Goal: Task Accomplishment & Management: Manage account settings

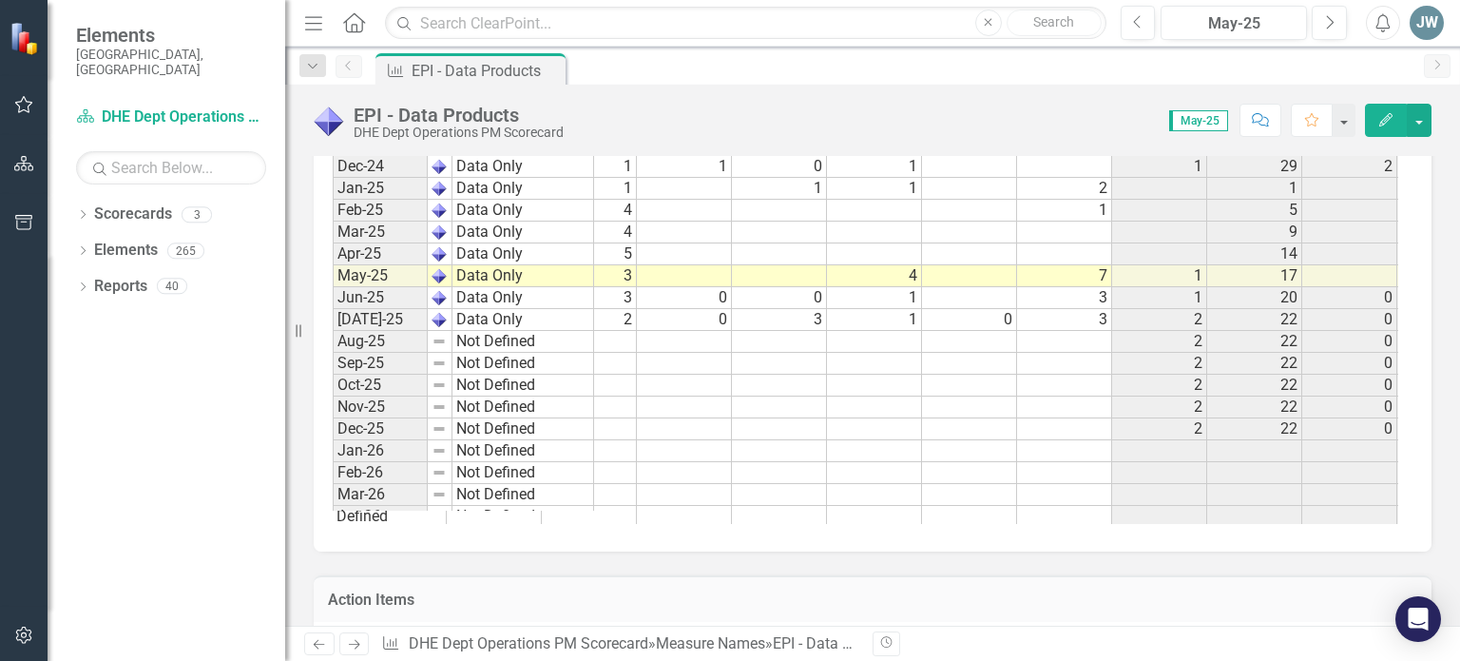
scroll to position [0, 183]
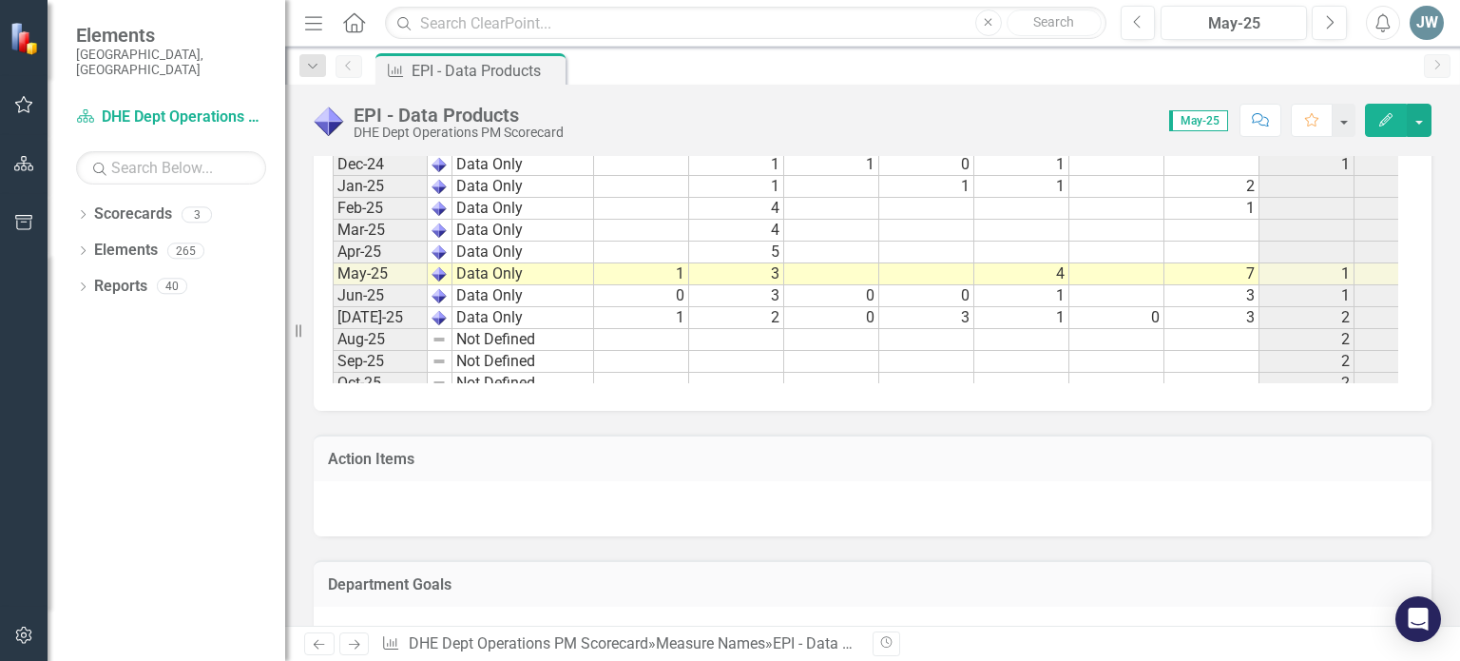
click at [661, 330] on tbody "Sep-22 Not Defined 0 Oct-22 Not Defined 0 Nov-22 Not Defined 0 Dec-22 Not Defin…" at bounding box center [1176, 77] width 1687 height 1028
click at [1193, 119] on span "May-25" at bounding box center [1198, 120] width 59 height 21
click at [1194, 119] on span "May-25" at bounding box center [1198, 120] width 59 height 21
click at [1332, 25] on icon "Next" at bounding box center [1329, 22] width 10 height 17
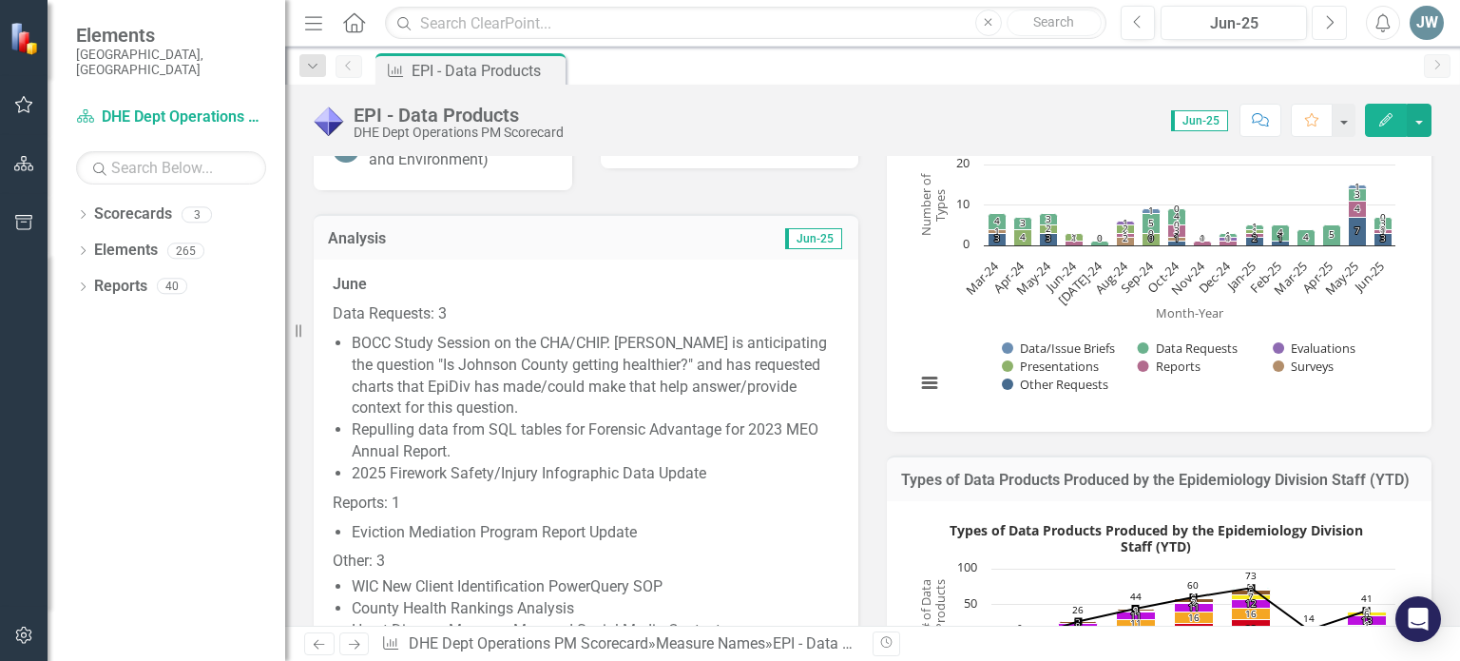
click at [1322, 33] on button "Next" at bounding box center [1329, 23] width 35 height 34
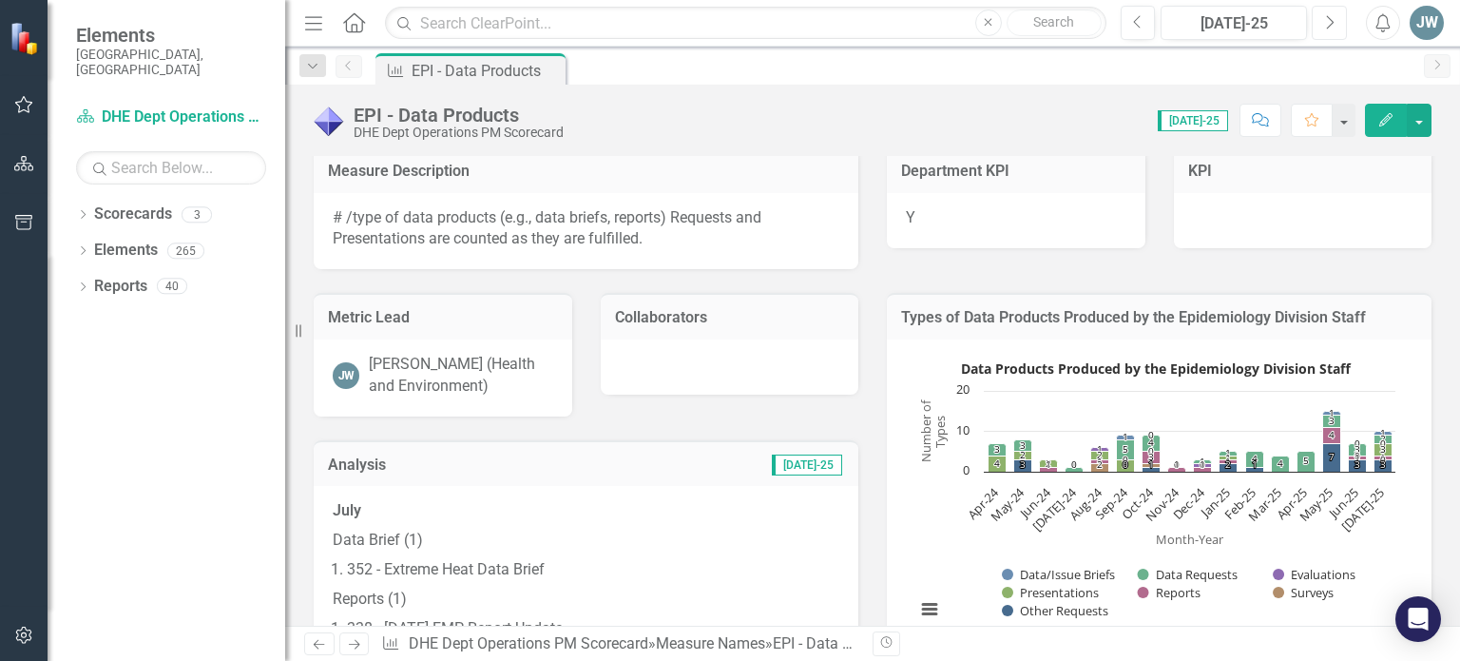
click at [1331, 23] on icon "Next" at bounding box center [1329, 22] width 10 height 17
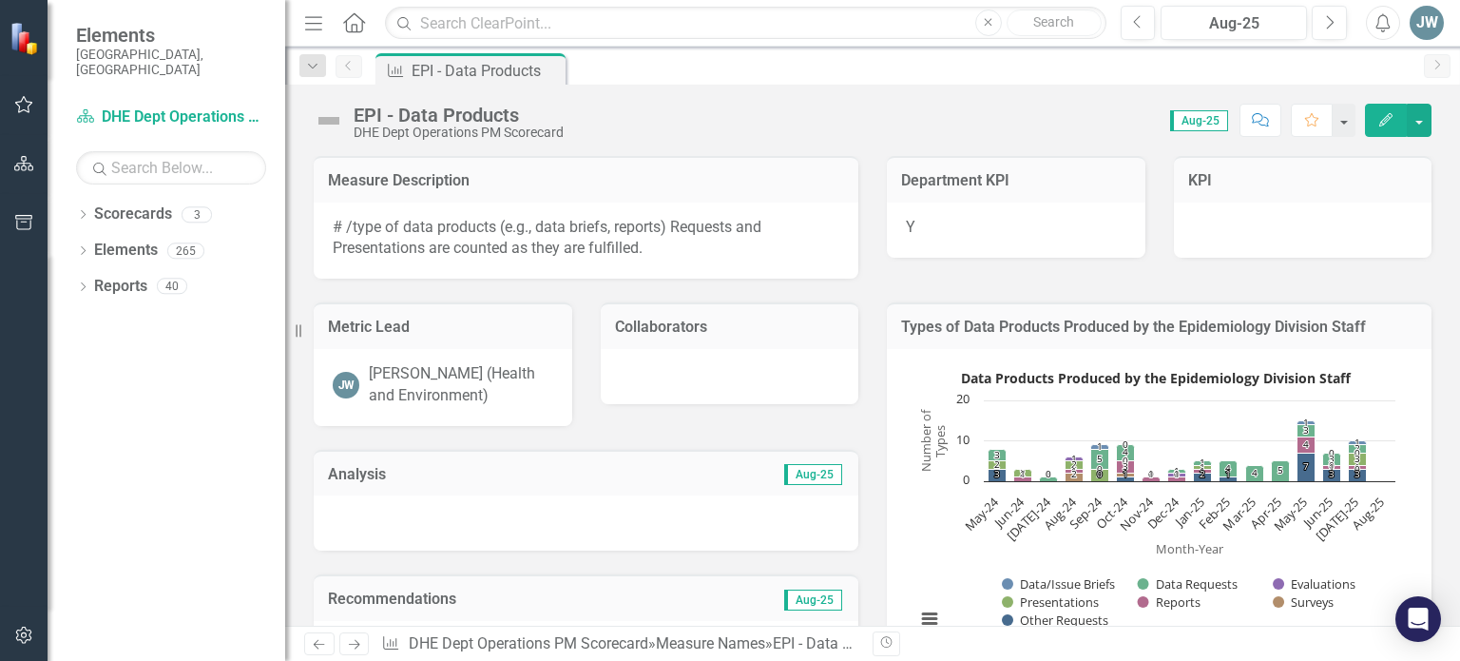
click at [1204, 125] on span "Aug-25" at bounding box center [1199, 120] width 58 height 21
click at [1142, 20] on icon "Previous" at bounding box center [1138, 22] width 10 height 17
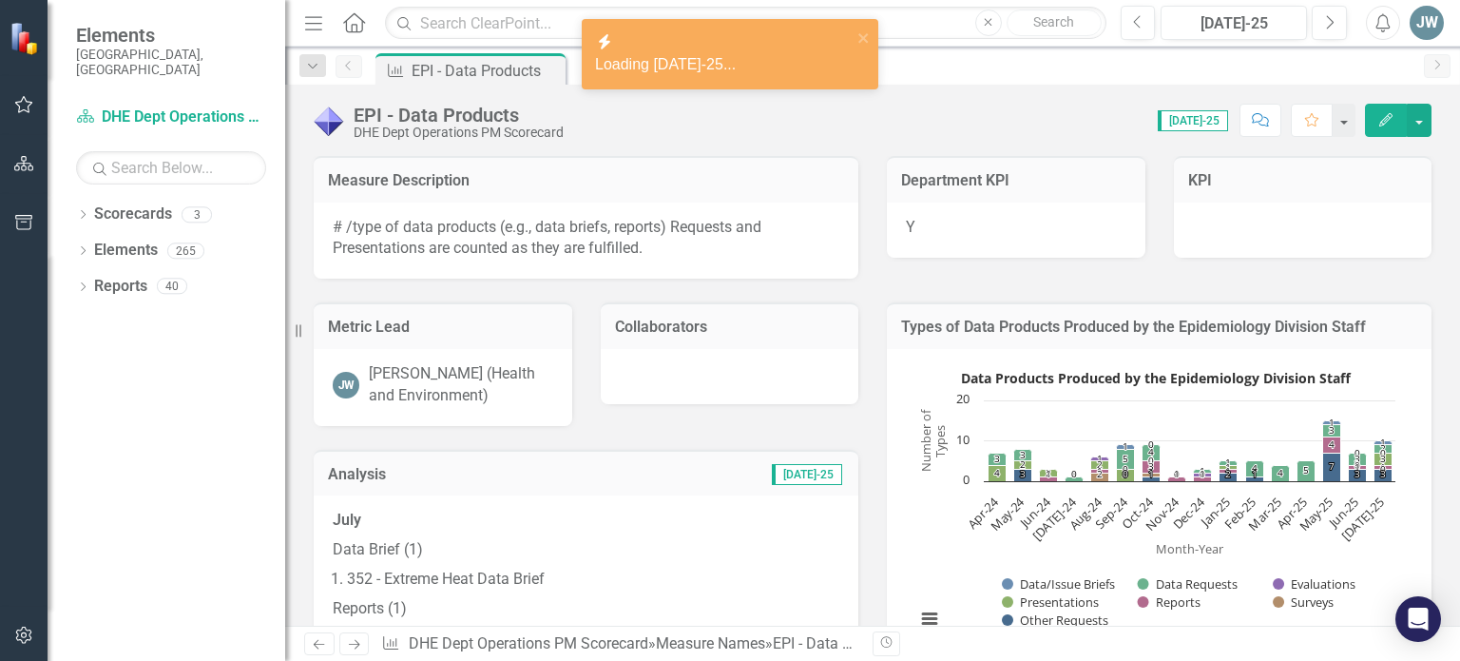
drag, startPoint x: 330, startPoint y: 516, endPoint x: 426, endPoint y: 552, distance: 102.6
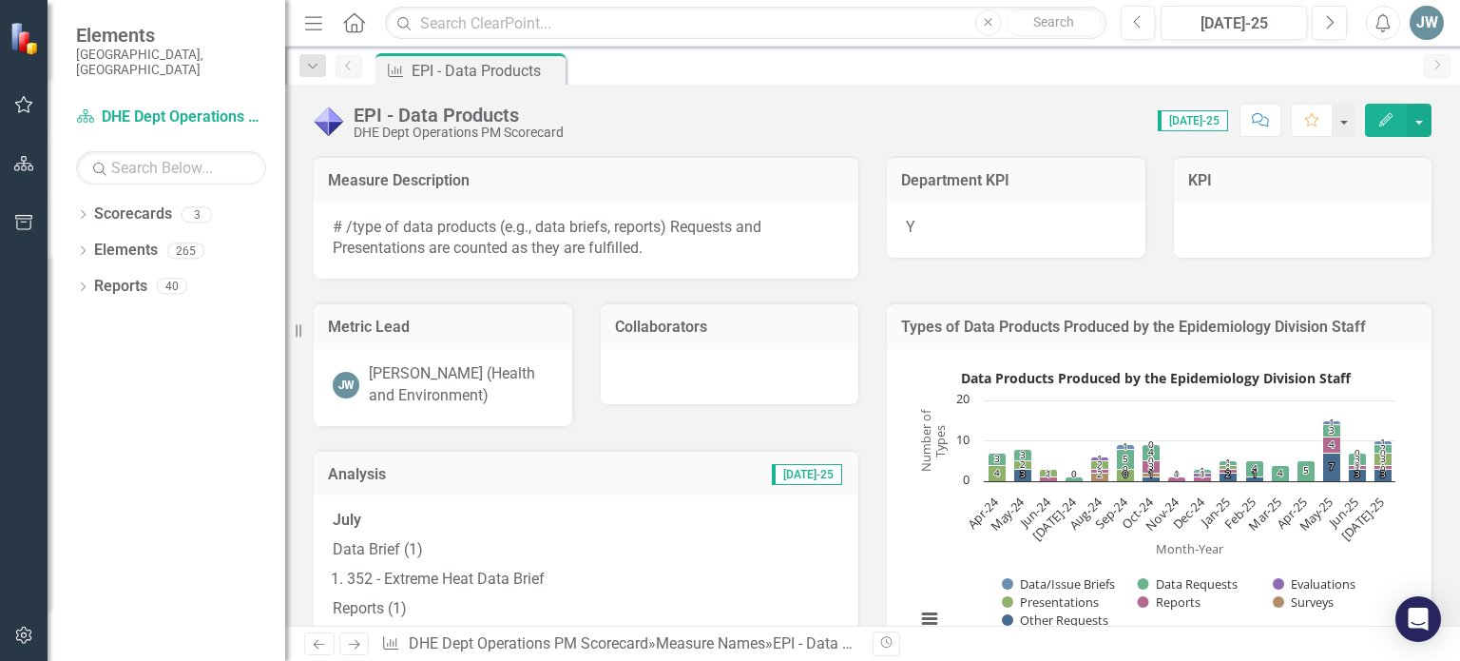
drag, startPoint x: 338, startPoint y: 516, endPoint x: 408, endPoint y: 554, distance: 79.1
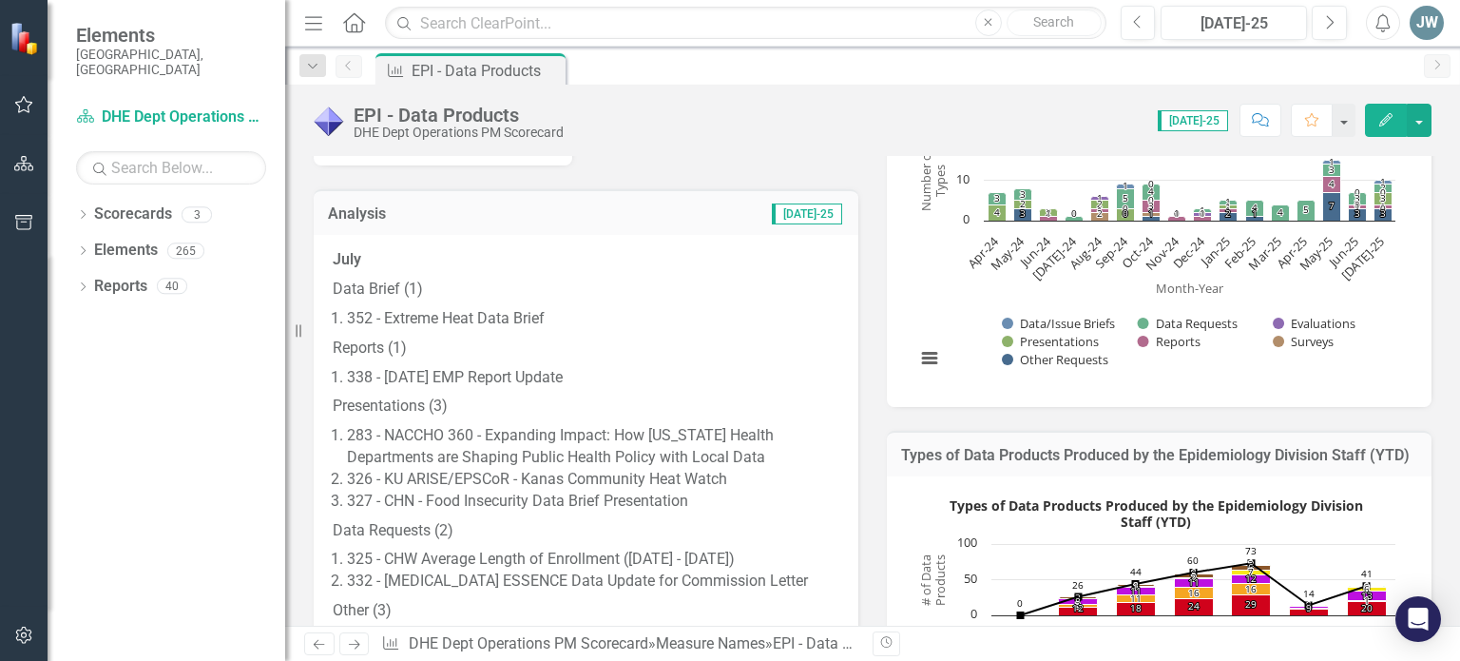
scroll to position [277, 0]
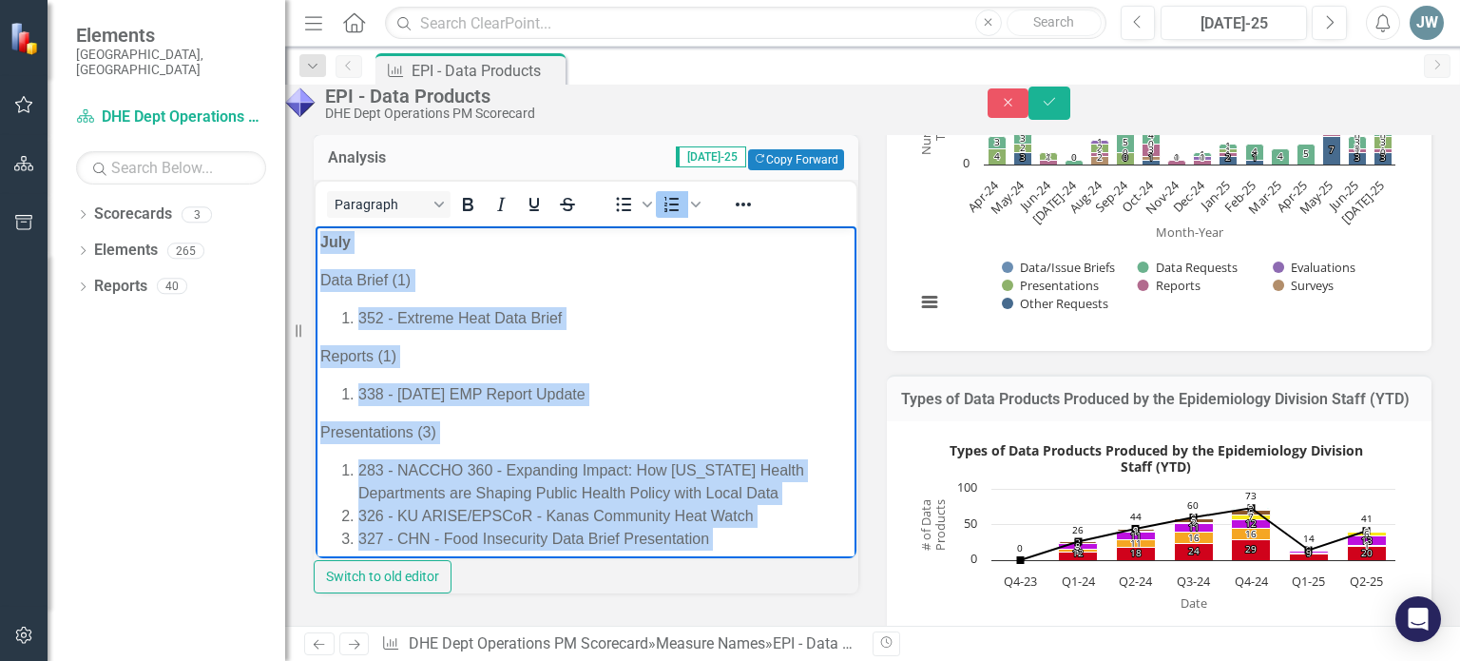
scroll to position [0, 0]
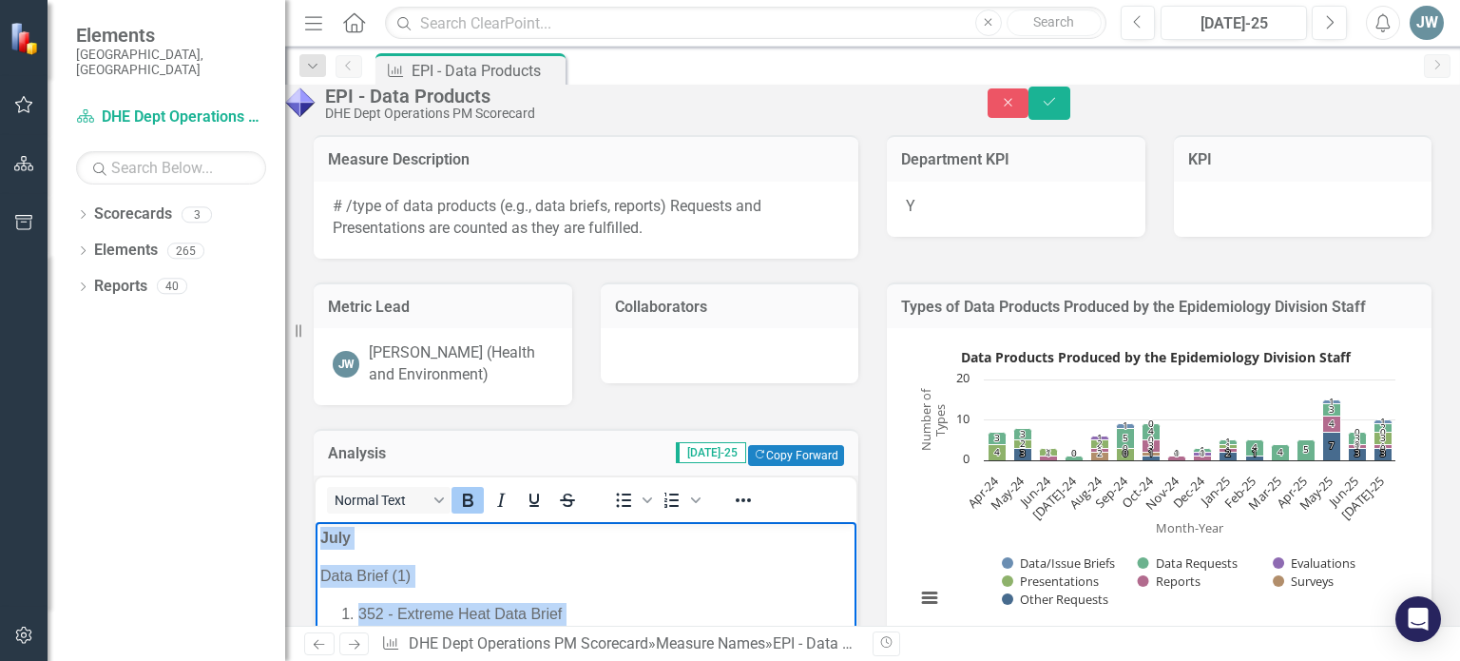
drag, startPoint x: 390, startPoint y: 829, endPoint x: 615, endPoint y: 611, distance: 313.2
copy body "July Data Brief (1) 352 - Extreme Heat Data Brief Reports (1) 338 - June 2025 E…"
click at [1327, 23] on icon "Next" at bounding box center [1329, 22] width 10 height 17
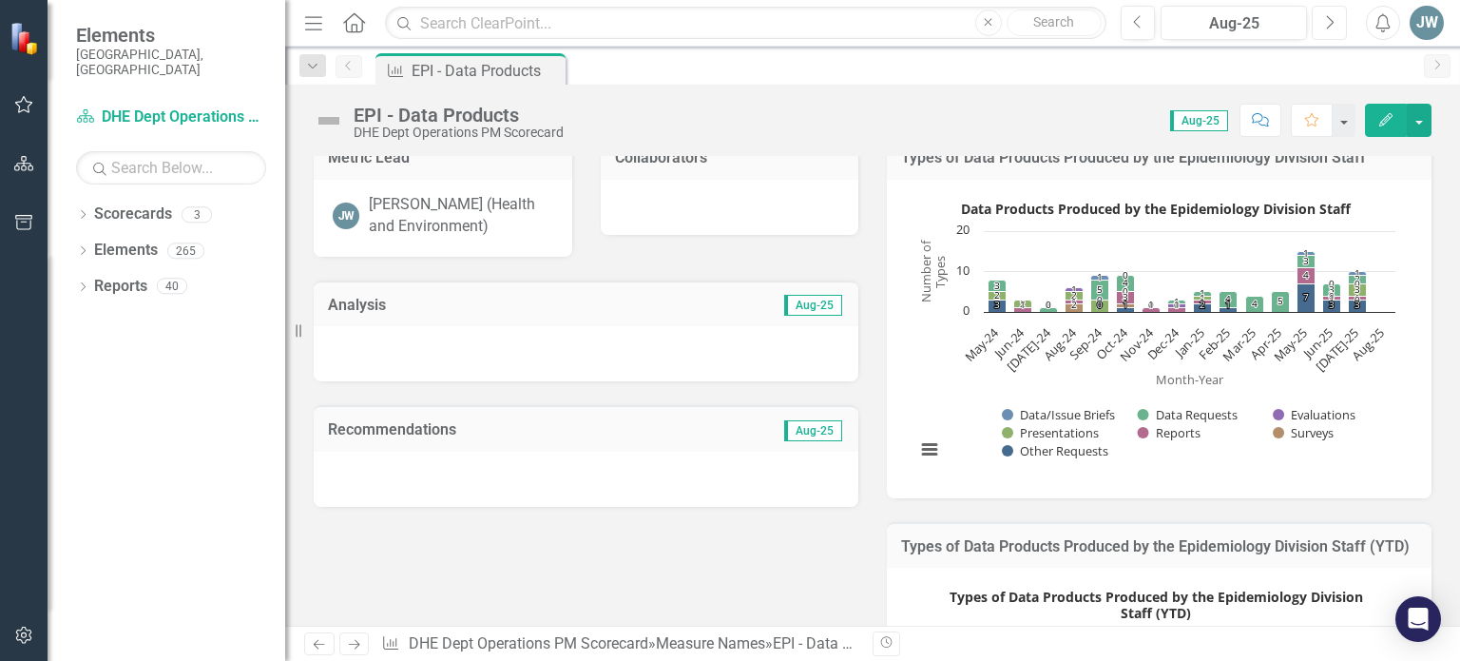
scroll to position [171, 0]
click at [444, 344] on div at bounding box center [586, 351] width 545 height 55
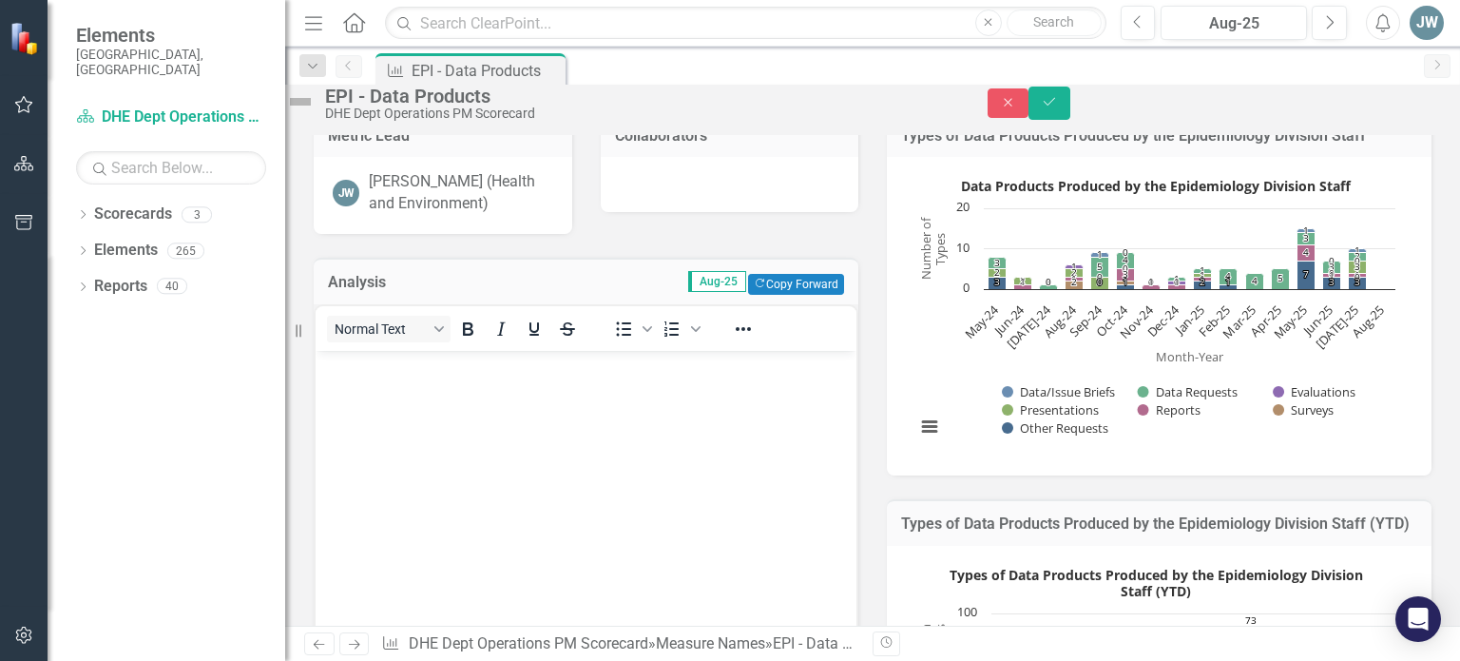
scroll to position [0, 0]
click at [374, 388] on body "Rich Text Area. Press ALT-0 for help." at bounding box center [586, 492] width 541 height 285
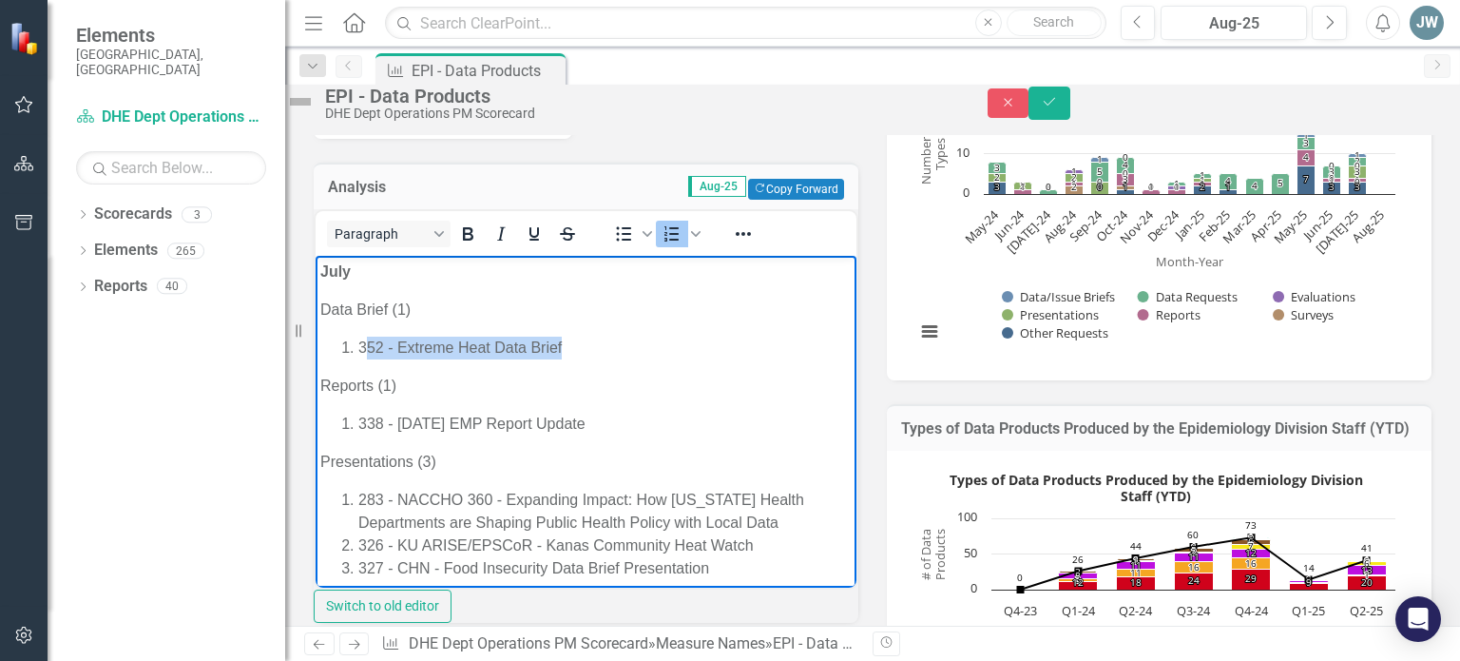
drag, startPoint x: 574, startPoint y: 345, endPoint x: 363, endPoint y: 335, distance: 211.2
click at [363, 335] on li "352 - Extreme Heat Data Brief" at bounding box center [604, 346] width 493 height 23
click at [358, 273] on p "July" at bounding box center [585, 270] width 531 height 23
click at [405, 312] on p "Data Brief (1)" at bounding box center [585, 308] width 531 height 23
drag, startPoint x: 576, startPoint y: 348, endPoint x: 359, endPoint y: 347, distance: 216.7
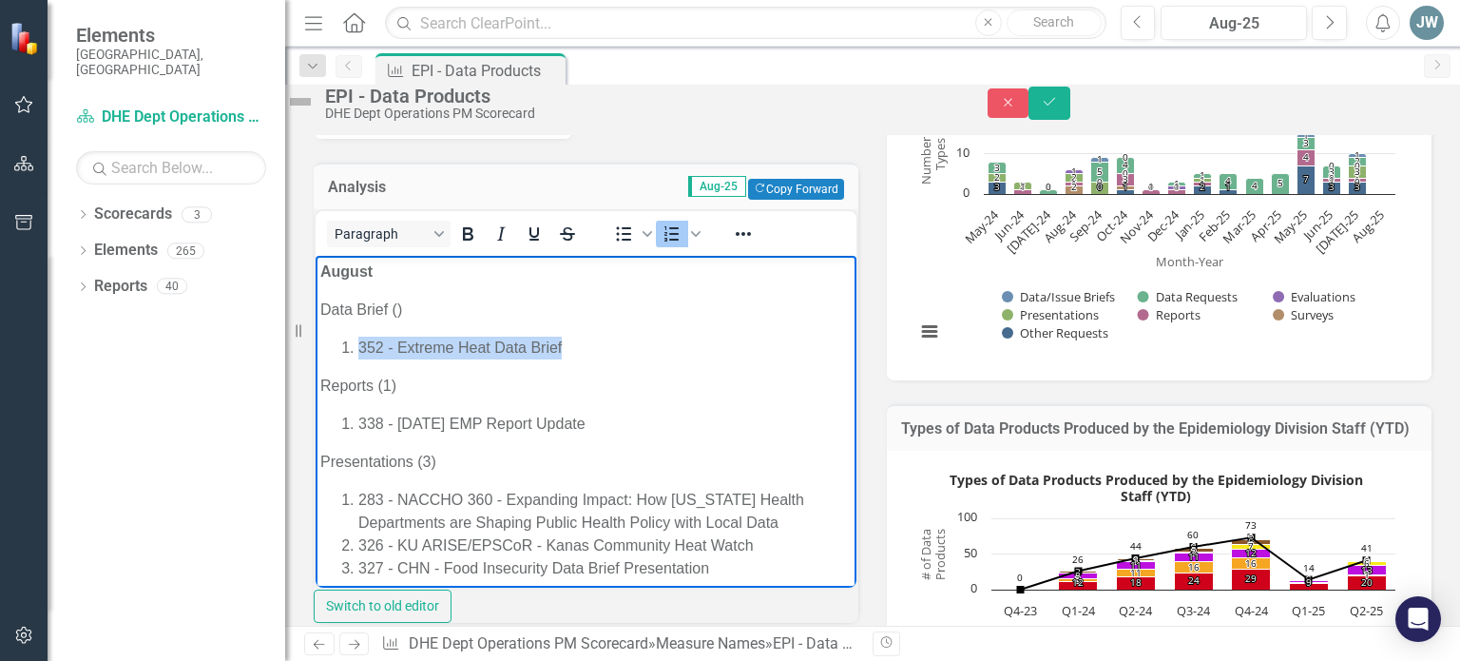
click at [359, 347] on li "352 - Extreme Heat Data Brief" at bounding box center [604, 346] width 493 height 23
click at [392, 388] on p "Reports (1)" at bounding box center [585, 385] width 531 height 23
click at [427, 465] on p "Presentations (3)" at bounding box center [585, 461] width 531 height 23
drag, startPoint x: 632, startPoint y: 421, endPoint x: 361, endPoint y: 421, distance: 270.9
click at [361, 421] on li "338 - June 2025 EMP Report Update" at bounding box center [604, 423] width 493 height 23
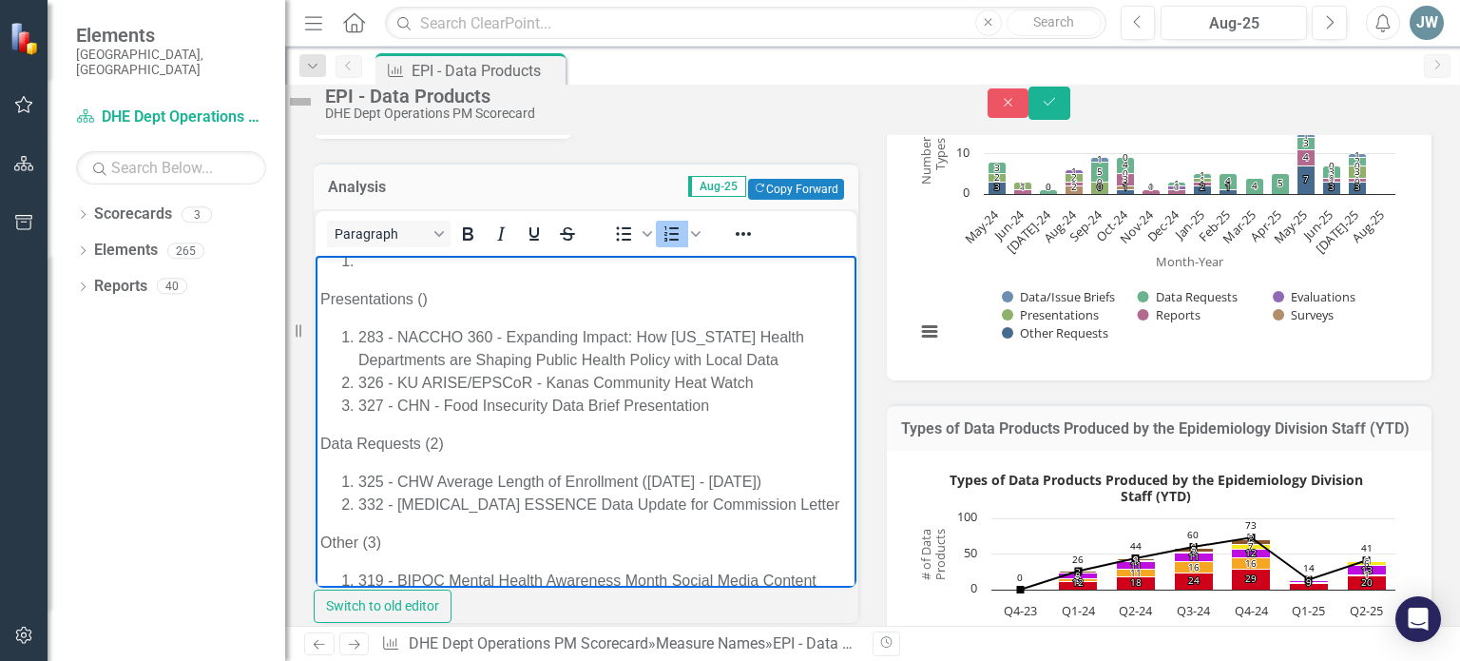
scroll to position [163, 0]
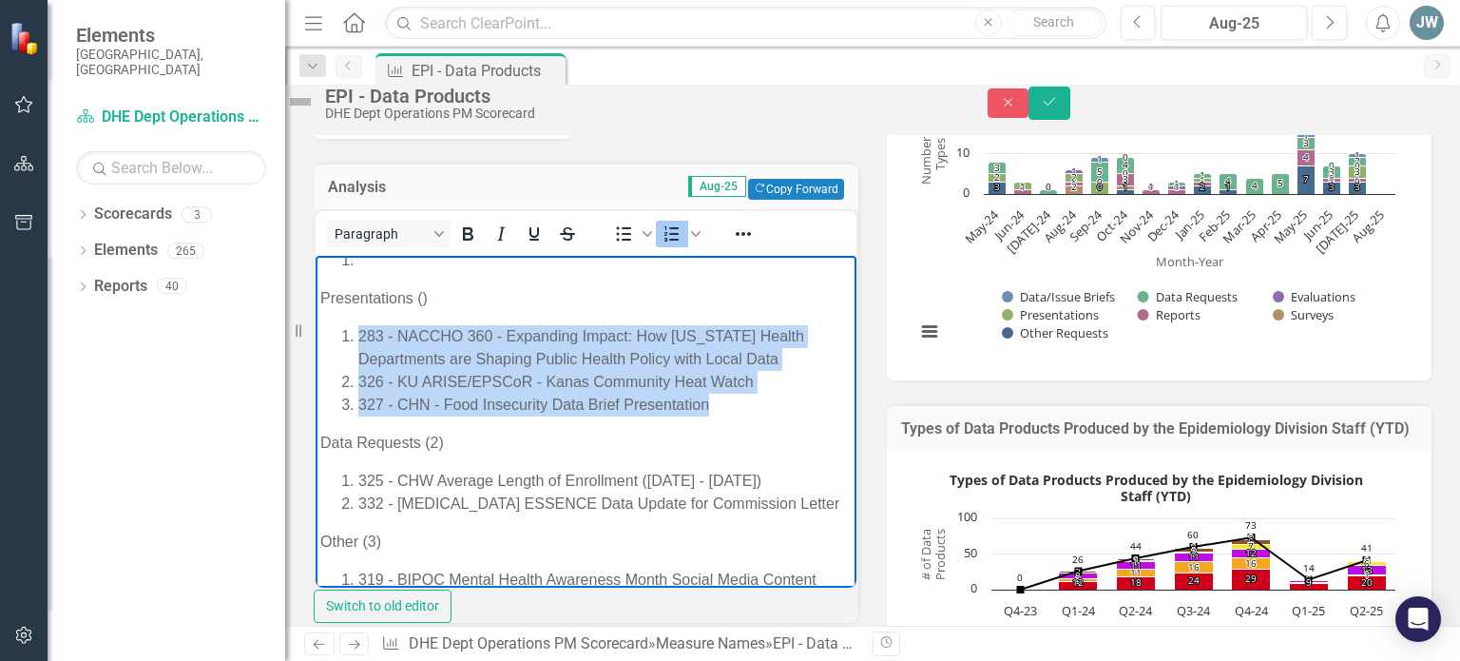
drag, startPoint x: 726, startPoint y: 411, endPoint x: 340, endPoint y: 347, distance: 391.1
click at [340, 347] on ol "283 - NACCHO 360 - Expanding Impact: How Kansas Health Departments are Shaping …" at bounding box center [585, 369] width 531 height 91
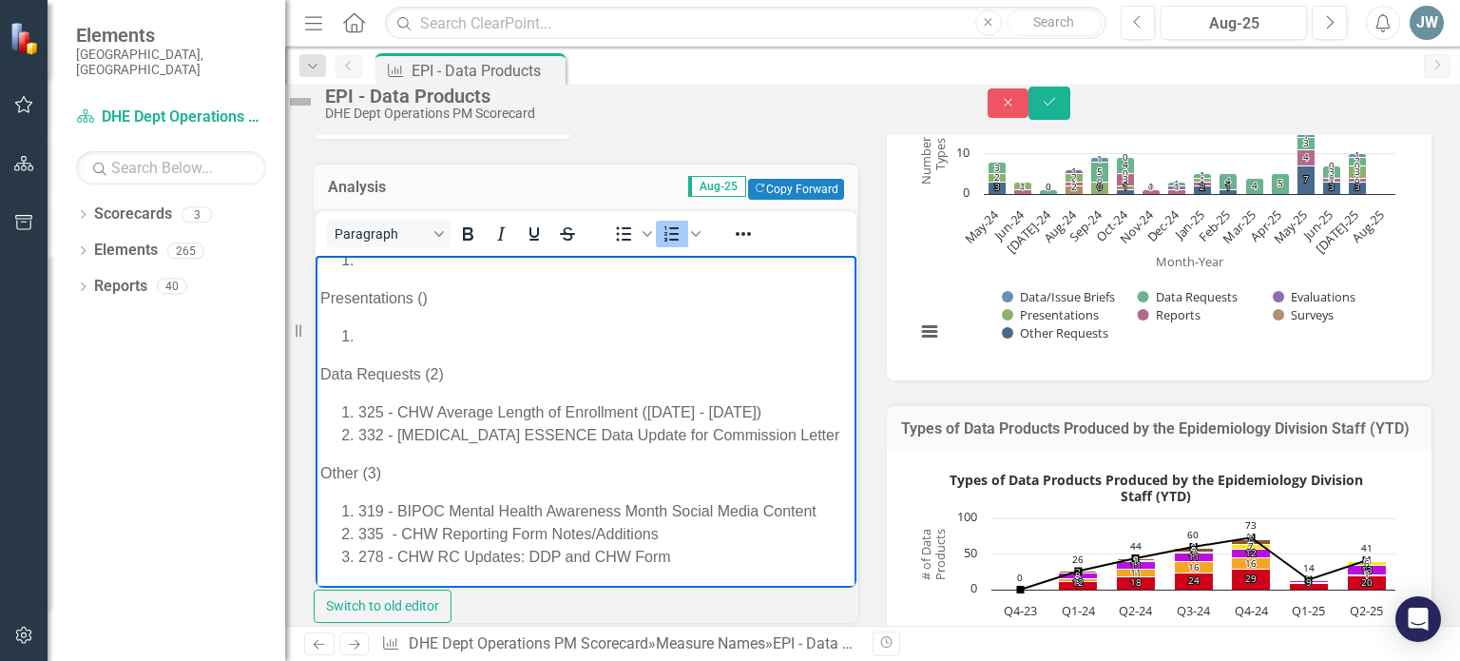
drag, startPoint x: 502, startPoint y: 458, endPoint x: 323, endPoint y: 417, distance: 183.3
click at [323, 417] on ol "325 - CHW Average Length of Enrollment (Dec24 - May25) 332 - Heat Related Illne…" at bounding box center [585, 423] width 531 height 46
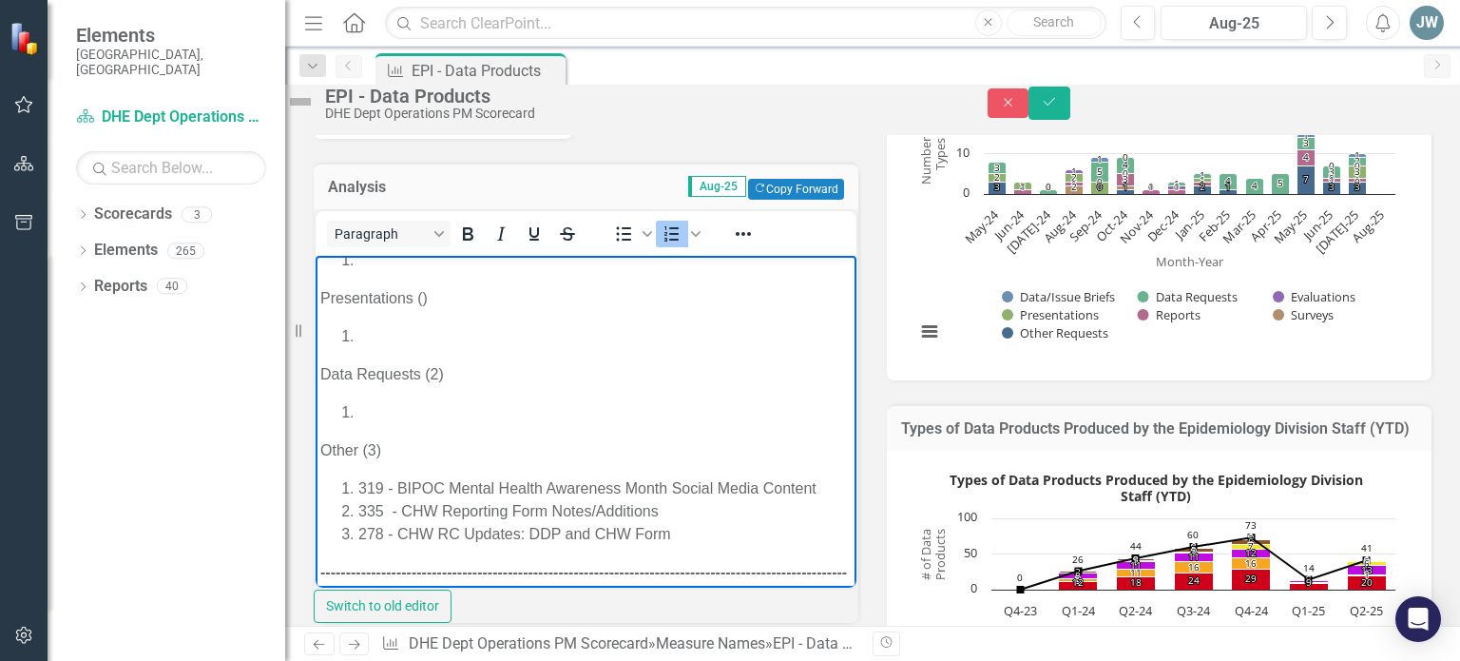
click at [438, 377] on p "Data Requests (2)" at bounding box center [585, 373] width 531 height 23
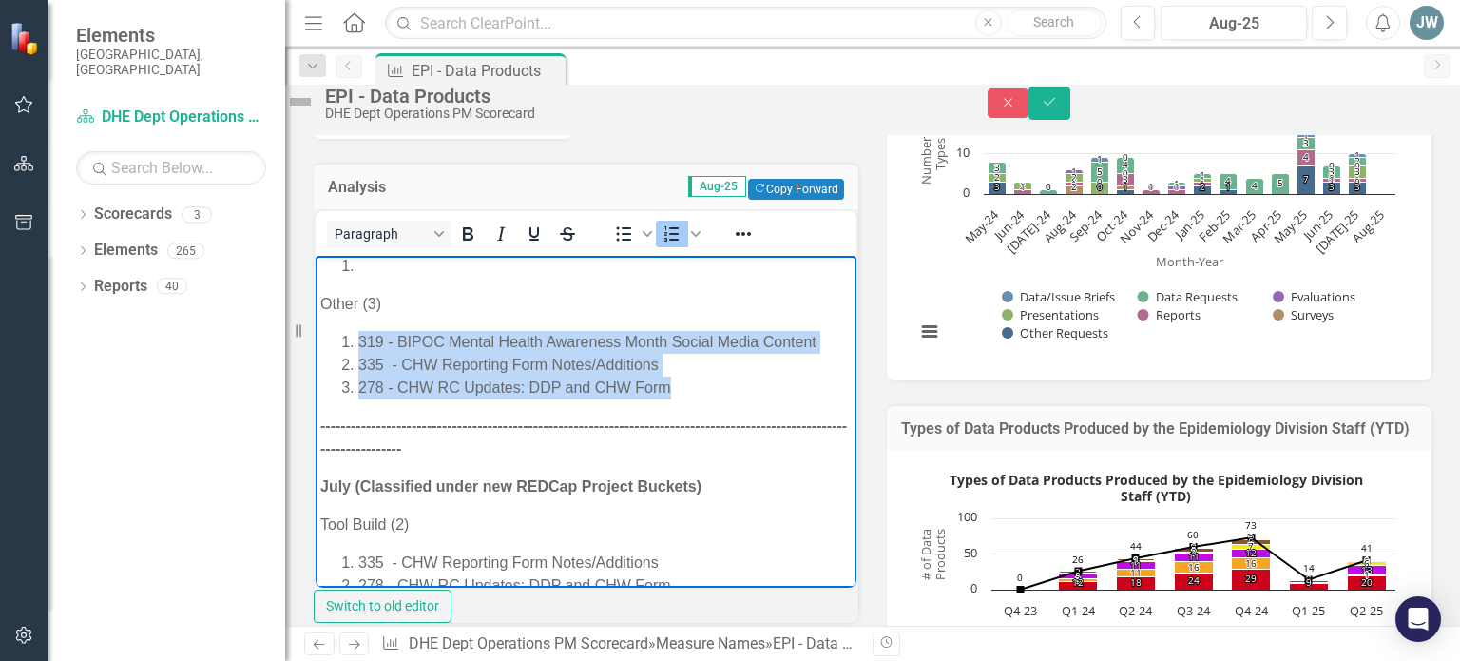
drag, startPoint x: 690, startPoint y: 412, endPoint x: 357, endPoint y: 339, distance: 340.6
click at [357, 339] on ol "319 - BIPOC Mental Health Awareness Month Social Media Content 335 - CHW Report…" at bounding box center [585, 364] width 531 height 68
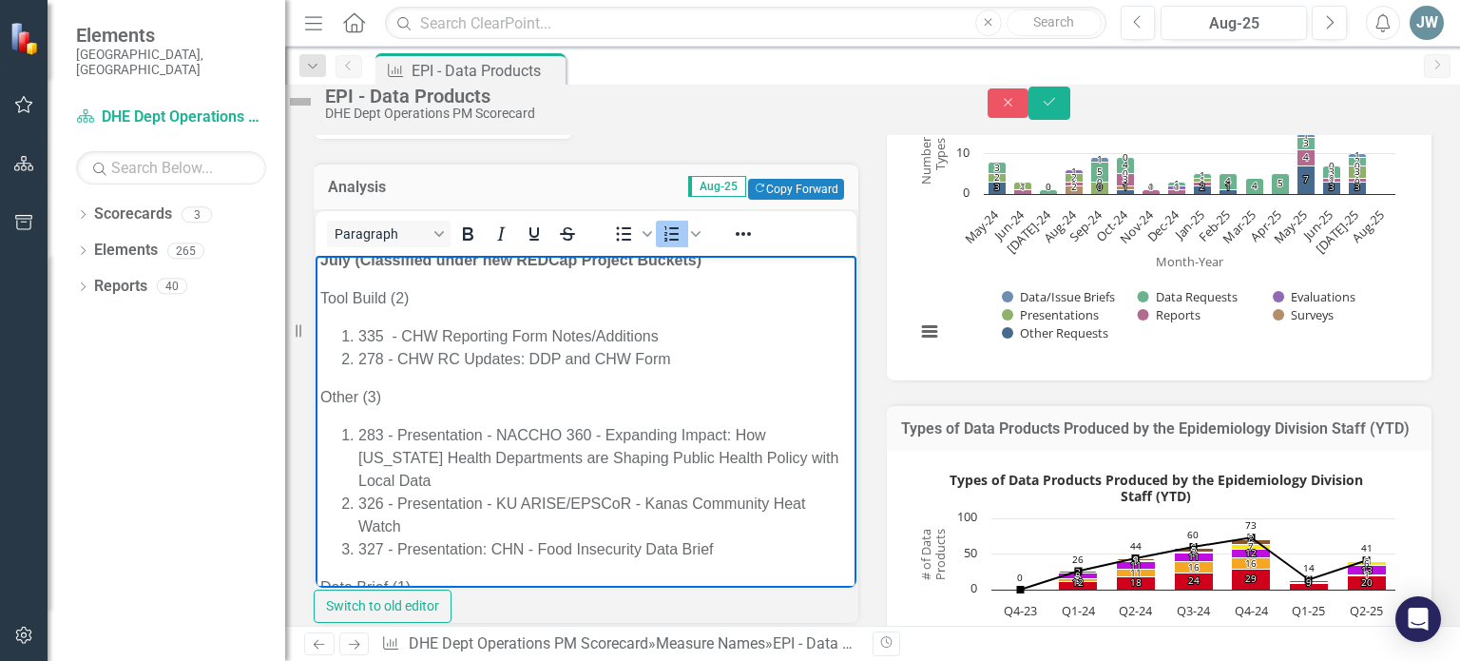
scroll to position [496, 0]
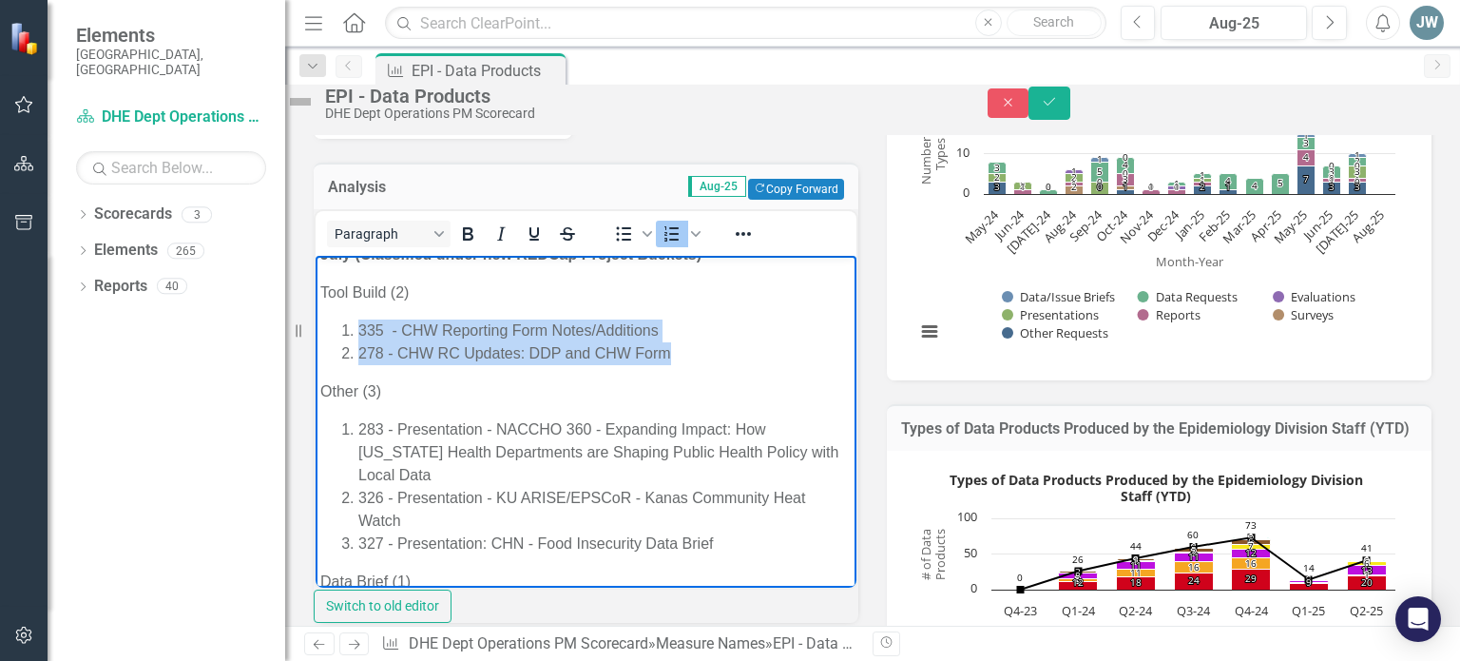
drag, startPoint x: 690, startPoint y: 355, endPoint x: 311, endPoint y: 333, distance: 379.9
click at [316, 333] on html "August﻿ Data Brief () Reports () Presentations () Data Requests () Other (3) --…" at bounding box center [586, 334] width 541 height 1150
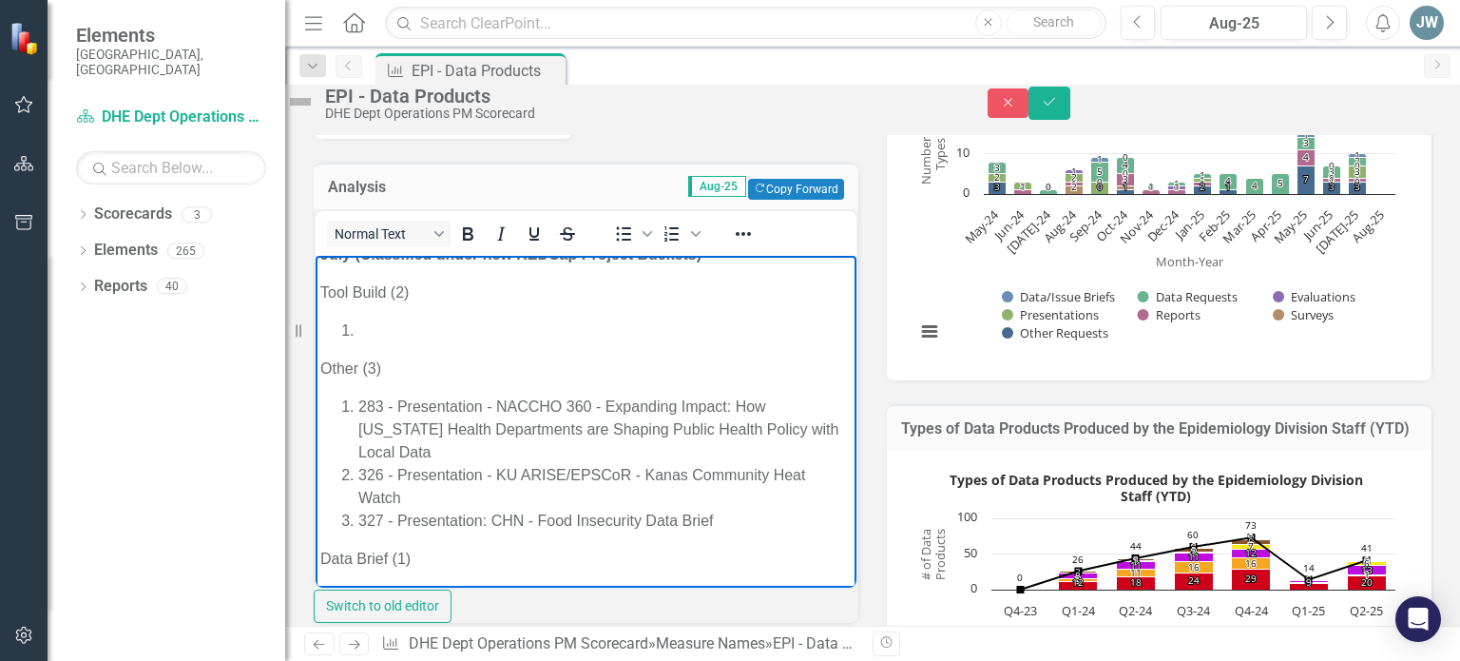
click at [401, 290] on p "Tool Build (2)" at bounding box center [585, 291] width 531 height 23
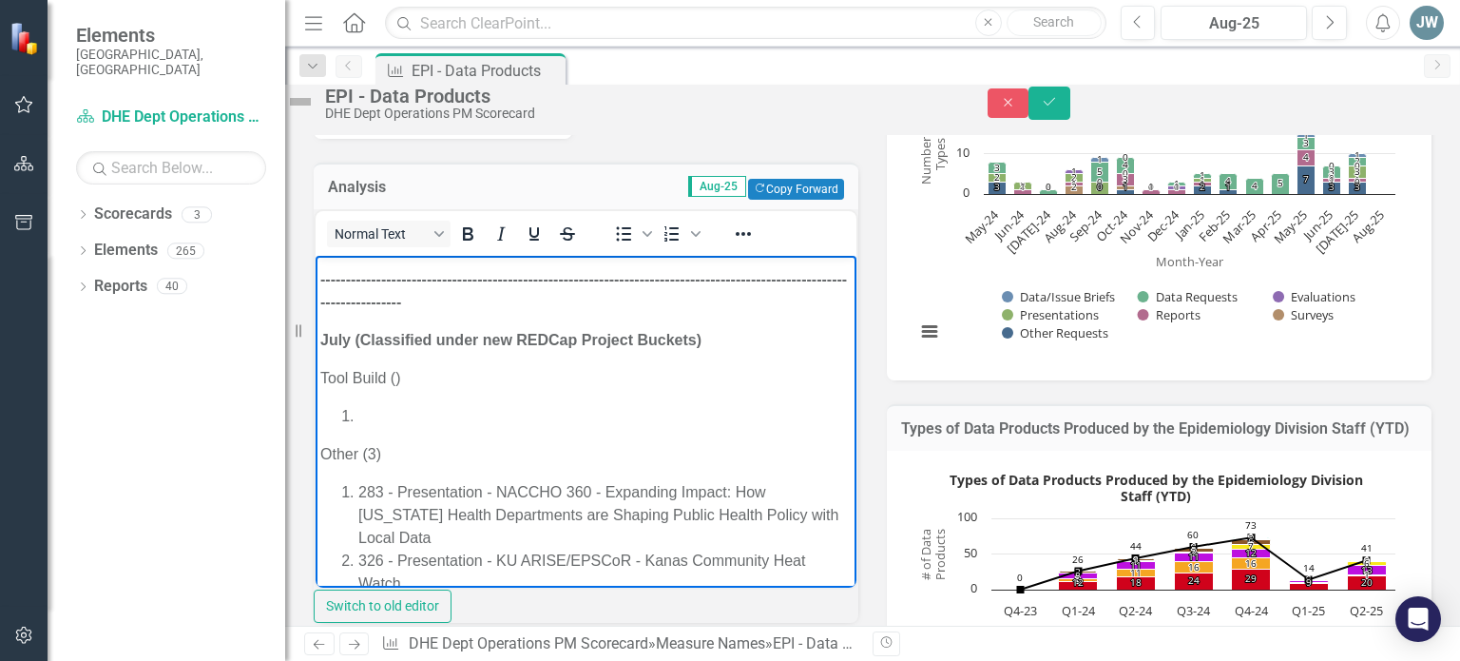
scroll to position [492, 0]
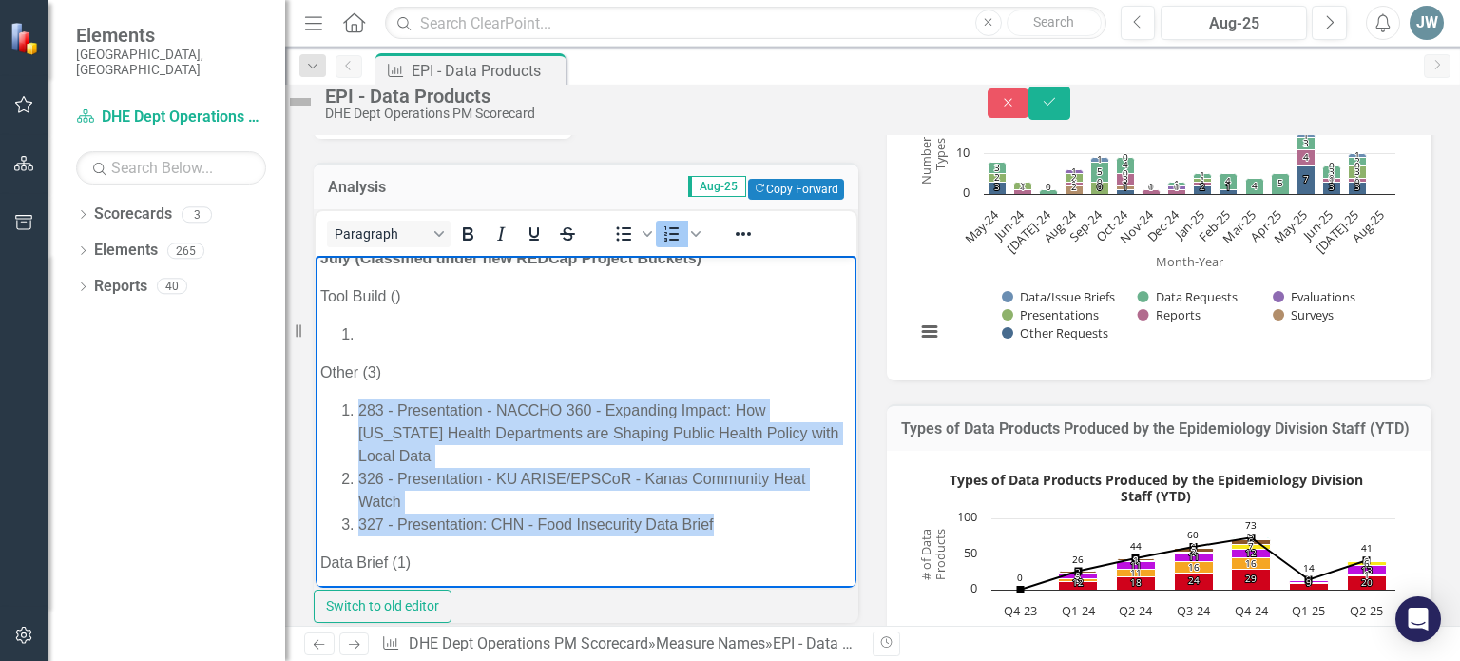
drag, startPoint x: 730, startPoint y: 523, endPoint x: 306, endPoint y: 393, distance: 443.4
click at [316, 393] on html "August﻿ Data Brief () Reports () Presentations () Data Requests () Other (3) --…" at bounding box center [586, 325] width 541 height 1127
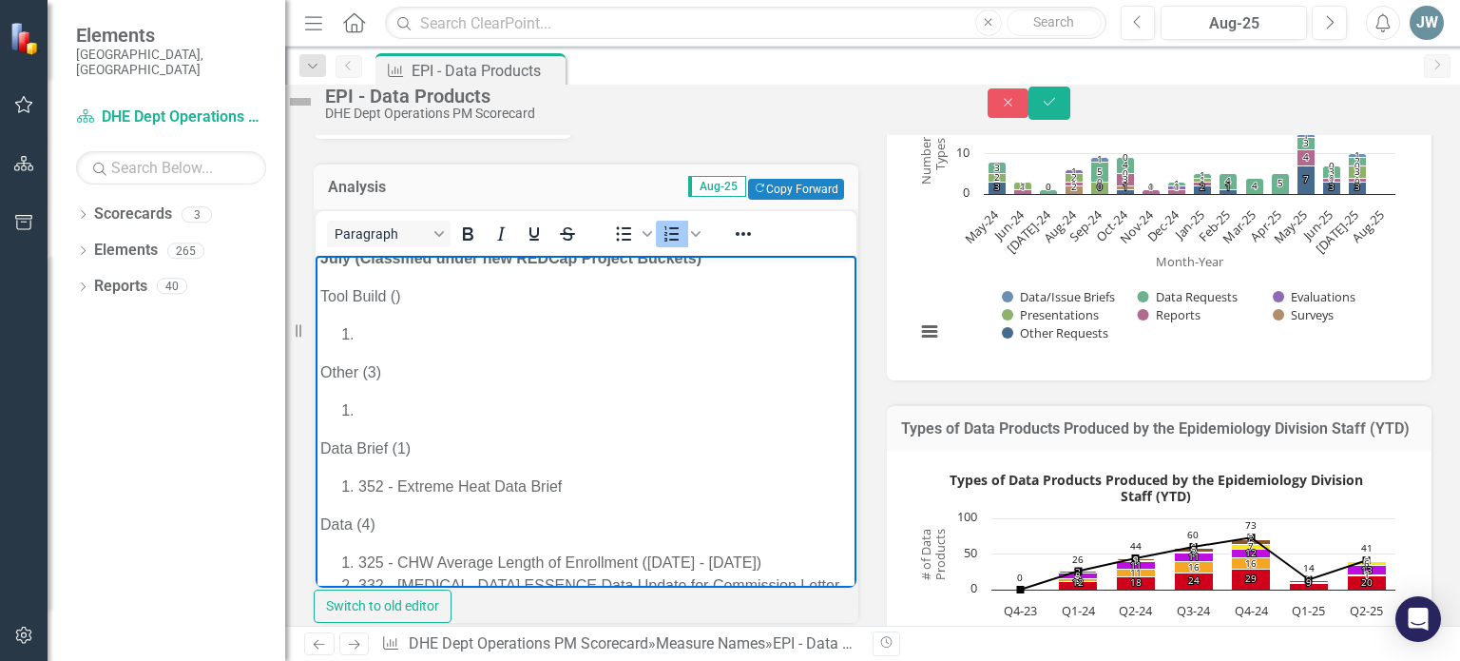
click at [377, 371] on p "Other (3)" at bounding box center [585, 371] width 531 height 23
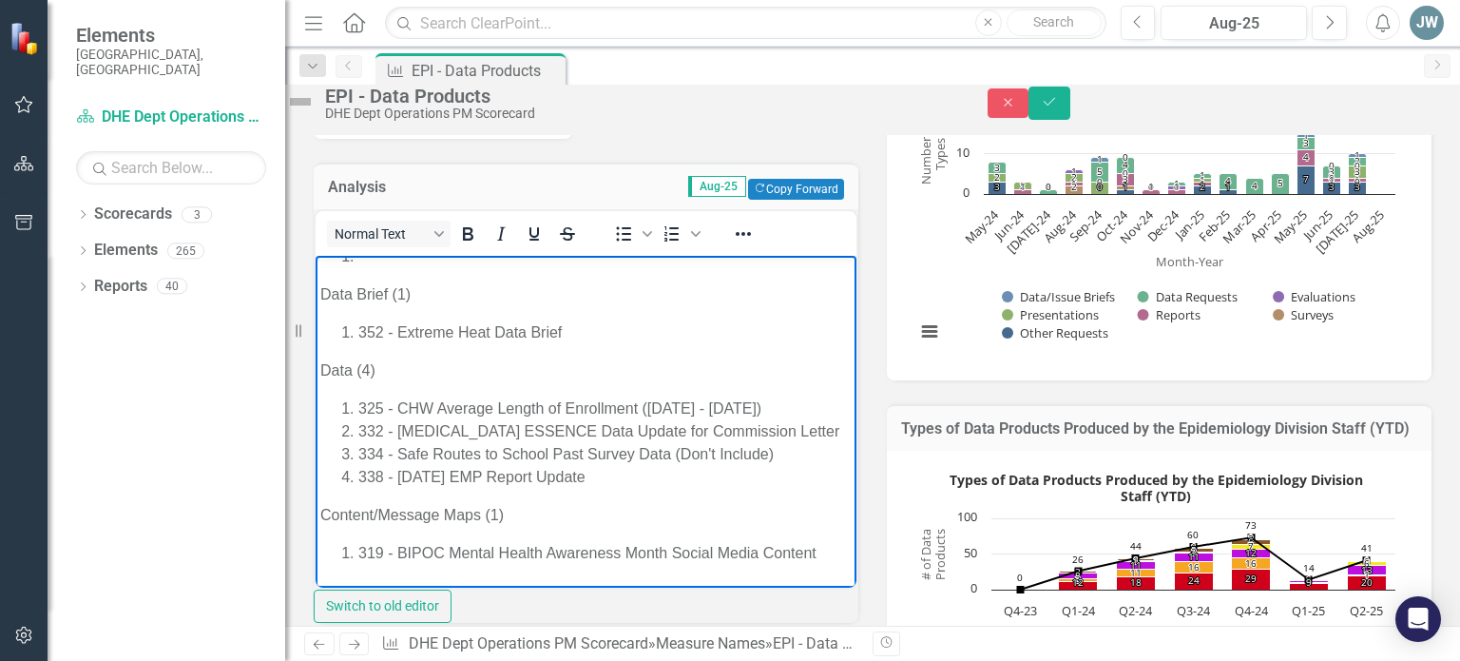
scroll to position [646, 0]
drag, startPoint x: 596, startPoint y: 334, endPoint x: 226, endPoint y: 339, distance: 369.7
click at [316, 339] on html "August﻿ Data Brief () Reports () Presentations () Data Requests () Other (3) --…" at bounding box center [586, 114] width 541 height 1013
click at [403, 293] on p "Data Brief (1)" at bounding box center [585, 293] width 531 height 23
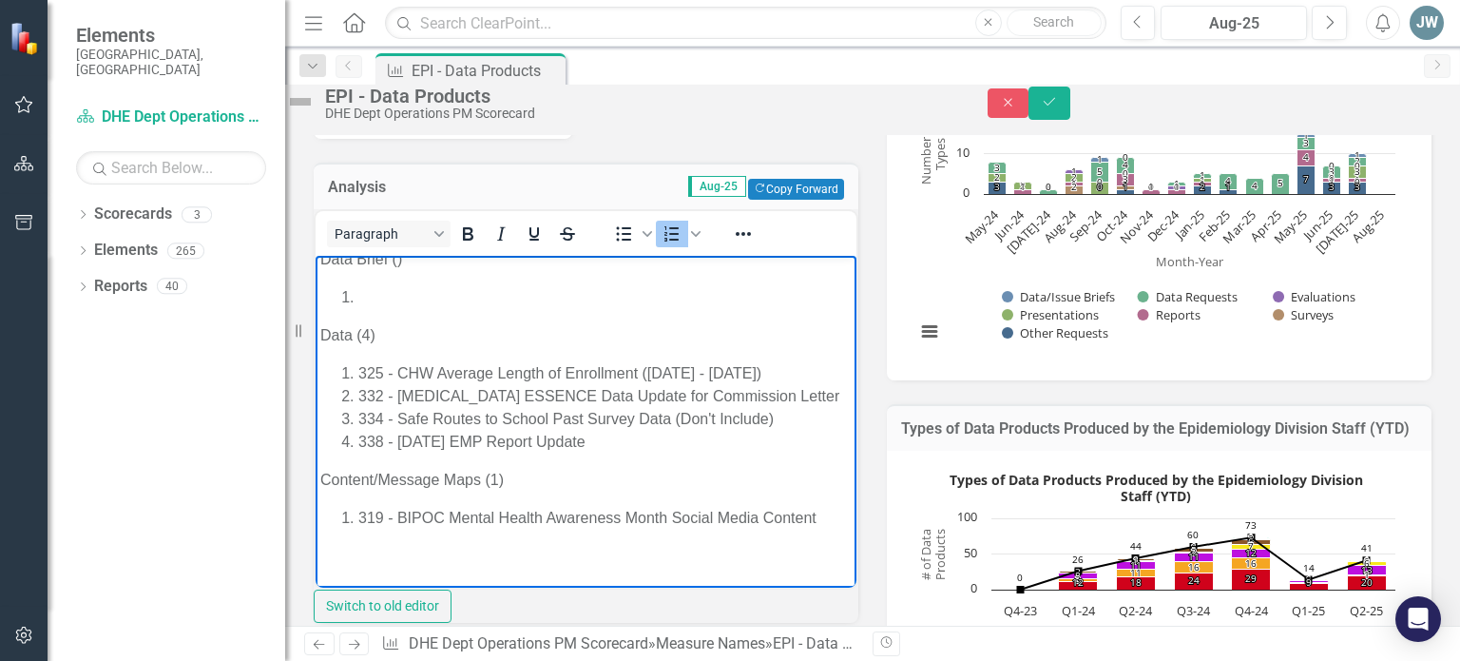
drag, startPoint x: 636, startPoint y: 416, endPoint x: 270, endPoint y: 337, distance: 374.3
click at [316, 337] on html "August﻿ Data Brief () Reports () Presentations () Data Requests () Other (3) --…" at bounding box center [586, 79] width 541 height 1013
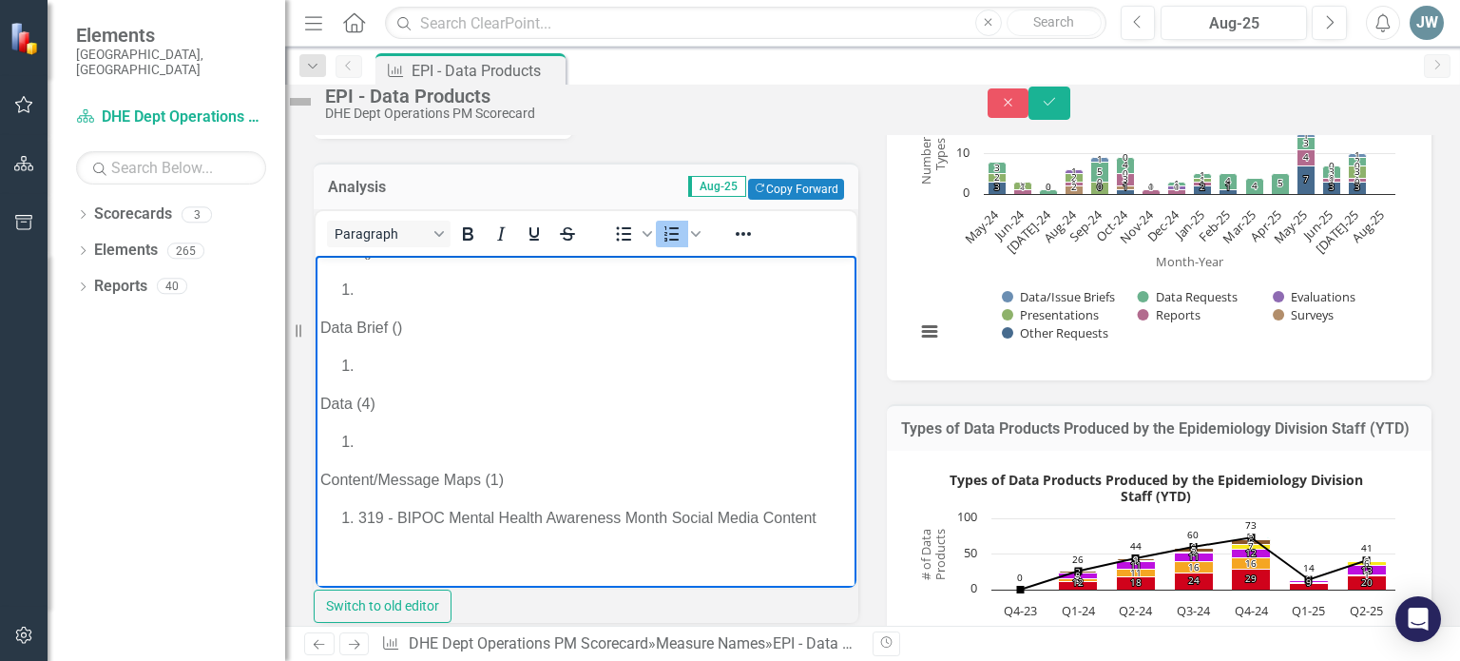
scroll to position [635, 0]
click at [369, 392] on p "Data (4)" at bounding box center [585, 403] width 531 height 23
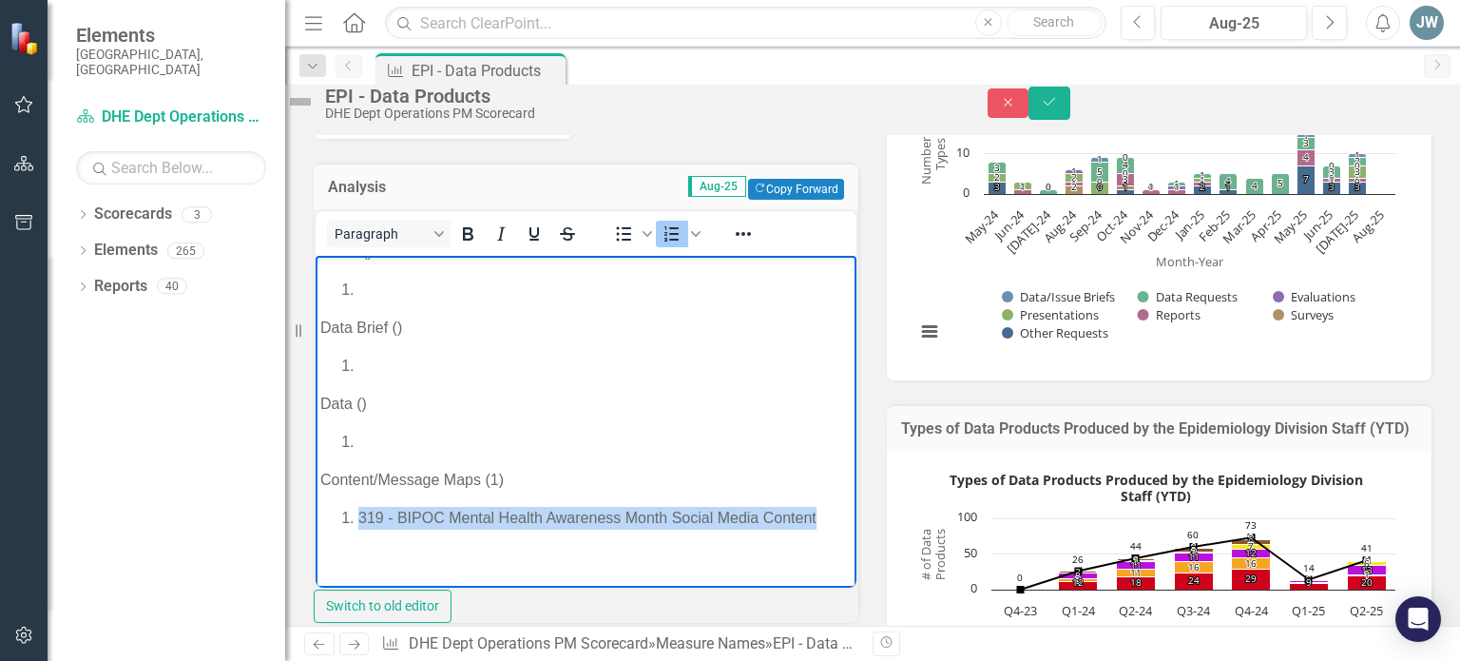
drag, startPoint x: 435, startPoint y: 524, endPoint x: 298, endPoint y: 486, distance: 142.0
click at [316, 486] on html "August﻿ Data Brief () Reports () Presentations () Data Requests () Other (3) --…" at bounding box center [586, 114] width 541 height 945
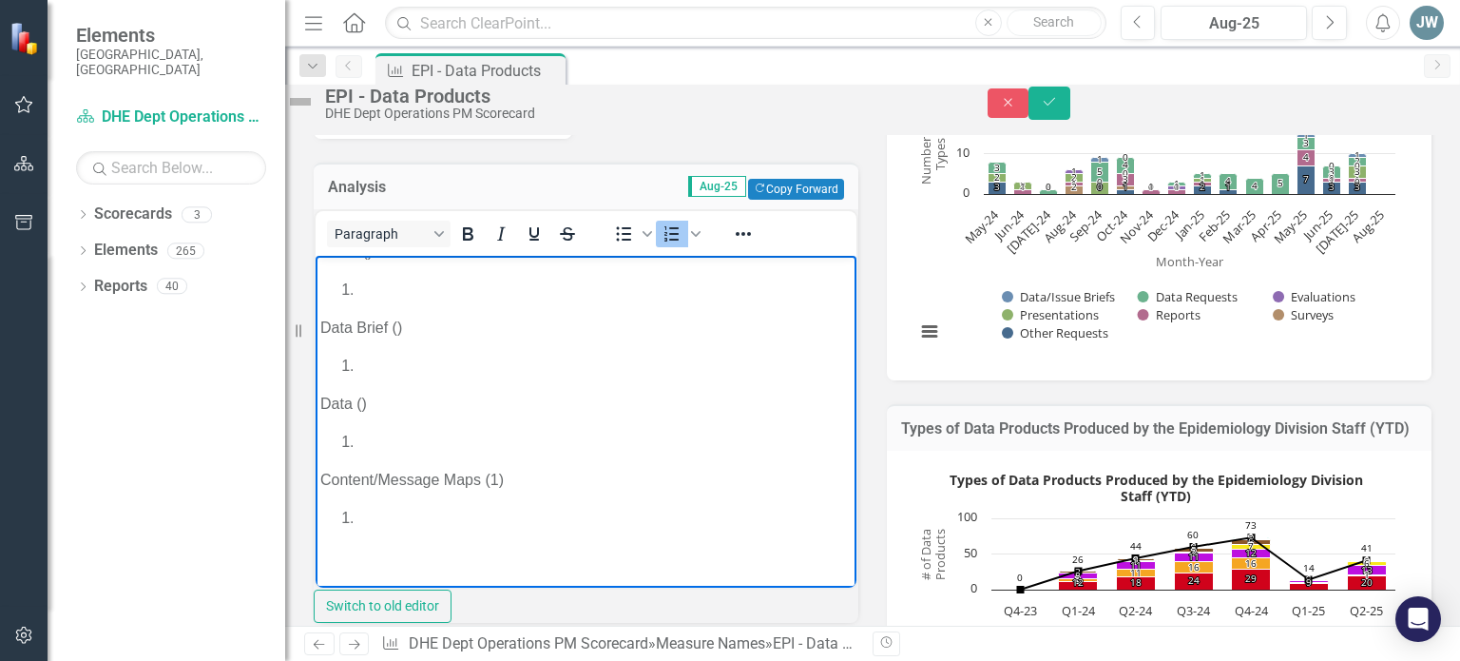
scroll to position [612, 0]
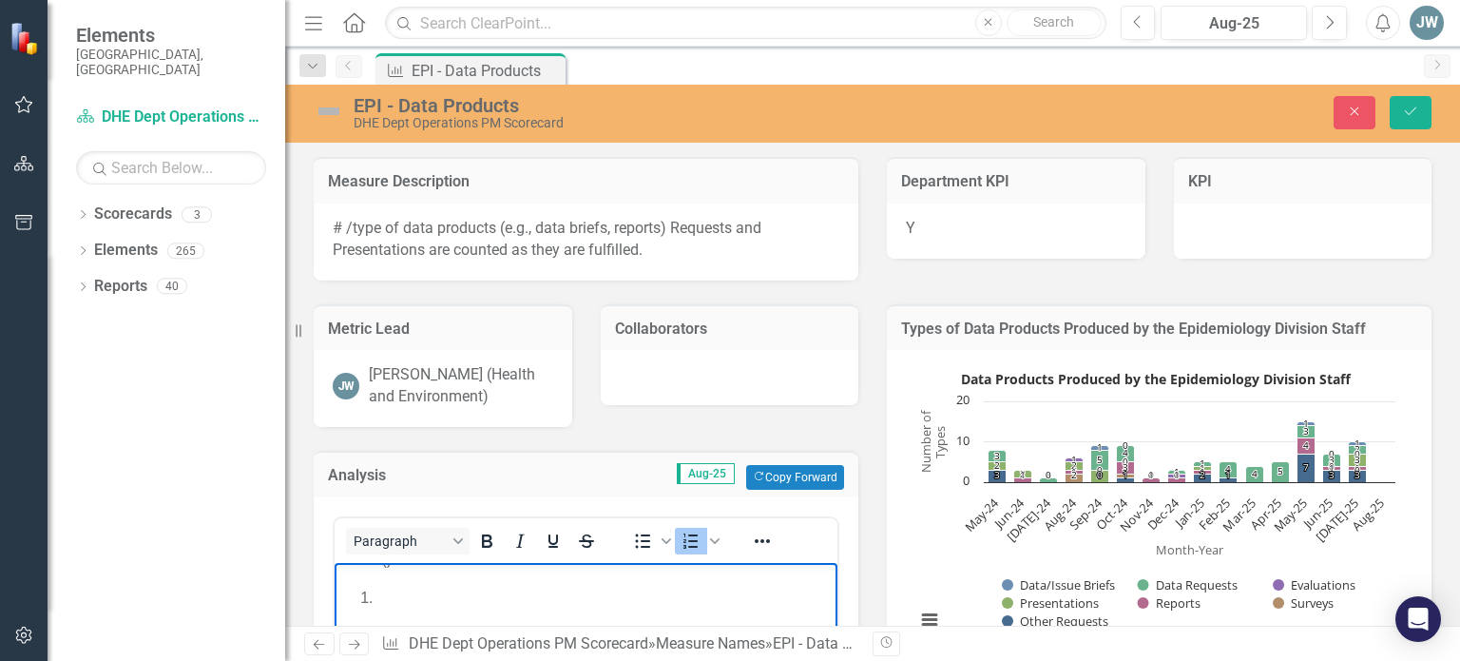
scroll to position [266, 0]
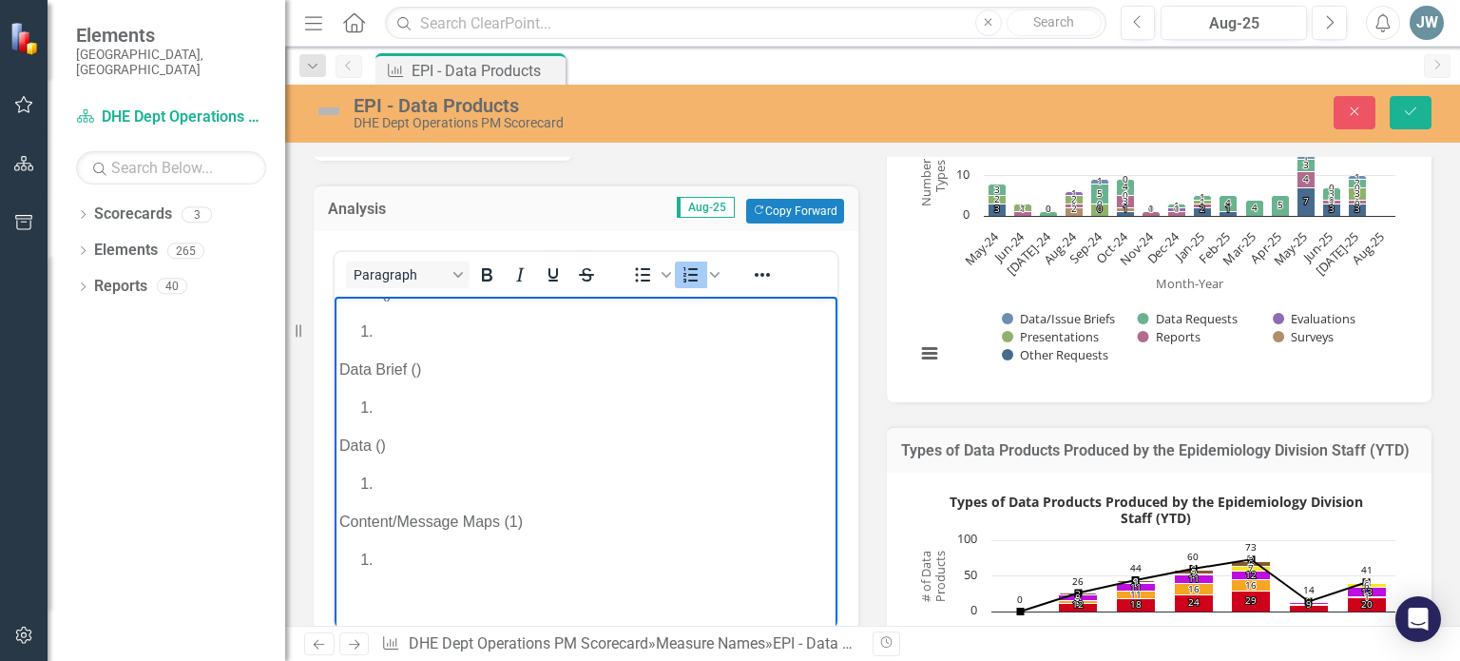
click at [517, 519] on p "Content/Message Maps (1)" at bounding box center [585, 521] width 493 height 23
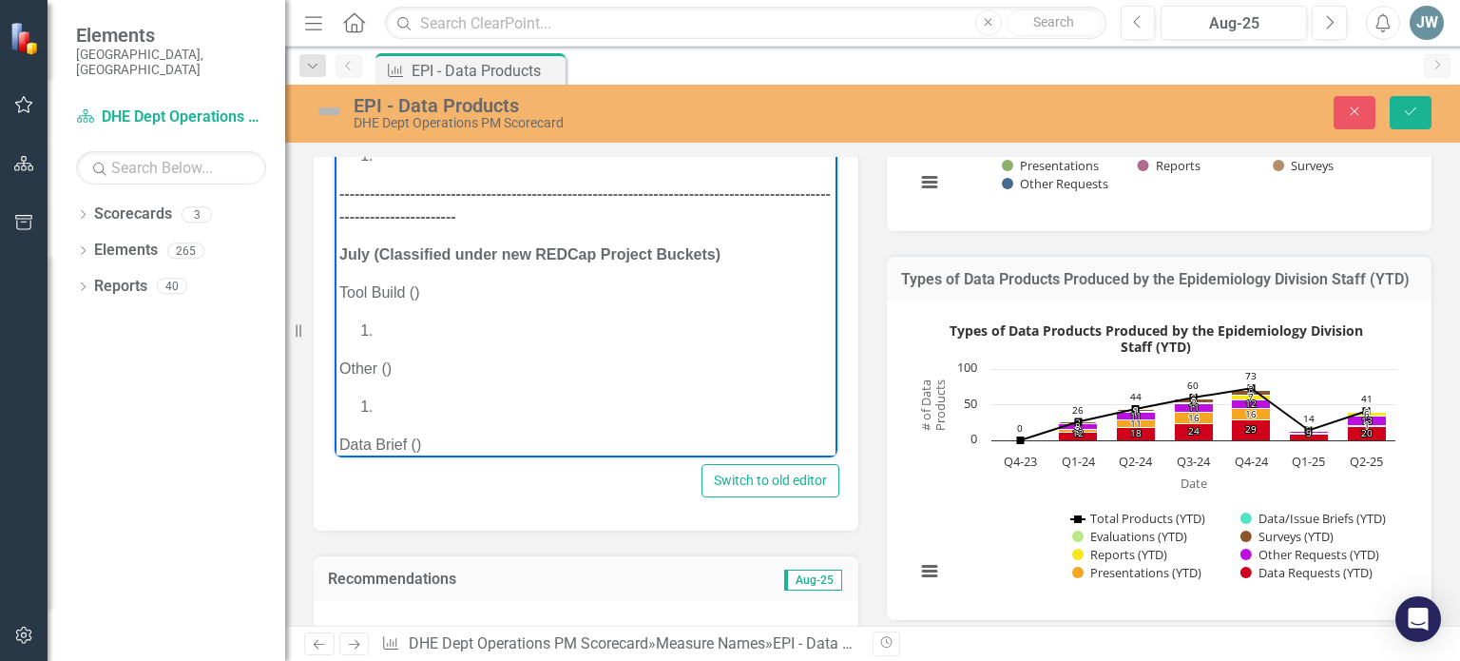
scroll to position [365, 0]
click at [370, 259] on strong "July (Classified under new REDCap Project Buckets)" at bounding box center [529, 255] width 381 height 16
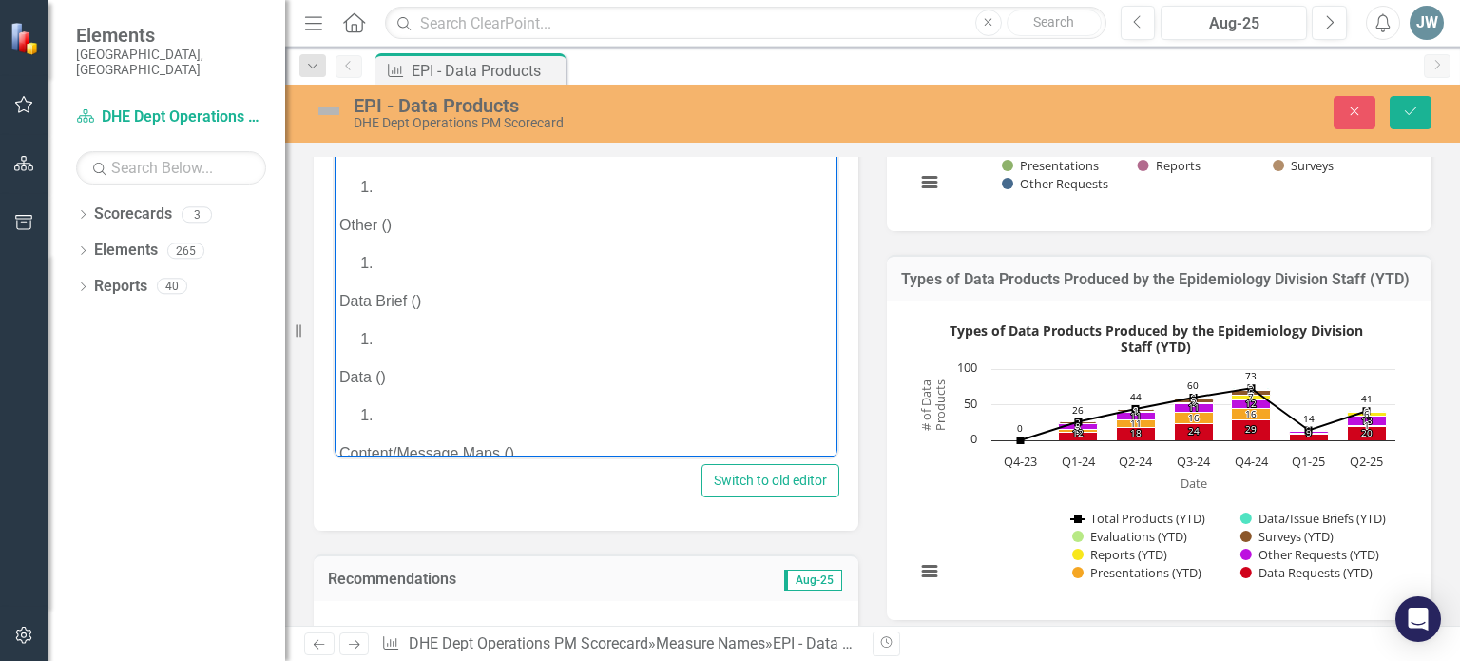
scroll to position [612, 0]
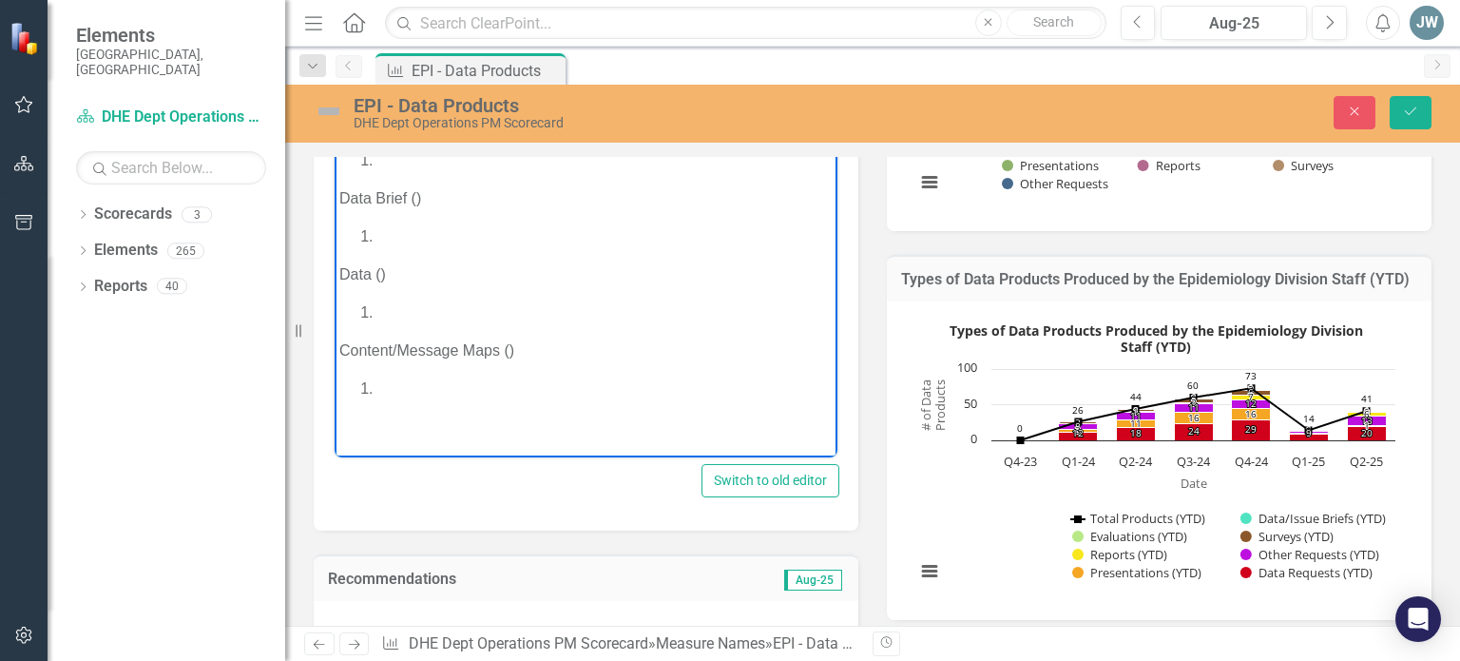
click at [508, 348] on p "Content/Message Maps ()" at bounding box center [585, 350] width 493 height 23
click at [435, 382] on li "Rich Text Area. Press ALT-0 for help." at bounding box center [604, 388] width 455 height 23
click at [378, 385] on li "National Fall Prevention Awareness Month" at bounding box center [604, 388] width 455 height 23
click at [393, 308] on li "Rich Text Area. Press ALT-0 for help." at bounding box center [604, 312] width 455 height 23
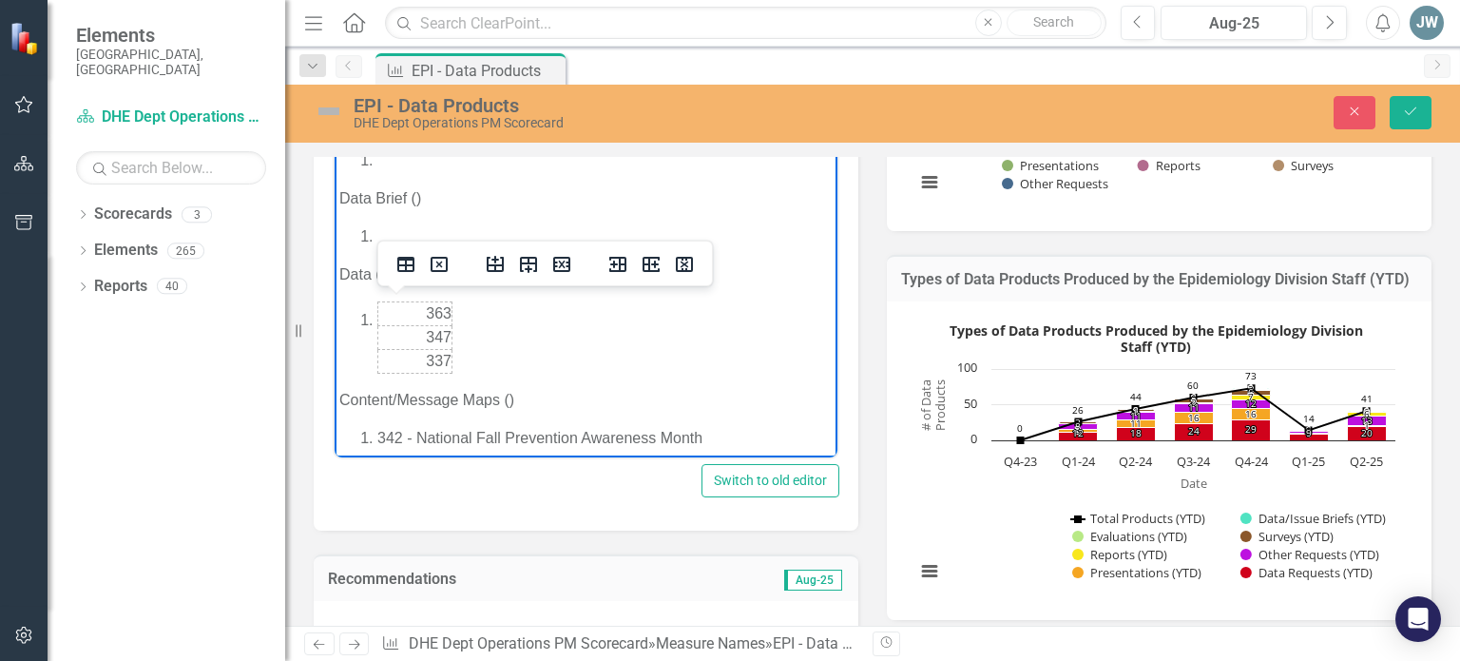
click at [377, 318] on li "363 347 337" at bounding box center [604, 337] width 455 height 72
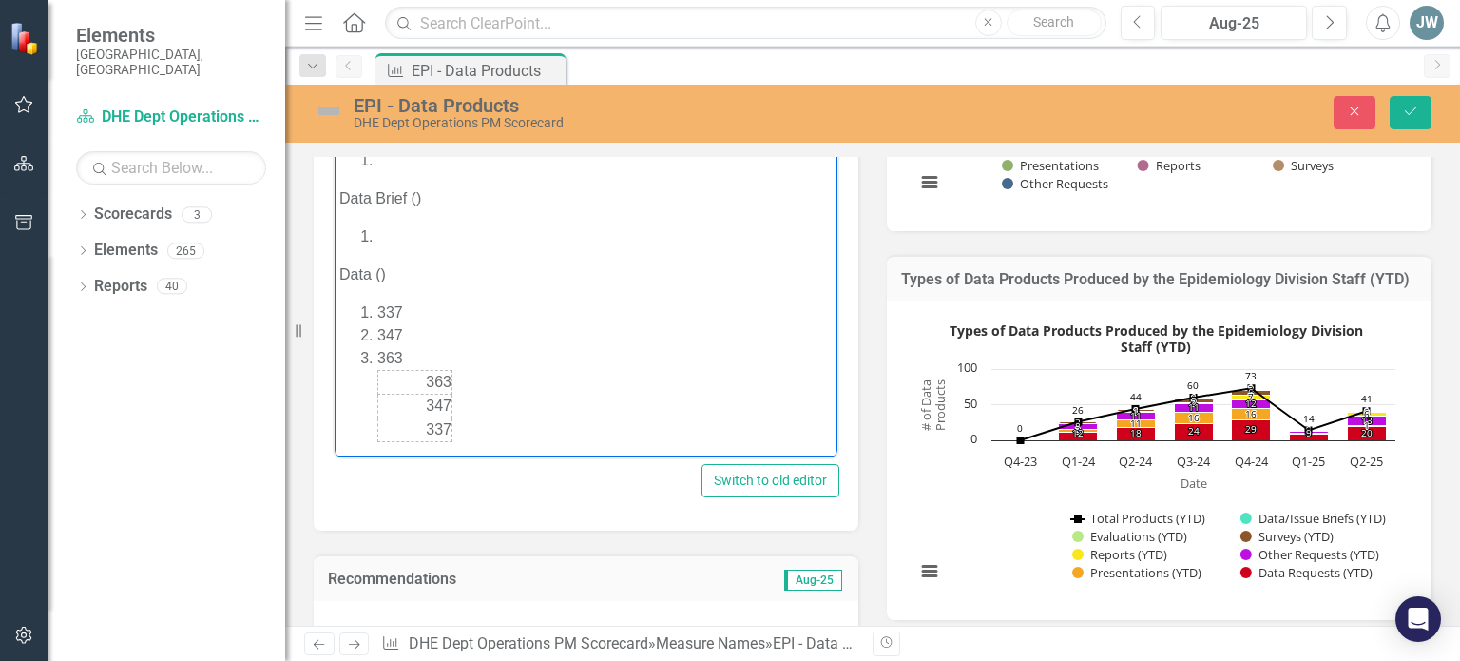
click at [465, 424] on li "363 363 347 337" at bounding box center [604, 394] width 455 height 95
drag, startPoint x: 465, startPoint y: 423, endPoint x: 360, endPoint y: 398, distance: 107.4
click at [360, 398] on ol "337 347 363 363 347 337" at bounding box center [585, 371] width 493 height 141
click at [441, 328] on icon "Delete table" at bounding box center [439, 332] width 23 height 23
click at [437, 334] on icon "Delete table" at bounding box center [438, 333] width 7 height 7
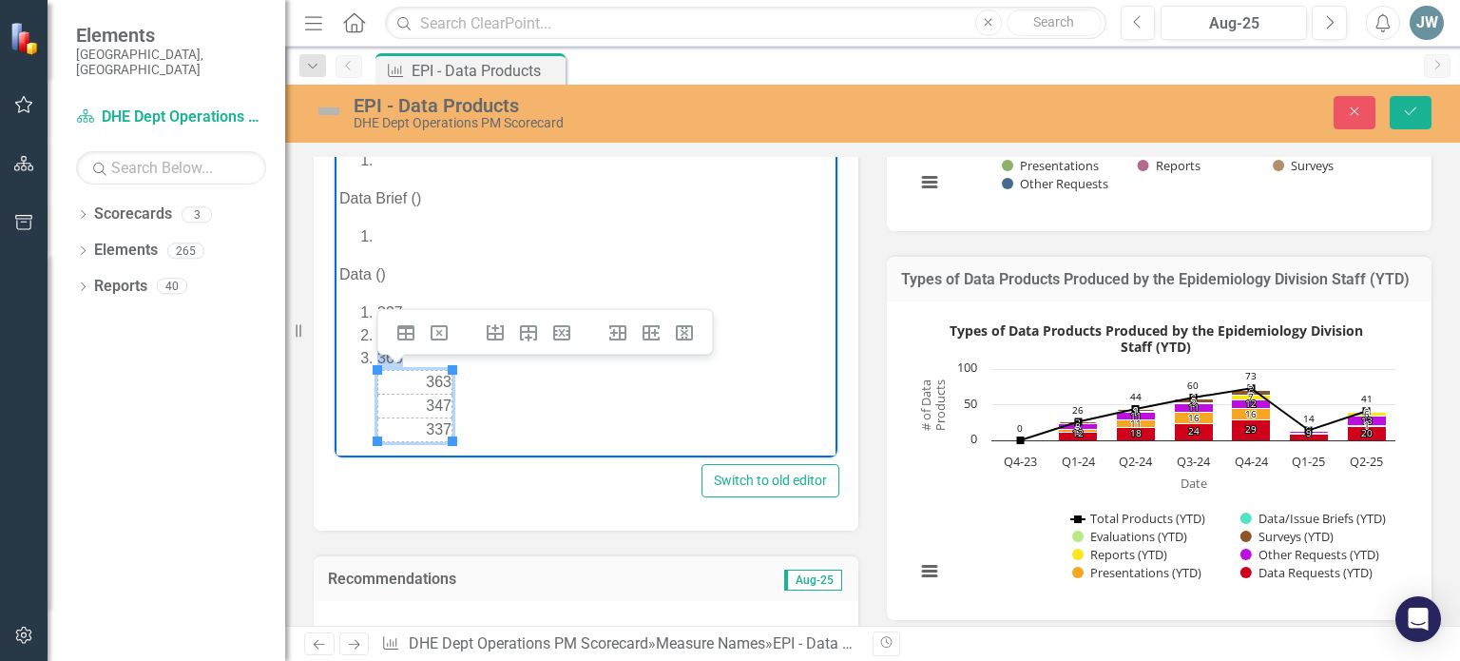
click at [435, 372] on td "363" at bounding box center [415, 383] width 74 height 24
click at [438, 324] on icon "Delete table" at bounding box center [439, 332] width 23 height 23
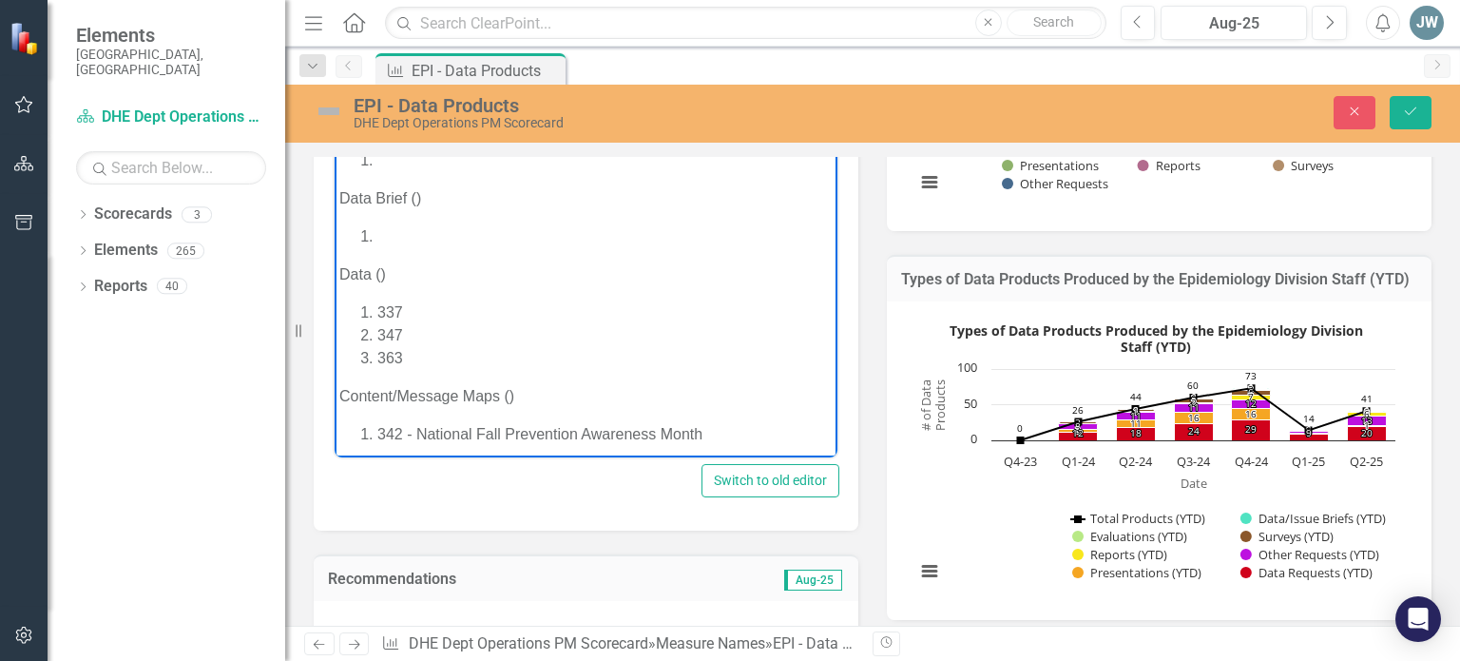
click at [425, 309] on li "337" at bounding box center [604, 312] width 455 height 23
click at [403, 308] on li "337" at bounding box center [604, 312] width 455 height 23
click at [400, 311] on li "337" at bounding box center [604, 312] width 455 height 23
click at [403, 335] on li "347" at bounding box center [604, 335] width 455 height 23
click at [397, 337] on li "347" at bounding box center [604, 335] width 455 height 23
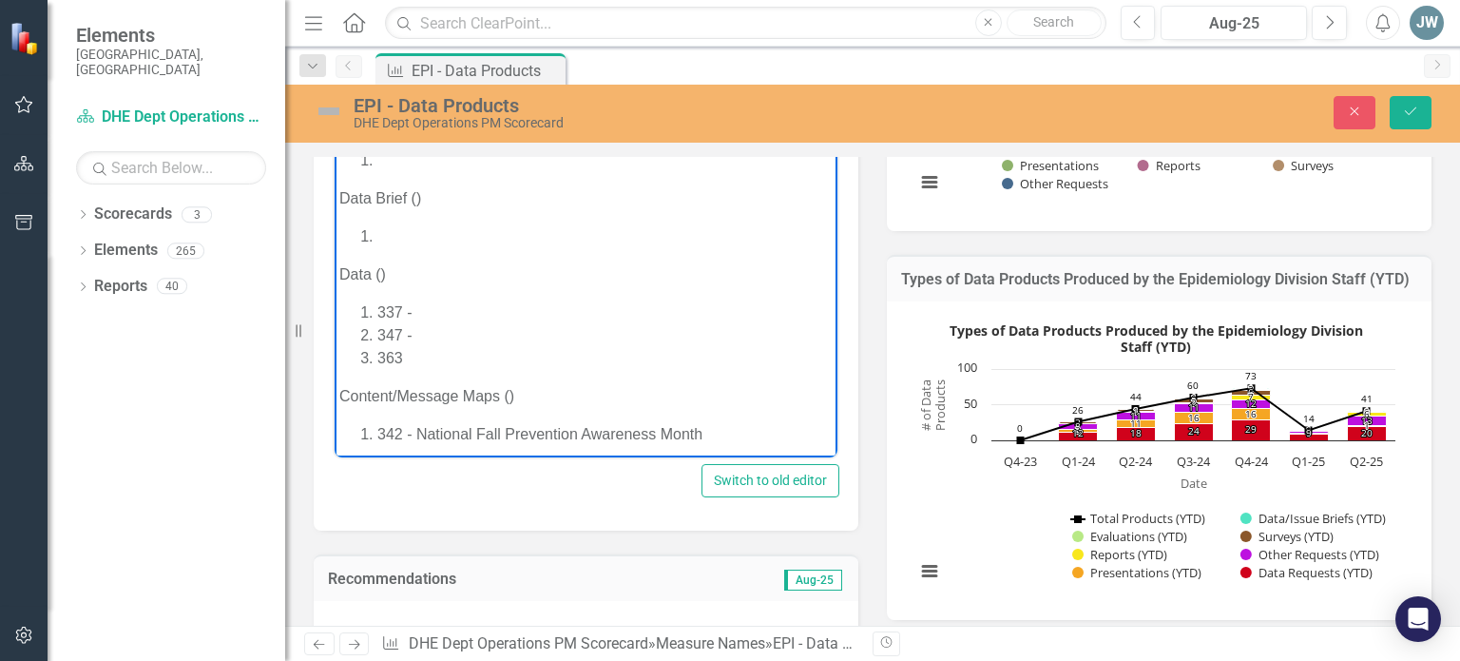
click at [403, 359] on li "363" at bounding box center [604, 358] width 455 height 23
click at [397, 358] on li "363" at bounding box center [604, 358] width 455 height 23
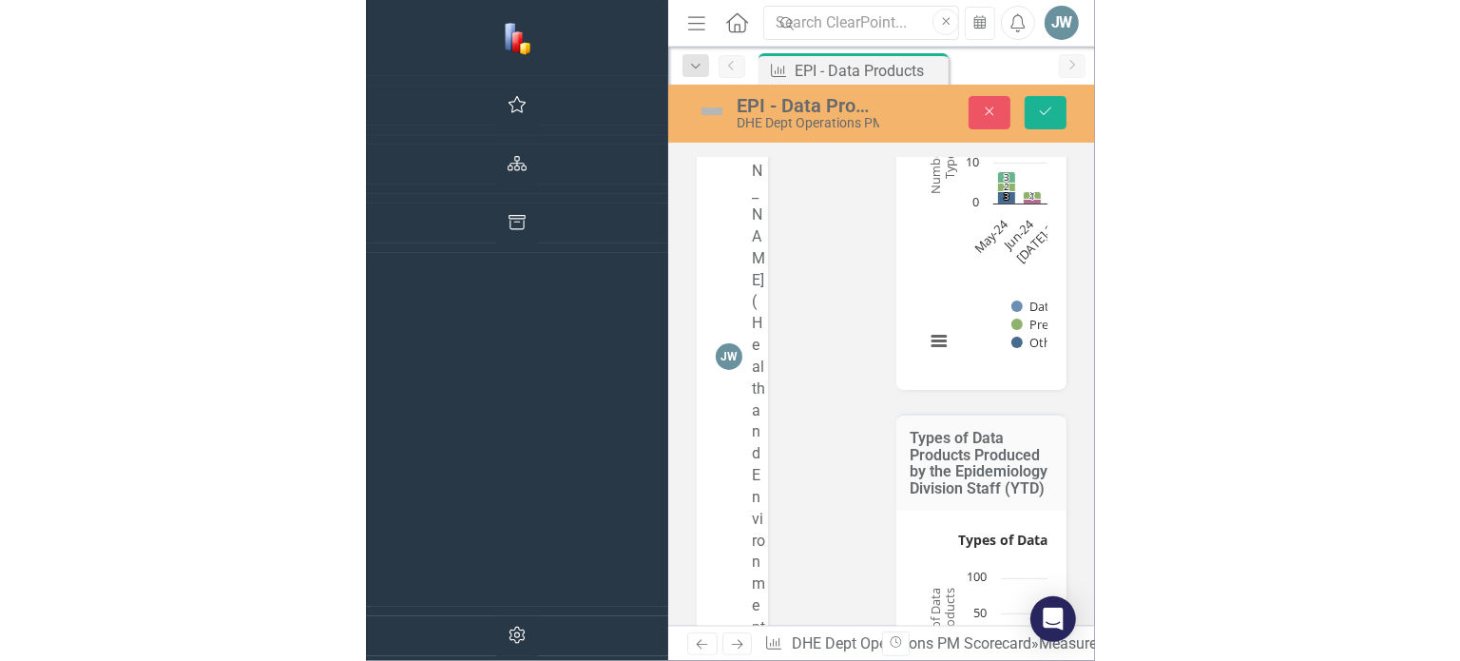
scroll to position [567, 0]
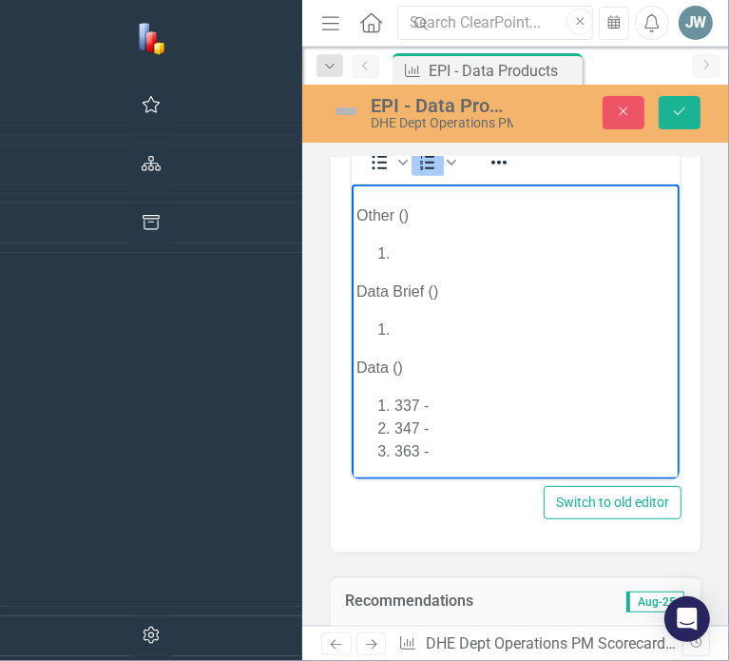
click at [495, 439] on li "363 -" at bounding box center [533, 450] width 280 height 23
click at [469, 439] on li "363 -" at bounding box center [533, 450] width 280 height 23
click at [454, 439] on li "363 -" at bounding box center [533, 450] width 280 height 23
click at [438, 439] on li "363 -" at bounding box center [533, 450] width 280 height 23
click at [427, 439] on li "363 -" at bounding box center [533, 450] width 280 height 23
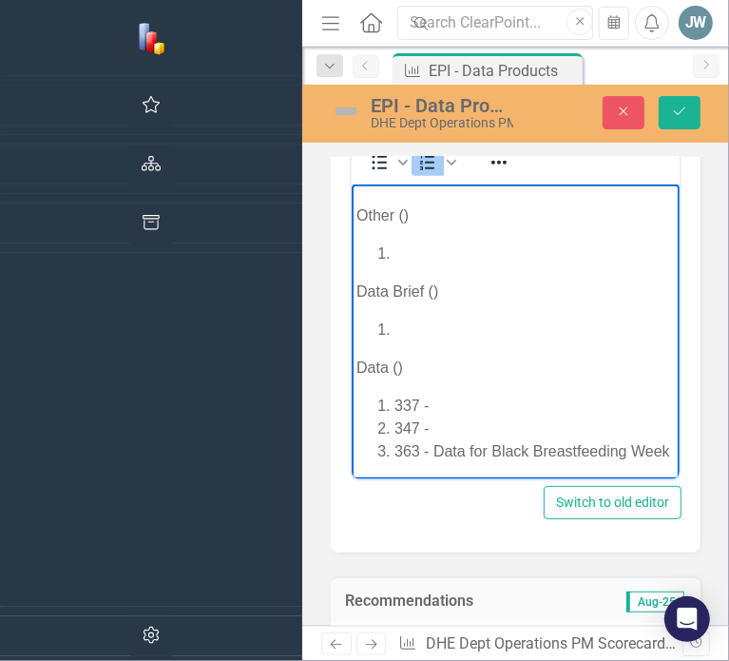
click at [446, 416] on li "347 -" at bounding box center [533, 427] width 280 height 23
click at [437, 416] on li "347 -" at bounding box center [533, 427] width 280 height 23
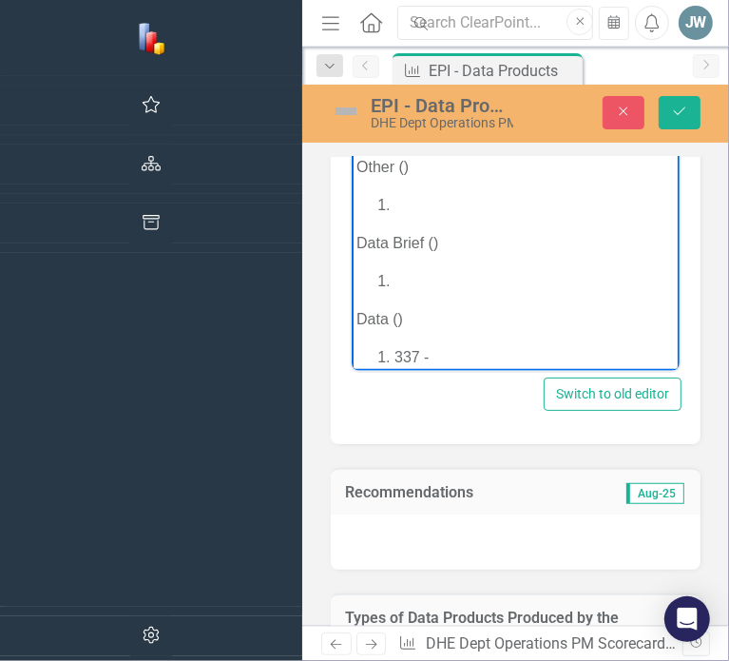
scroll to position [540, 0]
click at [495, 346] on li "337 -" at bounding box center [533, 357] width 280 height 23
click at [480, 346] on li "337 -" at bounding box center [533, 357] width 280 height 23
click at [436, 346] on li "337 -" at bounding box center [533, 357] width 280 height 23
click at [431, 346] on li "337 -" at bounding box center [533, 357] width 280 height 23
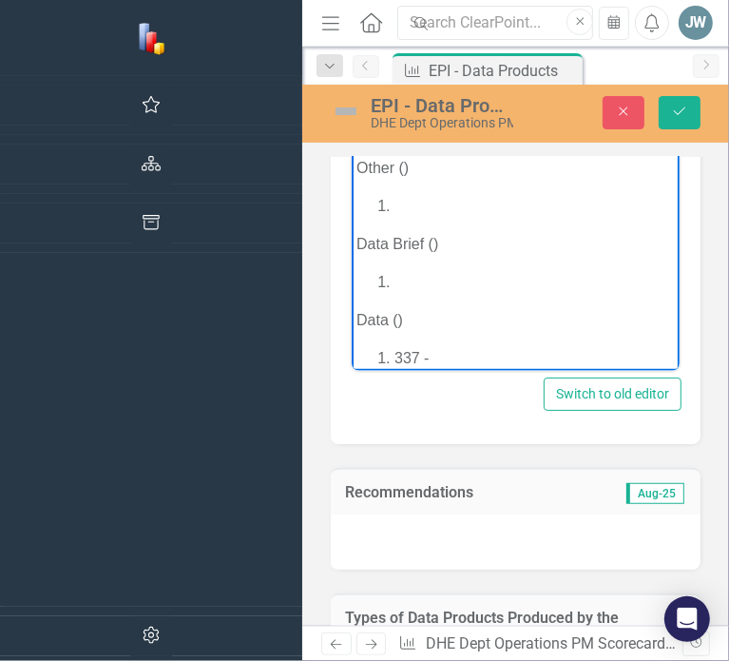
click at [427, 346] on li "337 -" at bounding box center [533, 357] width 280 height 23
click at [493, 369] on li "347 -" at bounding box center [533, 380] width 280 height 23
click at [434, 369] on li "347 -" at bounding box center [533, 380] width 280 height 23
click at [431, 369] on li "347 -" at bounding box center [533, 380] width 280 height 23
click at [427, 369] on li "347 -" at bounding box center [533, 380] width 280 height 23
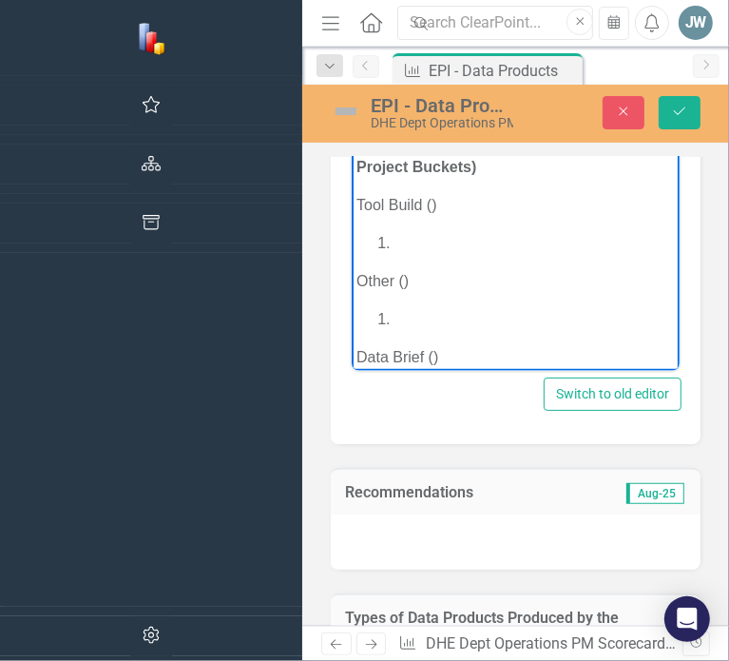
scroll to position [426, 0]
click at [431, 346] on p "Data Brief ()" at bounding box center [514, 357] width 318 height 23
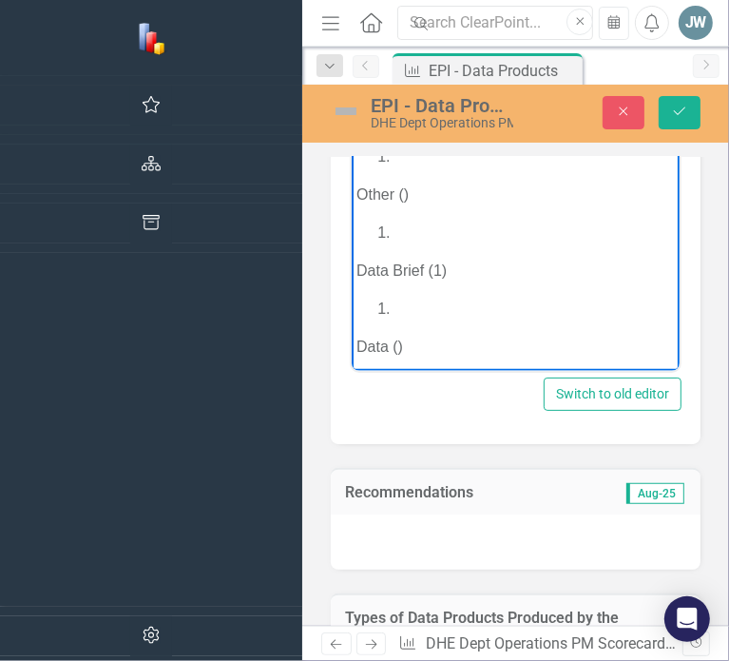
scroll to position [513, 0]
click at [396, 335] on p "Data ()" at bounding box center [514, 346] width 318 height 23
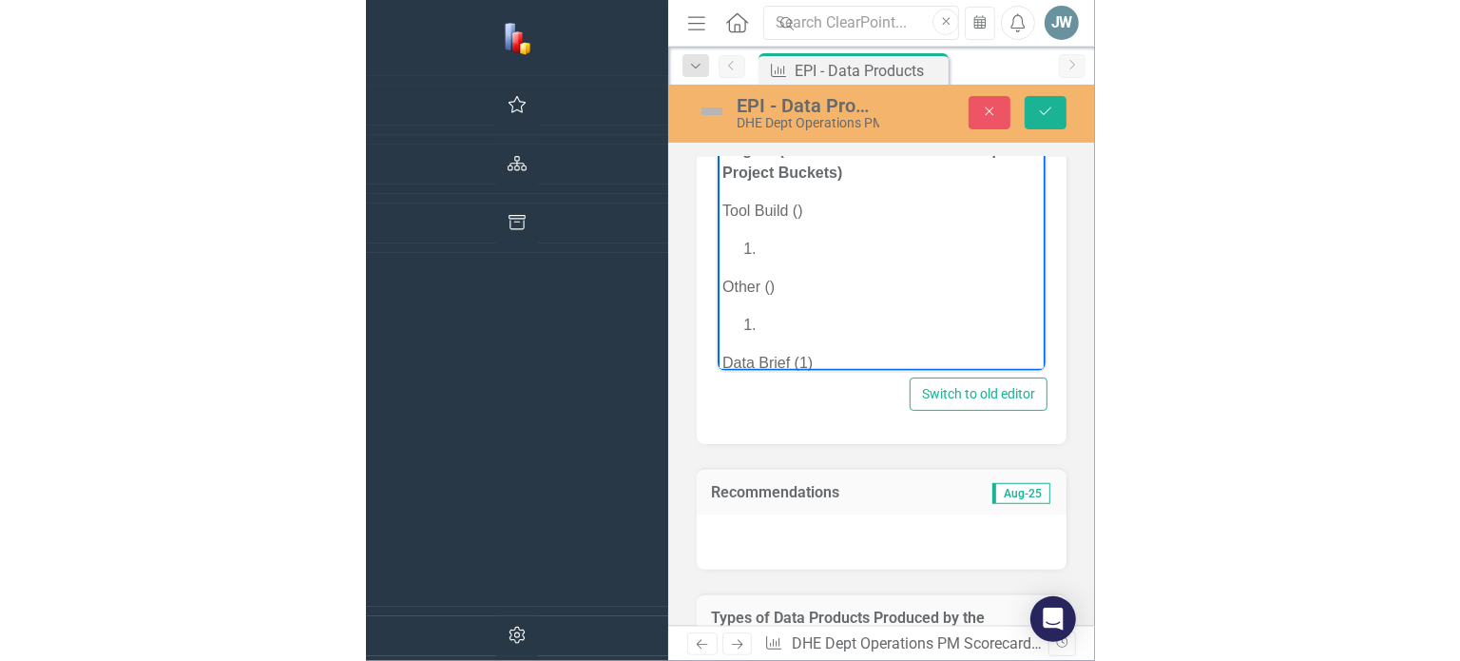
scroll to position [422, 0]
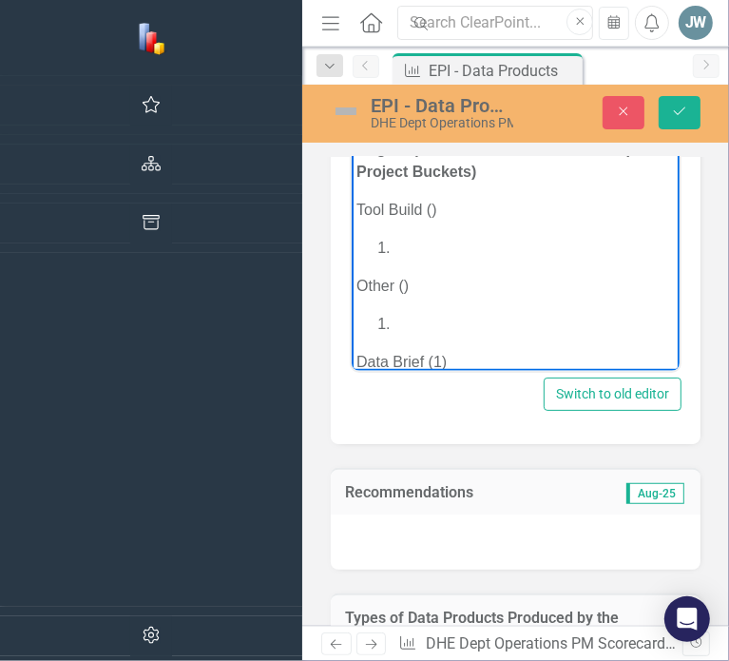
click at [423, 388] on li "Rich Text Area. Press ALT-0 for help." at bounding box center [533, 399] width 280 height 23
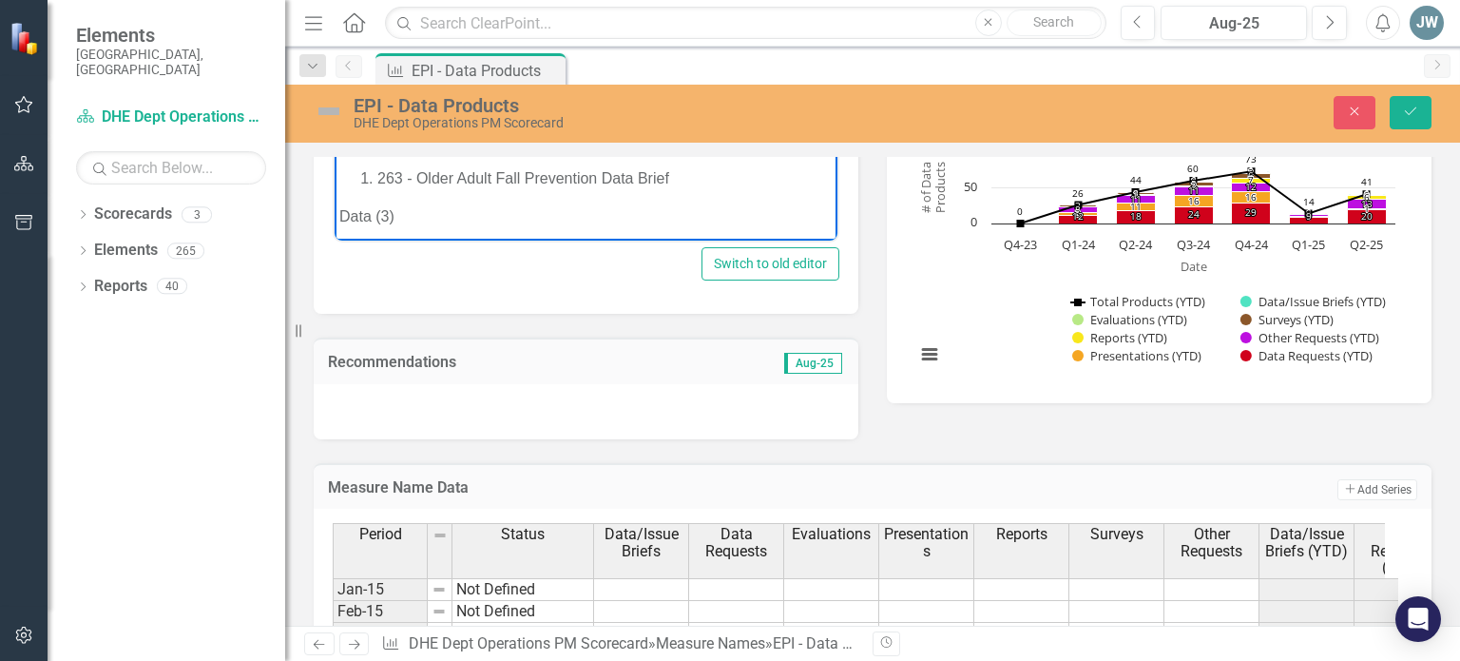
scroll to position [658, 0]
click at [403, 227] on li "Rich Text Area. Press ALT-0 for help." at bounding box center [604, 231] width 455 height 23
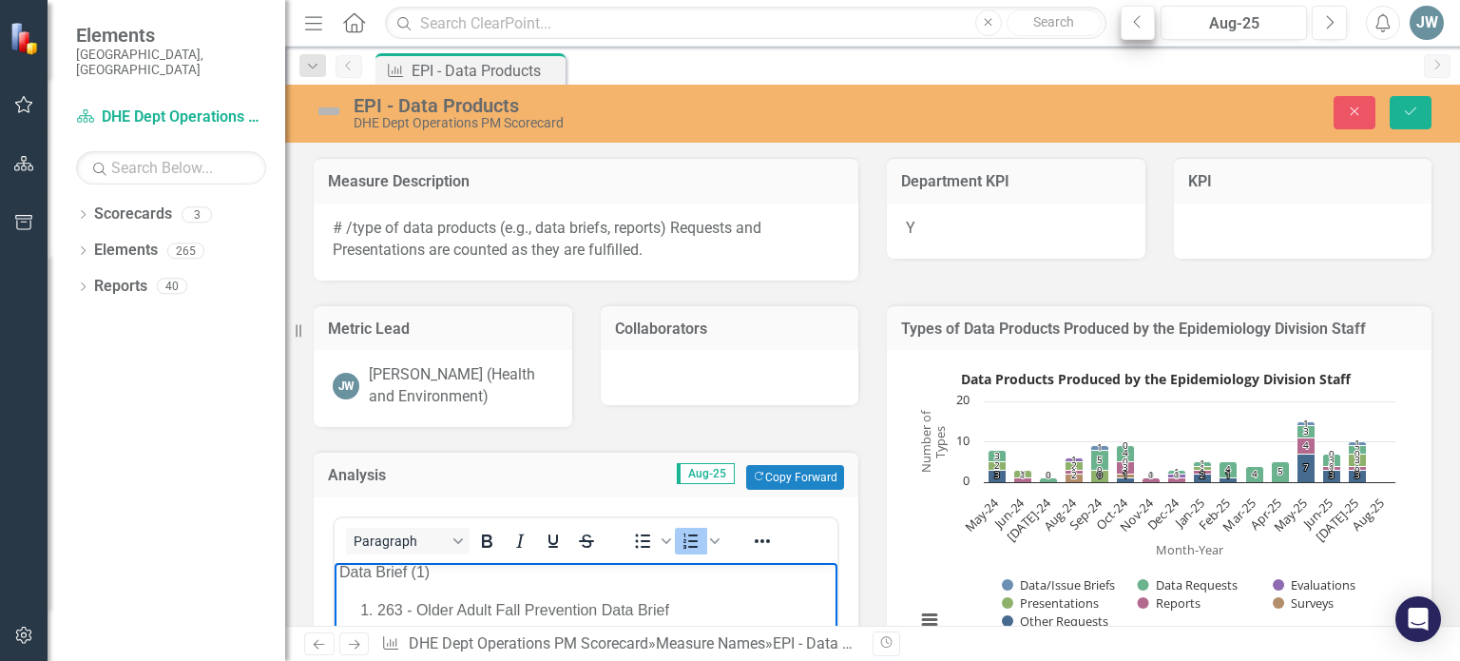
scroll to position [654, 0]
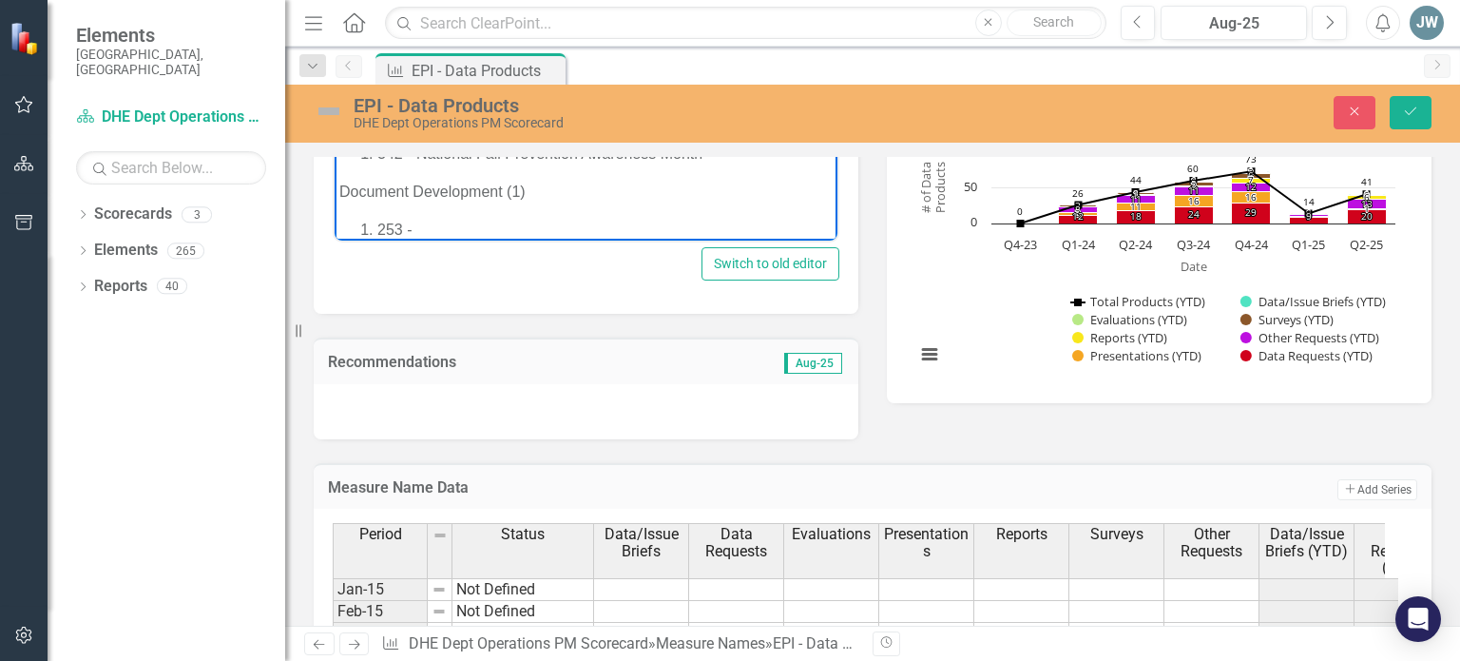
paste body "Rich Text Area. Press ALT-0 for help."
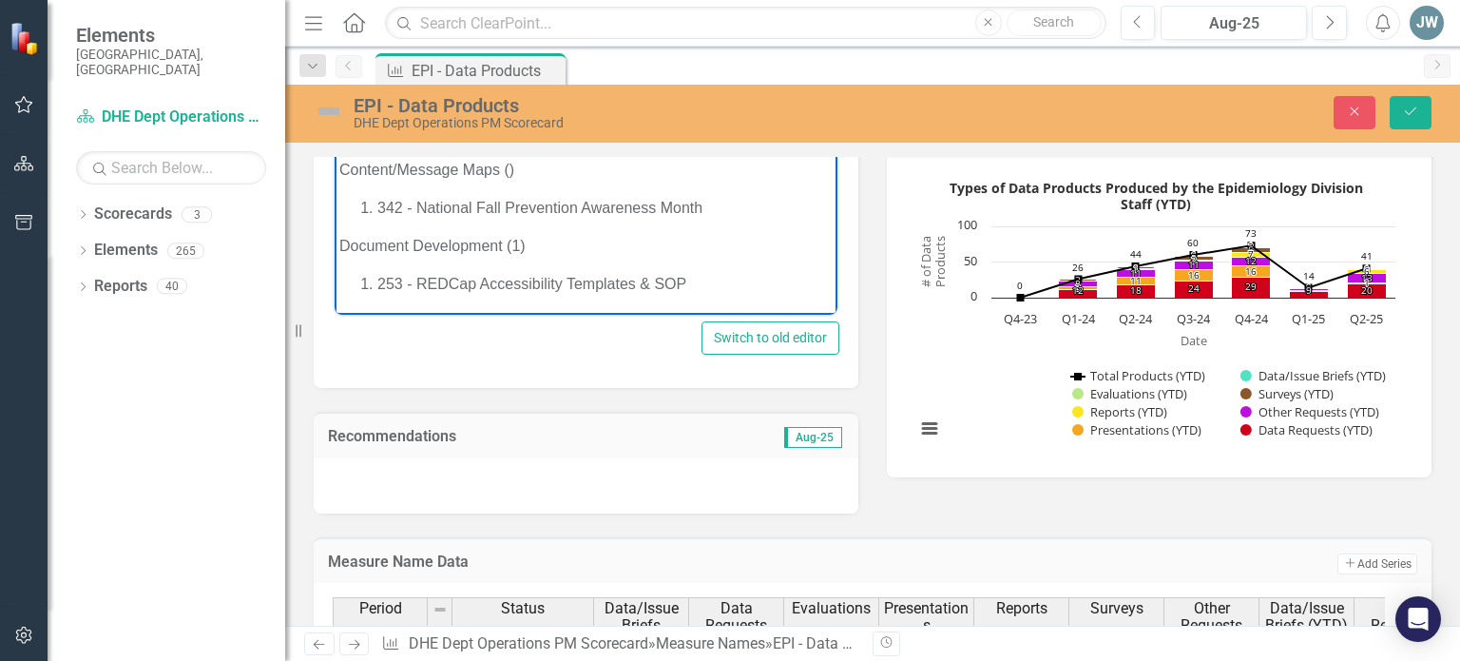
scroll to position [532, 0]
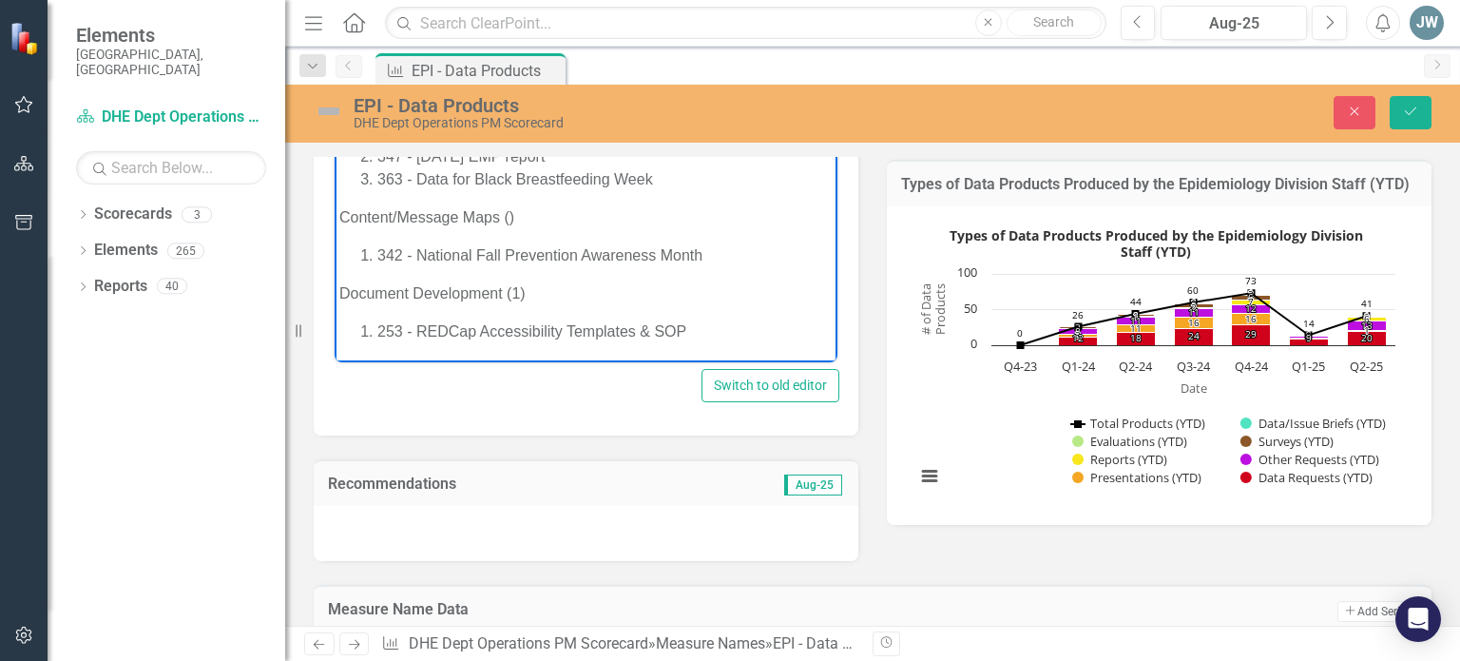
click at [705, 335] on li "253 - REDCap Accessibility Templates & SOP" at bounding box center [604, 331] width 455 height 23
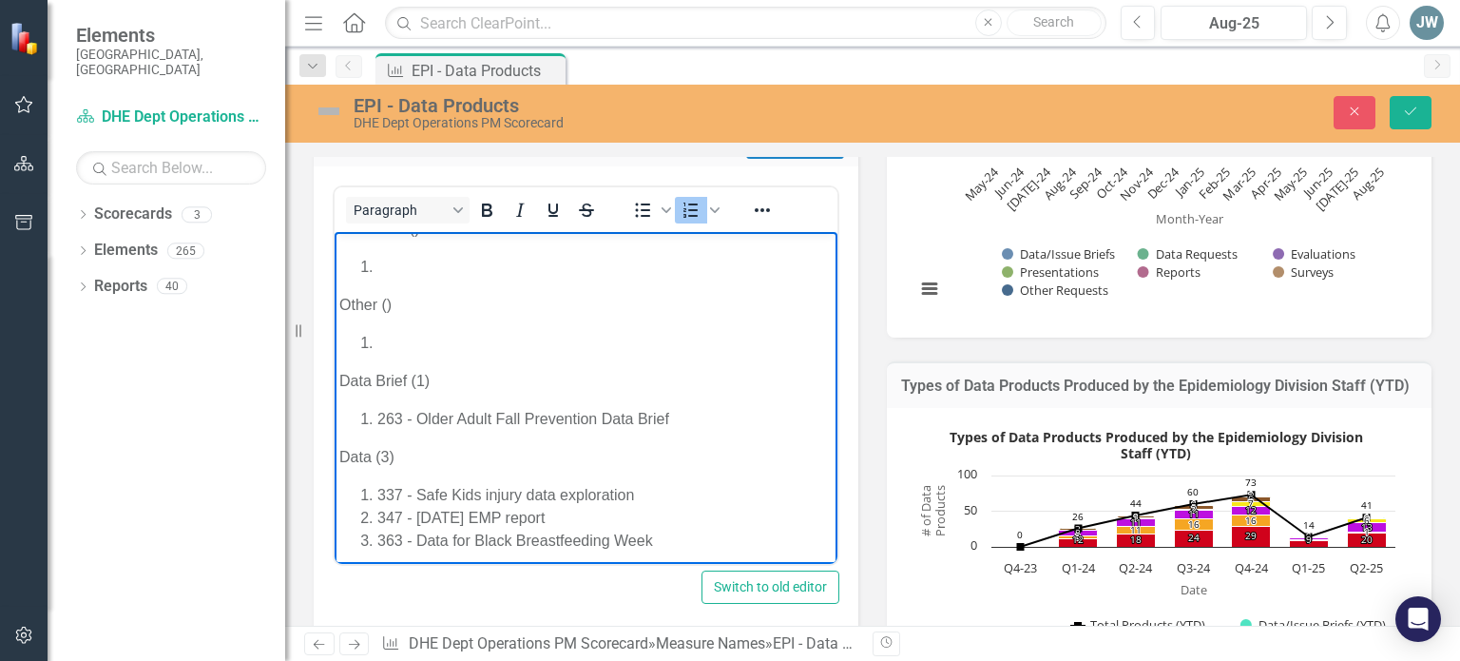
scroll to position [323, 0]
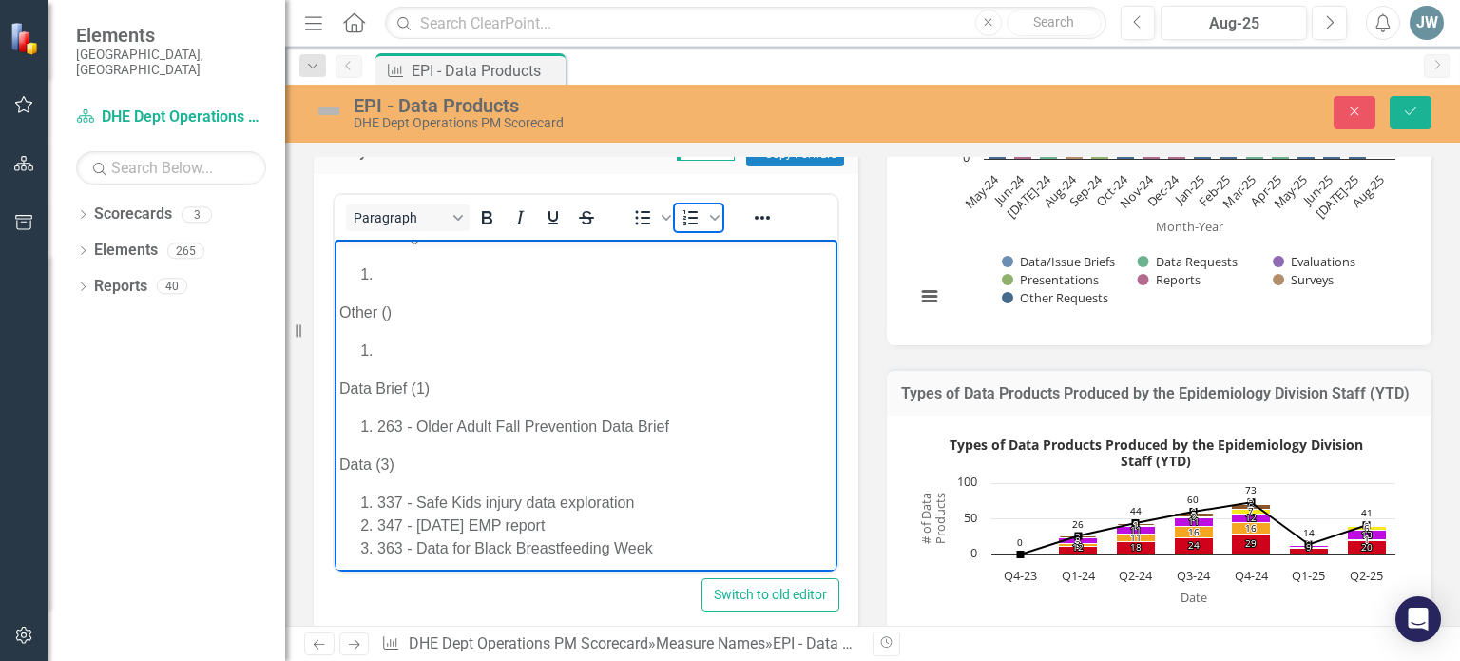
click at [692, 220] on icon "Numbered list" at bounding box center [690, 217] width 14 height 15
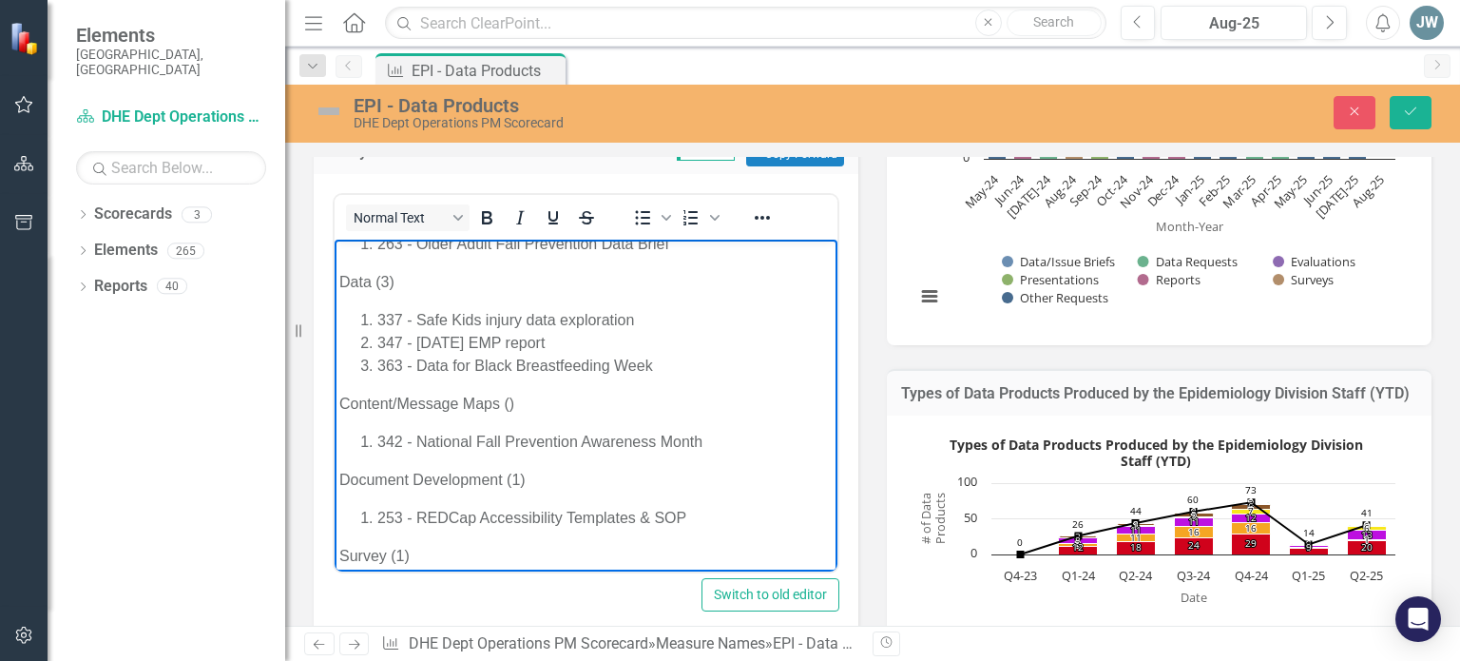
scroll to position [752, 0]
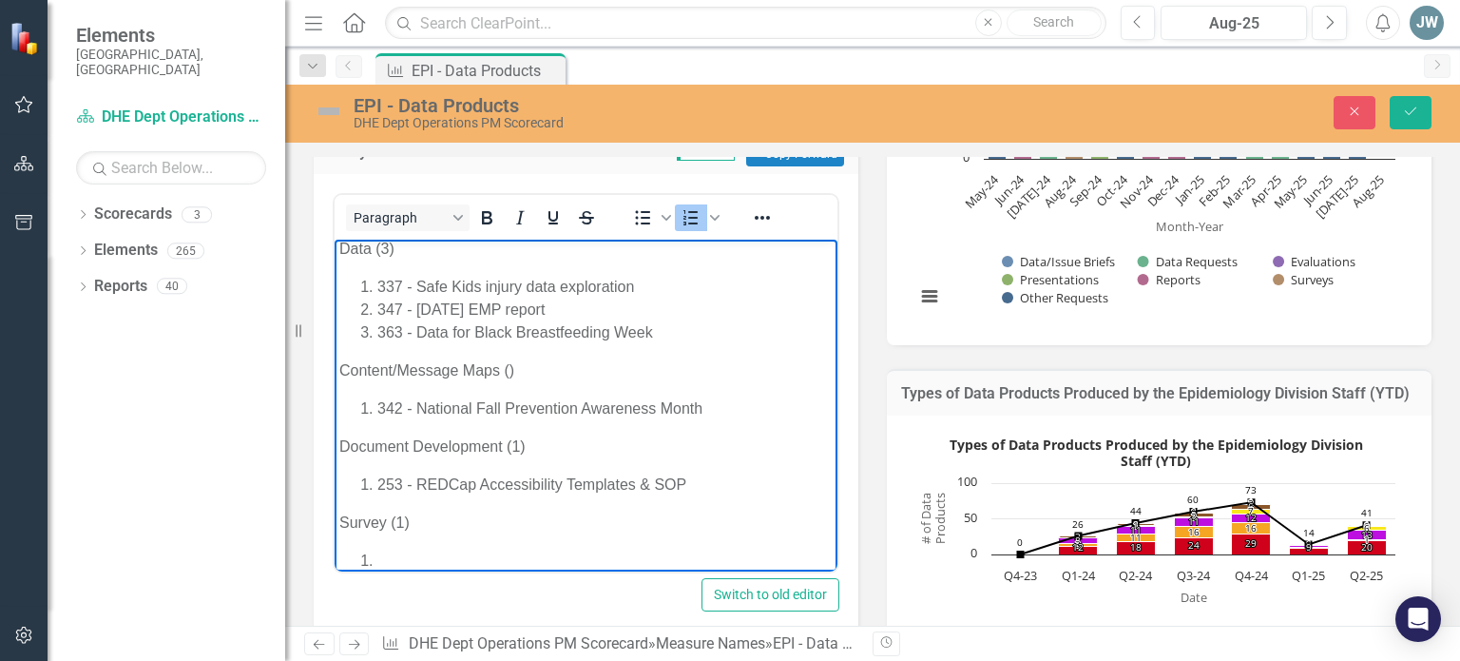
click at [525, 557] on li "Rich Text Area. Press ALT-0 for help." at bounding box center [604, 560] width 455 height 23
click at [466, 560] on li "328 -" at bounding box center [604, 560] width 455 height 23
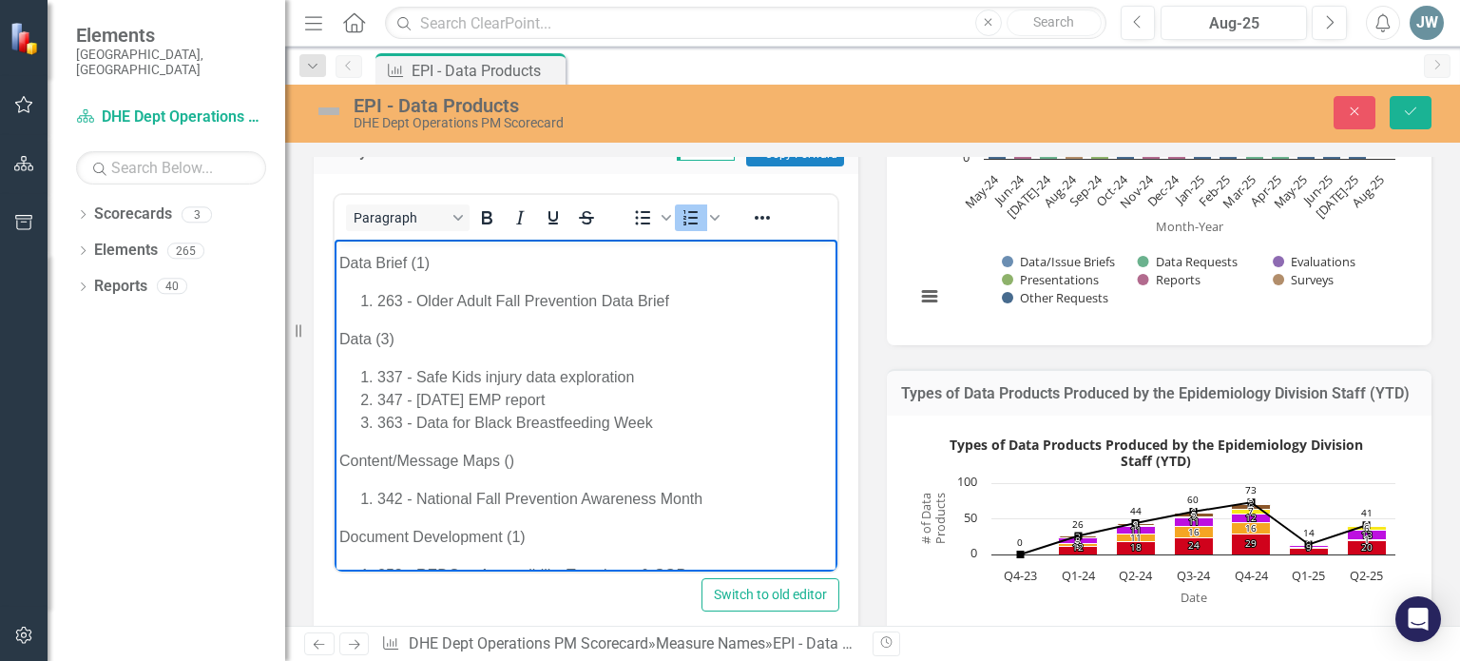
scroll to position [677, 0]
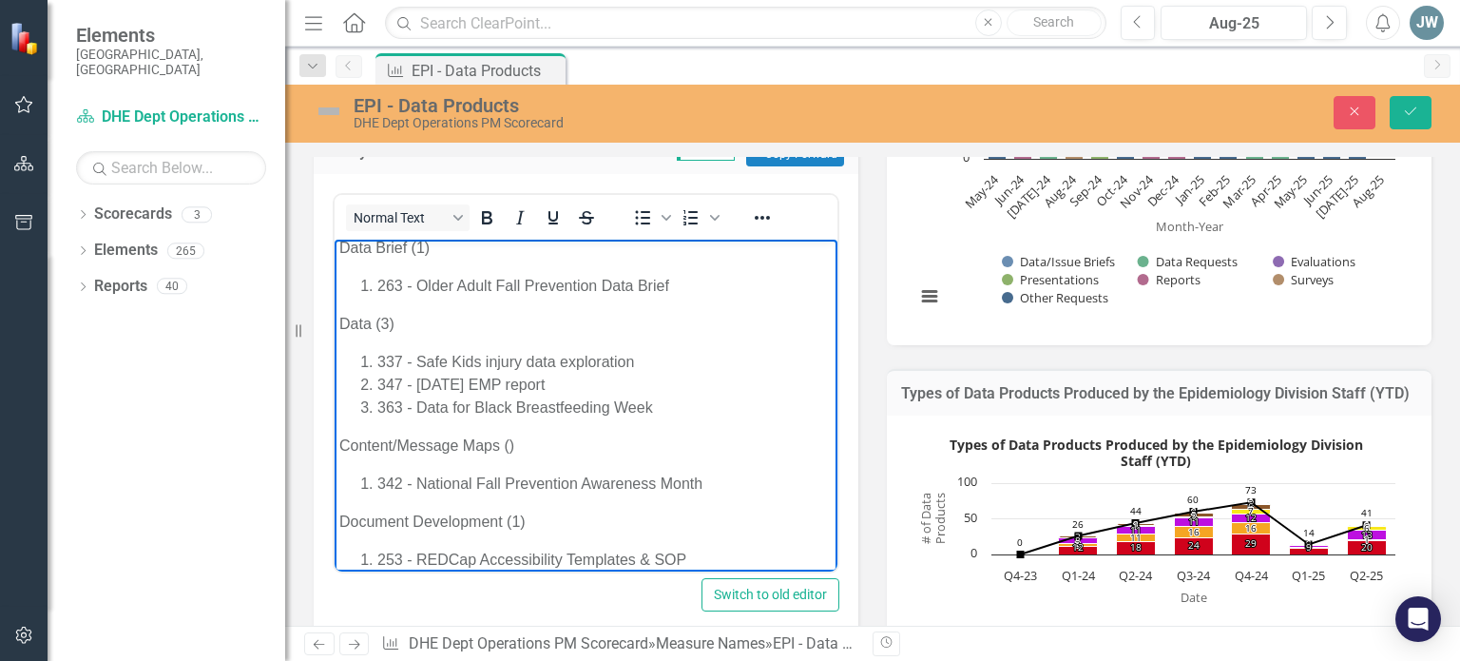
click at [509, 447] on p "Content/Message Maps ()" at bounding box center [585, 445] width 493 height 23
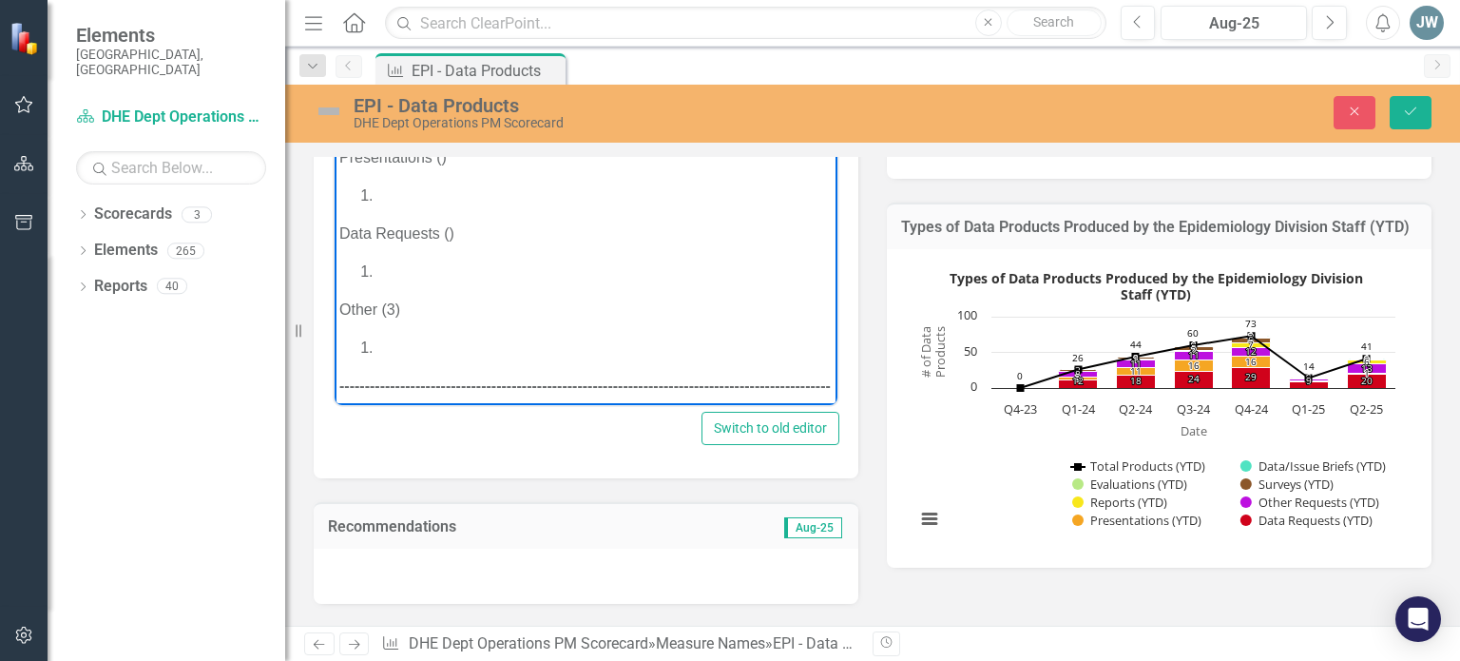
scroll to position [119, 0]
click at [393, 316] on p "Other (3)" at bounding box center [585, 312] width 493 height 23
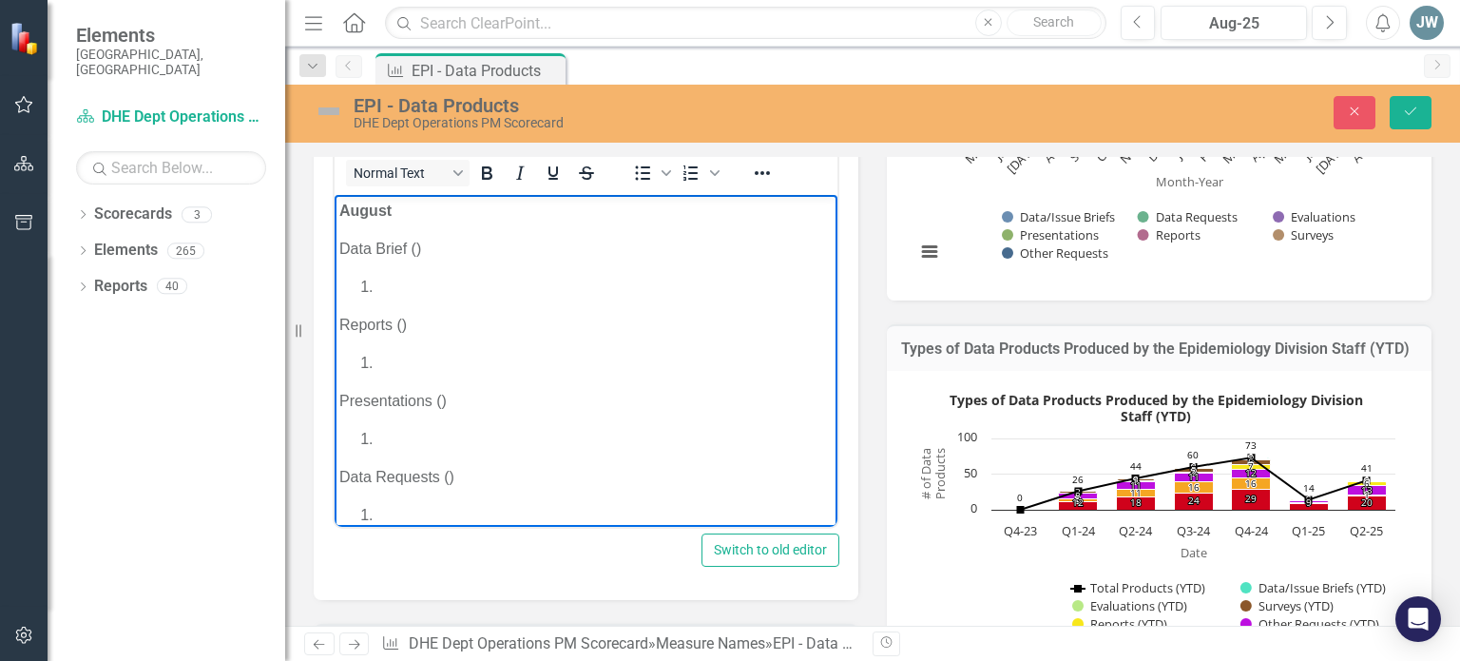
scroll to position [354, 0]
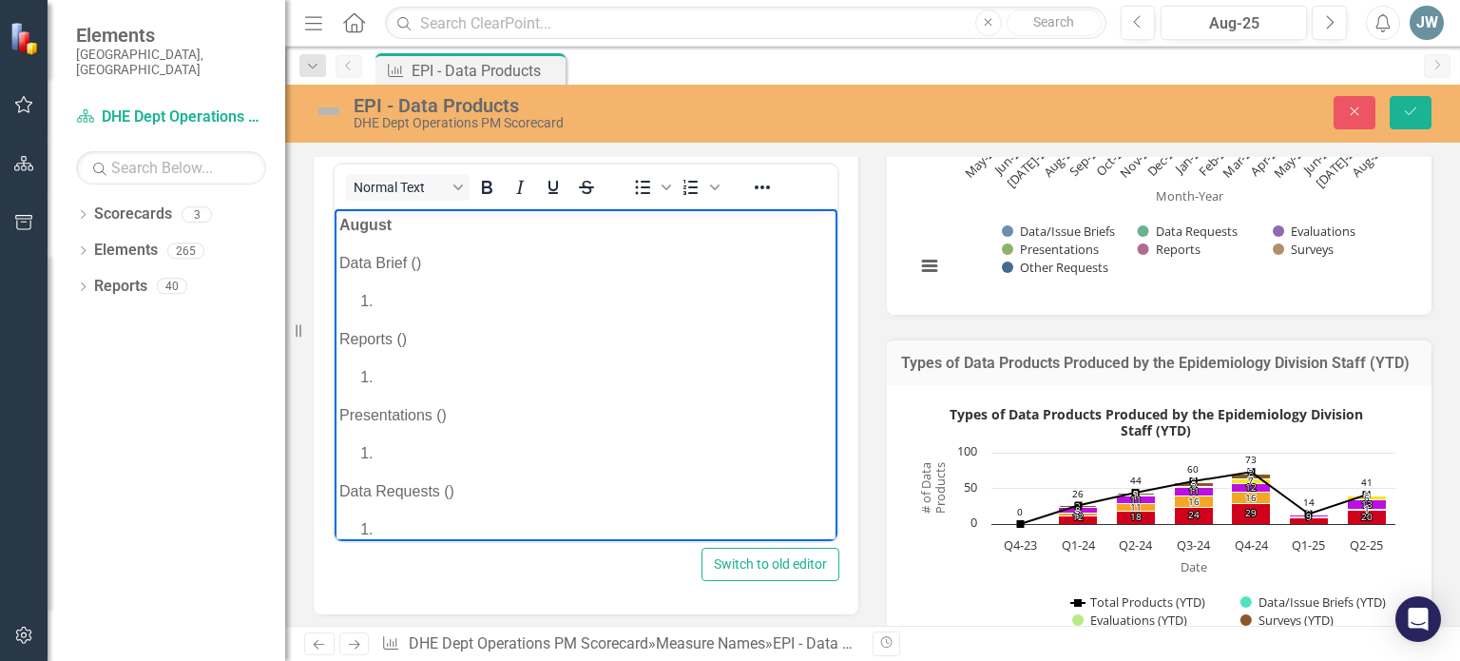
click at [416, 267] on p "Data Brief ()" at bounding box center [585, 263] width 493 height 23
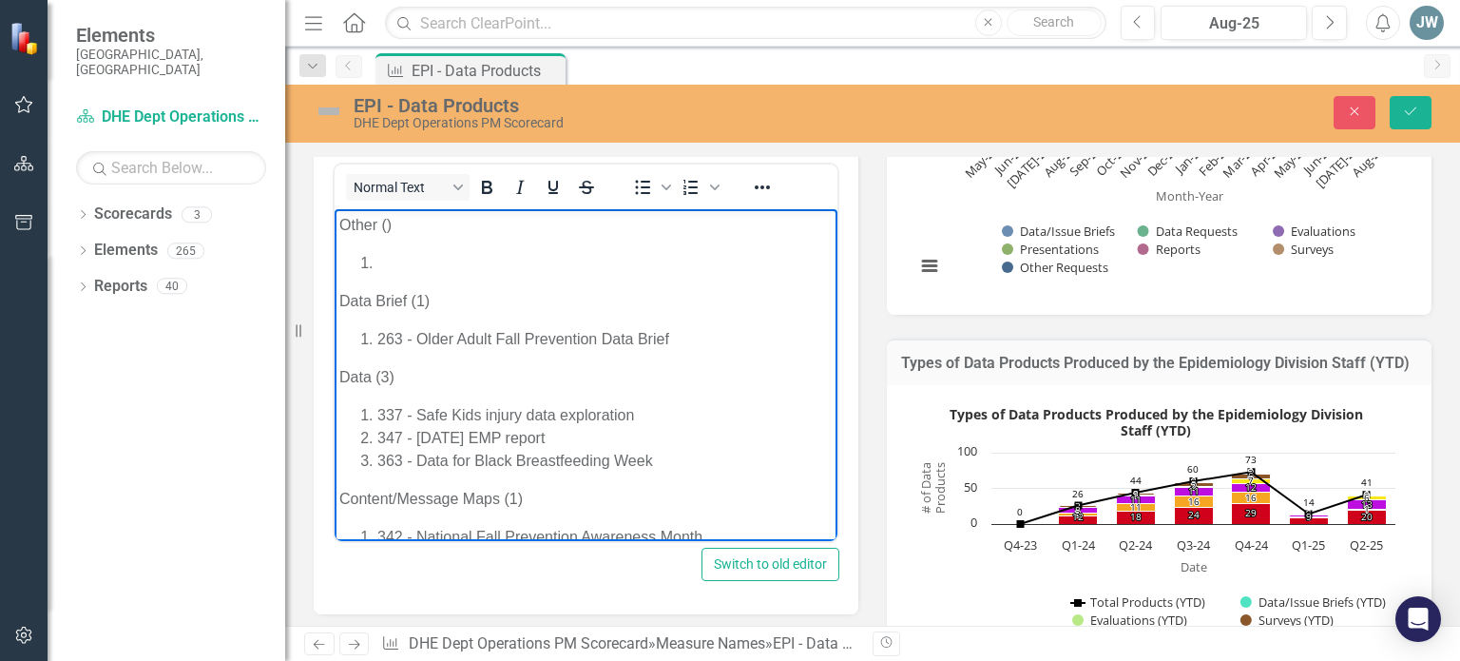
scroll to position [611, 0]
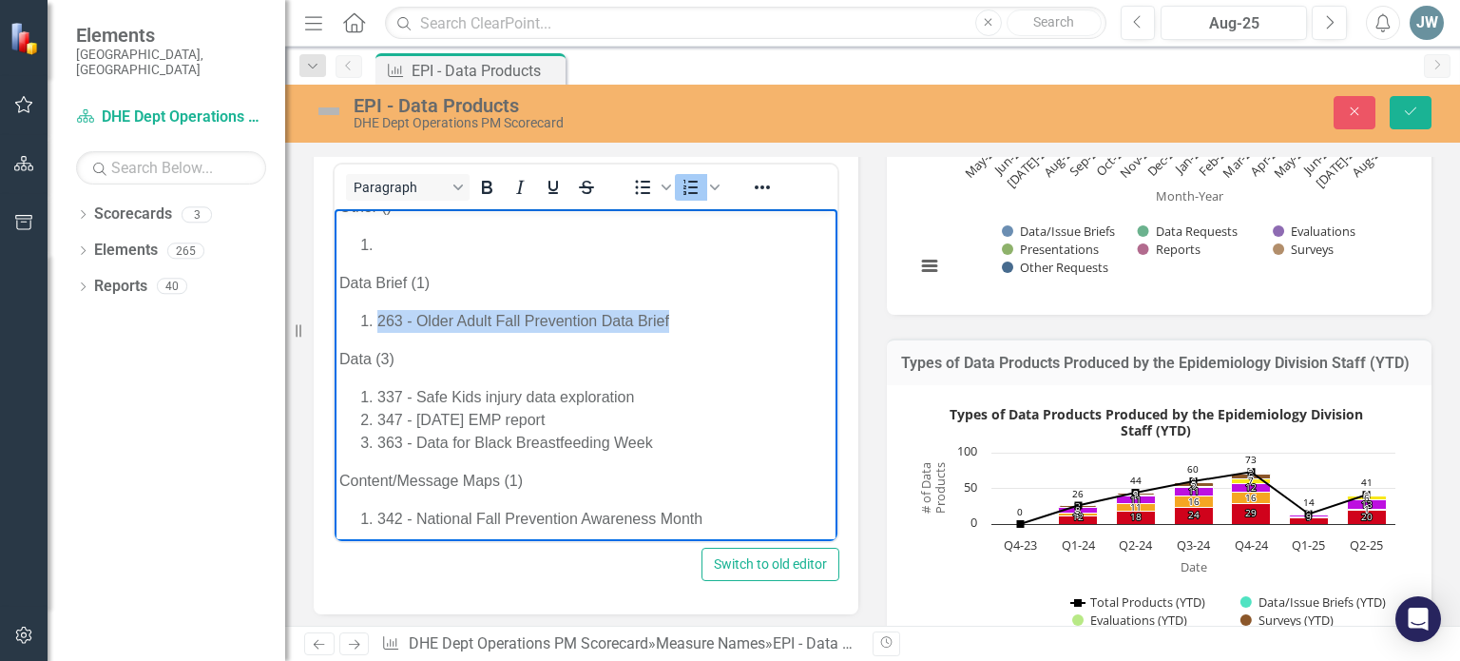
drag, startPoint x: 690, startPoint y: 320, endPoint x: 666, endPoint y: 517, distance: 198.2
click at [335, 311] on html "August﻿ Data Brief (1) Reports () Presentations () Data Requests () Other () --…" at bounding box center [586, 150] width 503 height 1104
copy li "263 - Older Adult Fall Prevention Data Brief"
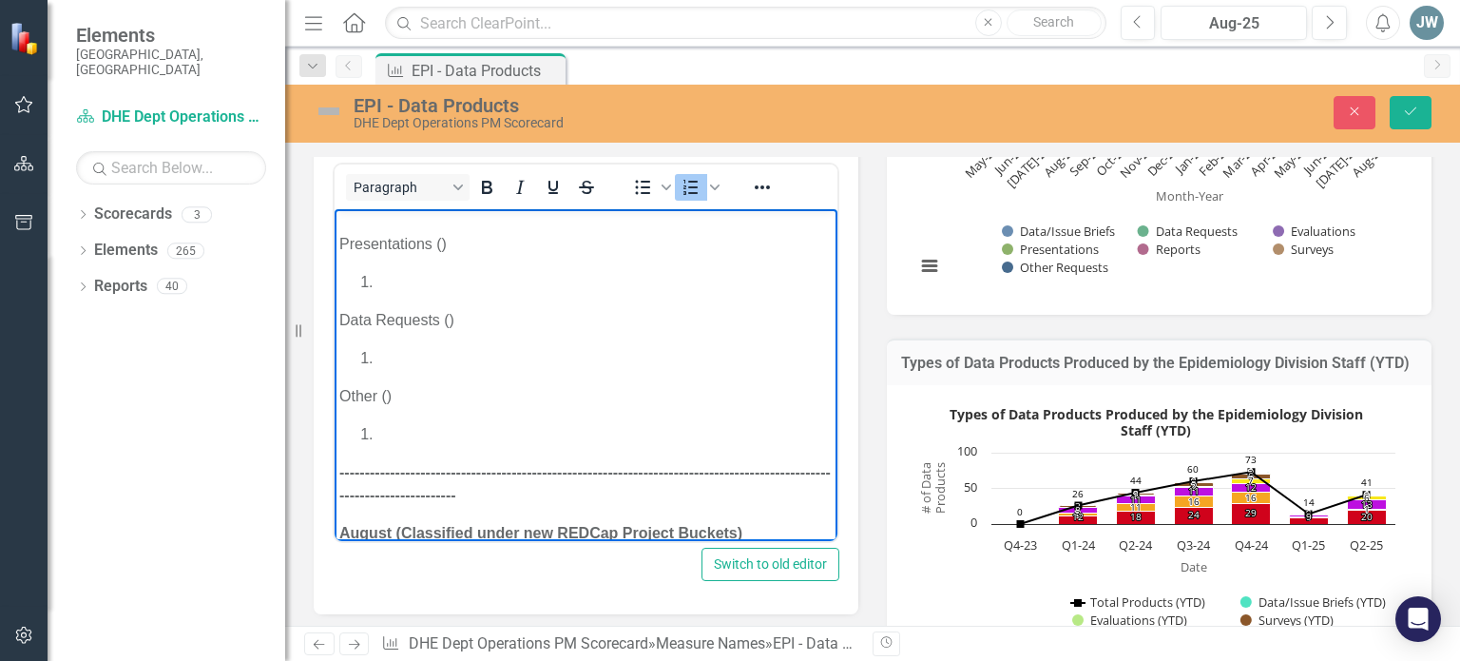
scroll to position [0, 0]
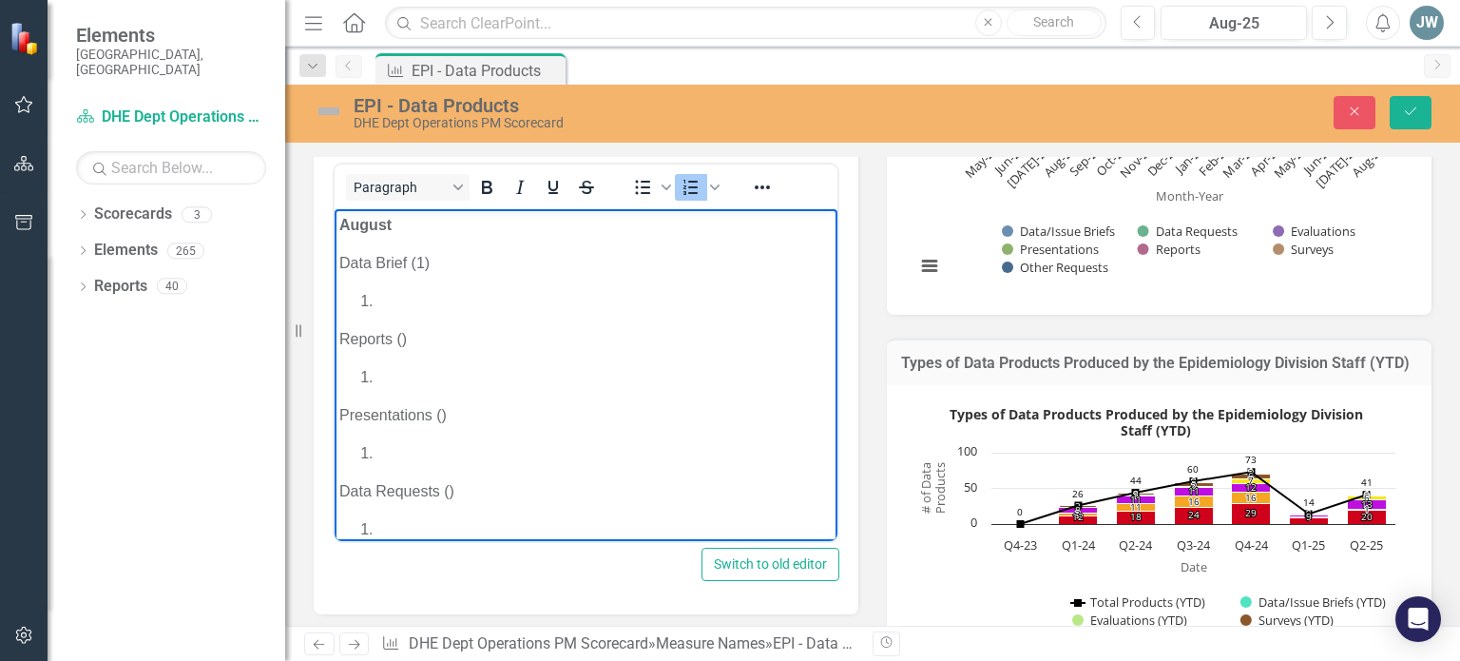
click at [426, 301] on li "Rich Text Area. Press ALT-0 for help." at bounding box center [604, 301] width 455 height 23
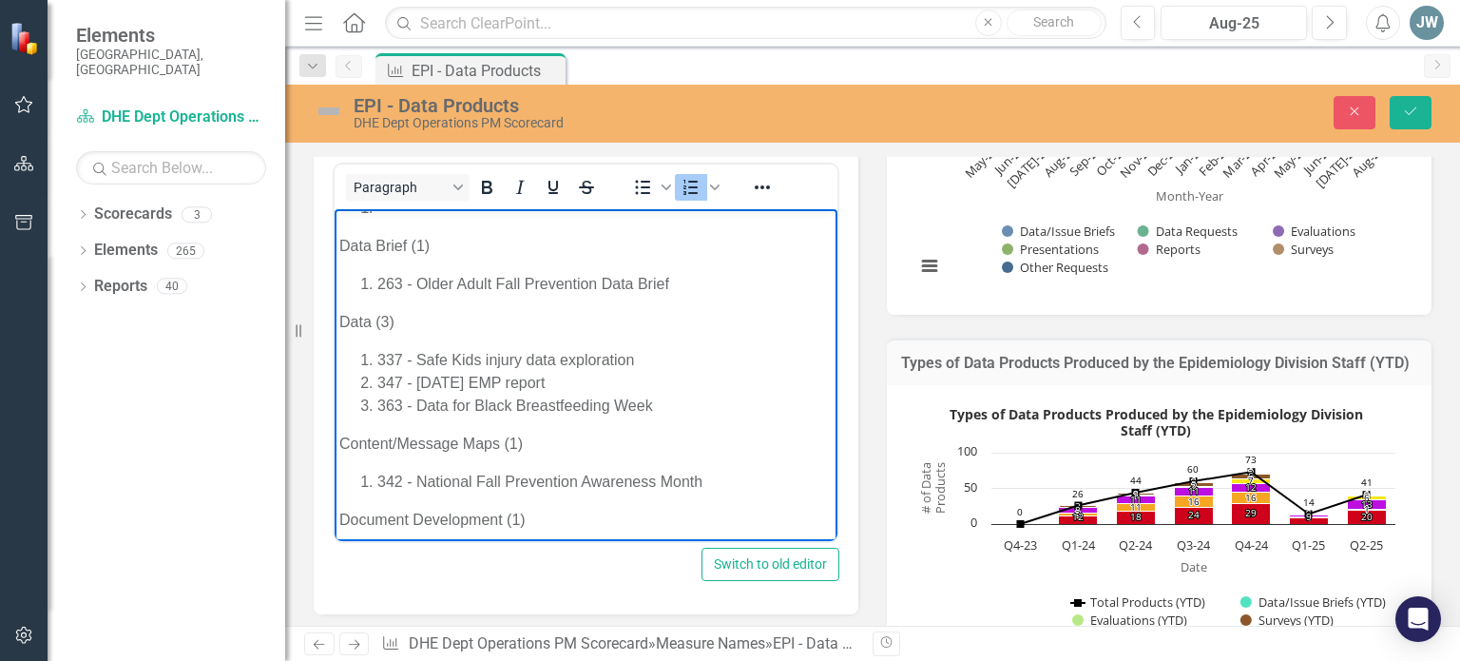
scroll to position [652, 0]
drag, startPoint x: 575, startPoint y: 380, endPoint x: 584, endPoint y: 385, distance: 9.8
click at [584, 385] on li "347 - [DATE] EMP report" at bounding box center [604, 379] width 455 height 23
drag, startPoint x: 584, startPoint y: 385, endPoint x: 561, endPoint y: 381, distance: 23.1
click at [561, 381] on li "347 - [DATE] EMP report" at bounding box center [604, 379] width 455 height 23
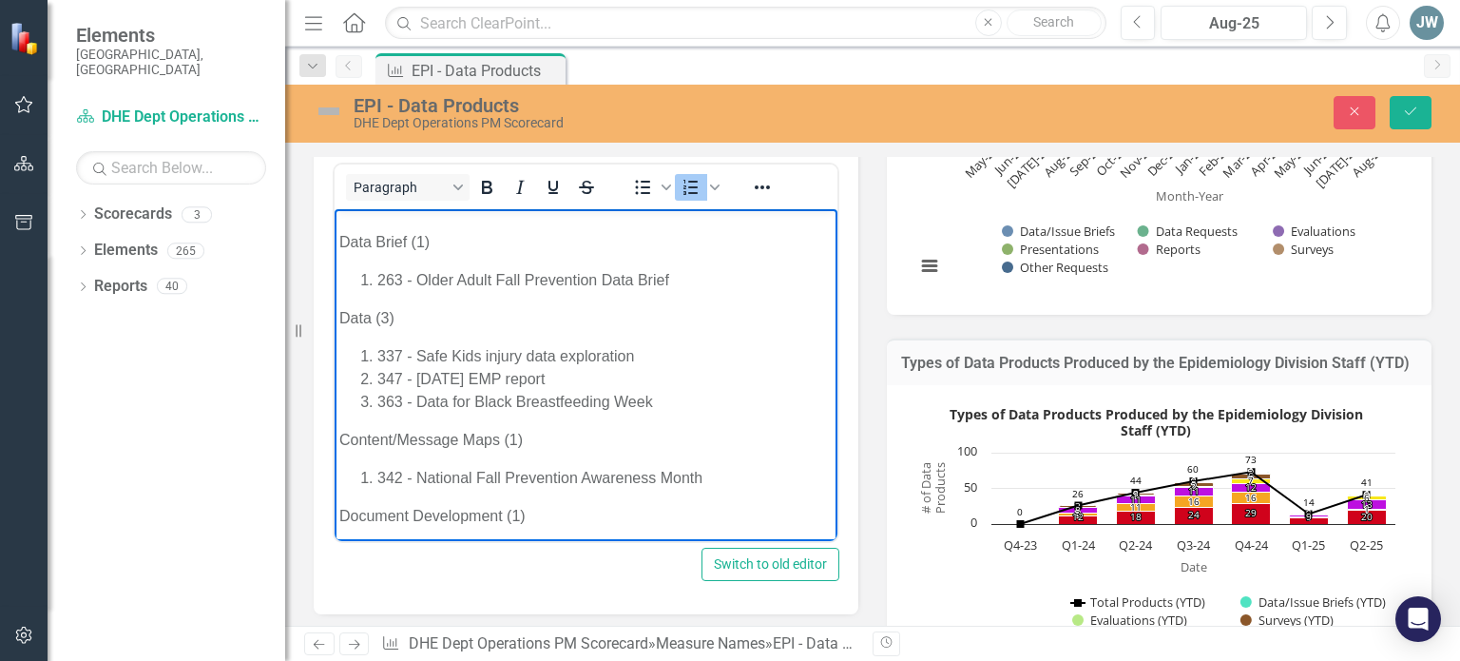
copy li "347 - [DATE] EMP report"
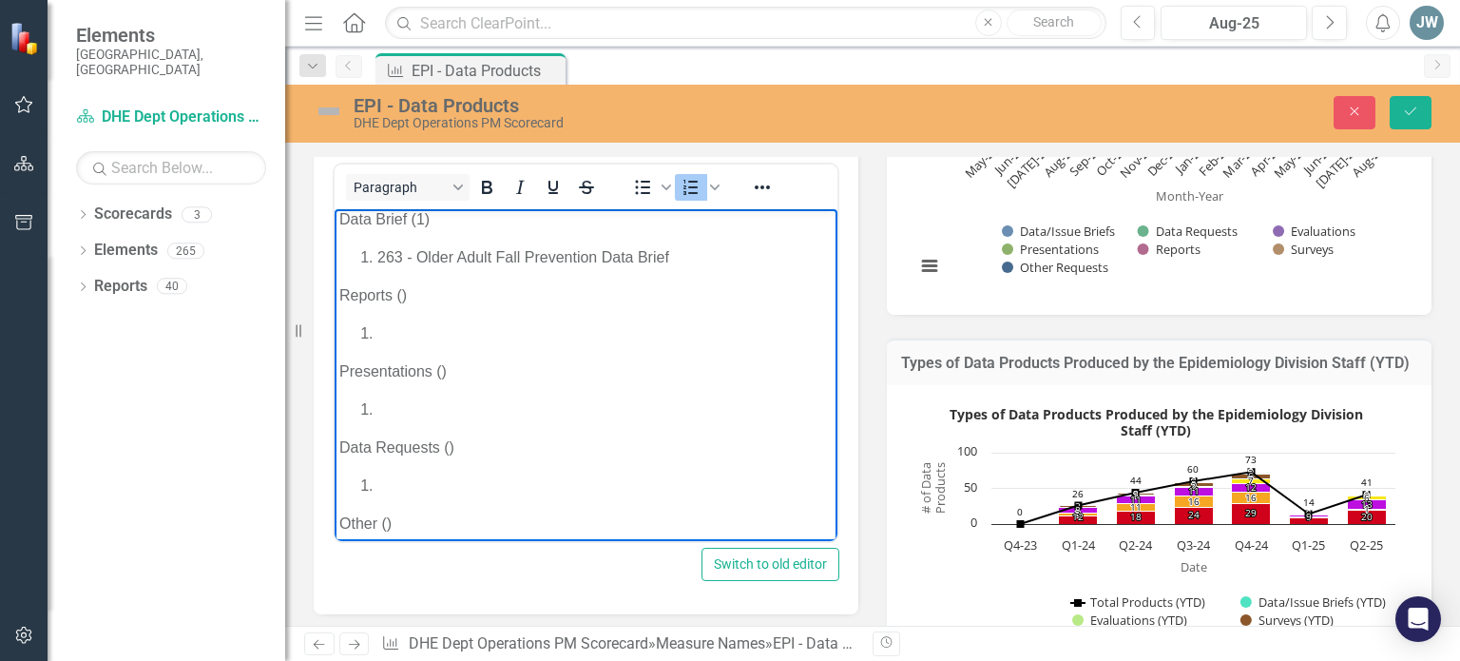
scroll to position [42, 0]
click at [395, 332] on li "Rich Text Area. Press ALT-0 for help." at bounding box center [604, 335] width 455 height 23
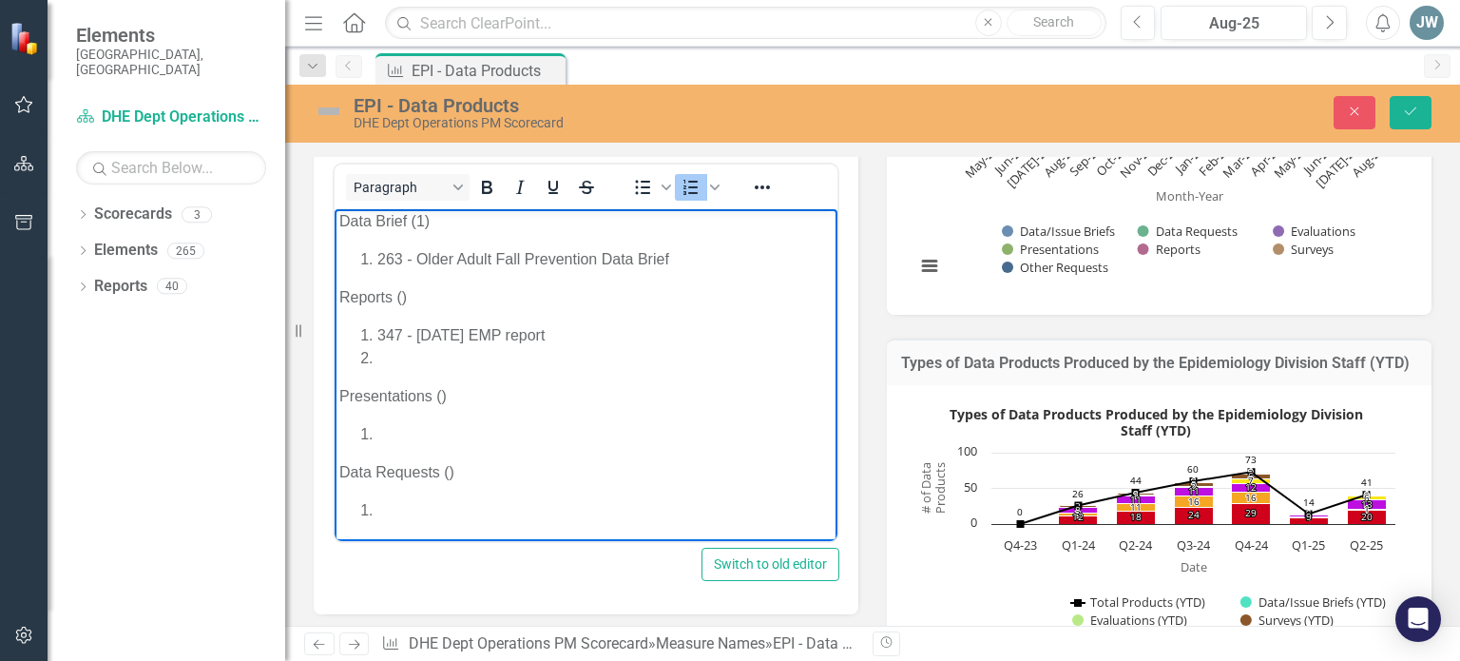
click at [401, 301] on p "Reports ()" at bounding box center [585, 297] width 493 height 23
click at [395, 358] on li "Rich Text Area. Press ALT-0 for help." at bounding box center [604, 358] width 455 height 23
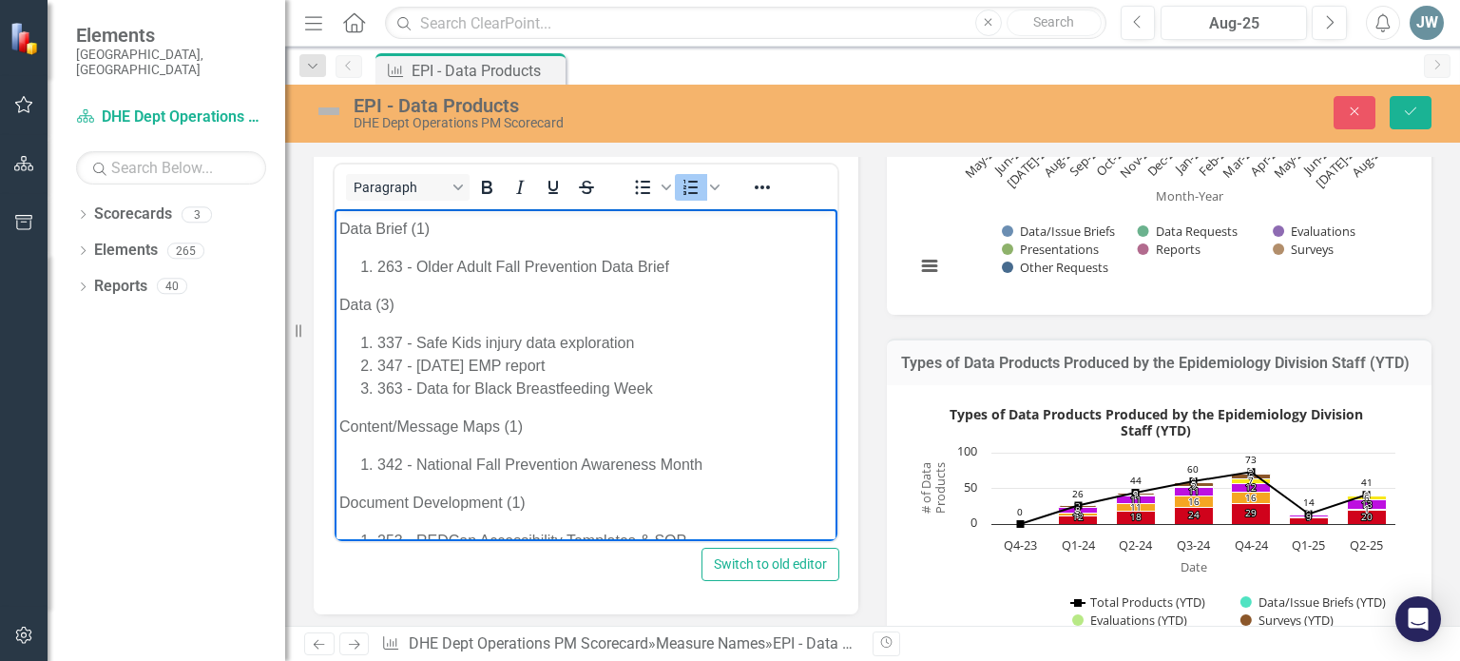
scroll to position [668, 0]
drag, startPoint x: 672, startPoint y: 389, endPoint x: 351, endPoint y: 345, distance: 324.2
click at [351, 345] on ol "337 - Safe Kids injury data exploration 347 - July 2025 EMP report 363 - Data f…" at bounding box center [585, 363] width 493 height 68
click at [665, 385] on li "363 - Data for Black Breastfeeding Week" at bounding box center [604, 385] width 455 height 23
drag, startPoint x: 660, startPoint y: 387, endPoint x: 435, endPoint y: 374, distance: 224.6
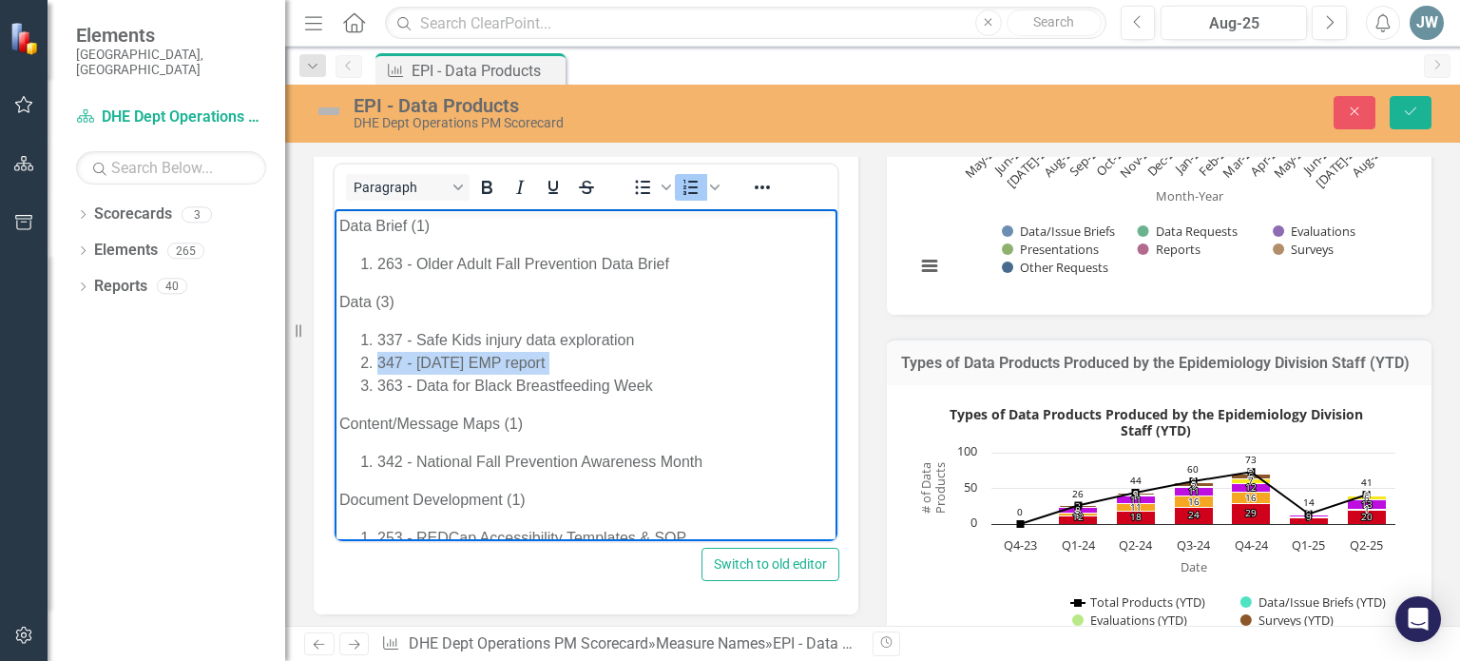
click at [435, 374] on li "363 - Data for Black Breastfeeding Week" at bounding box center [604, 385] width 455 height 23
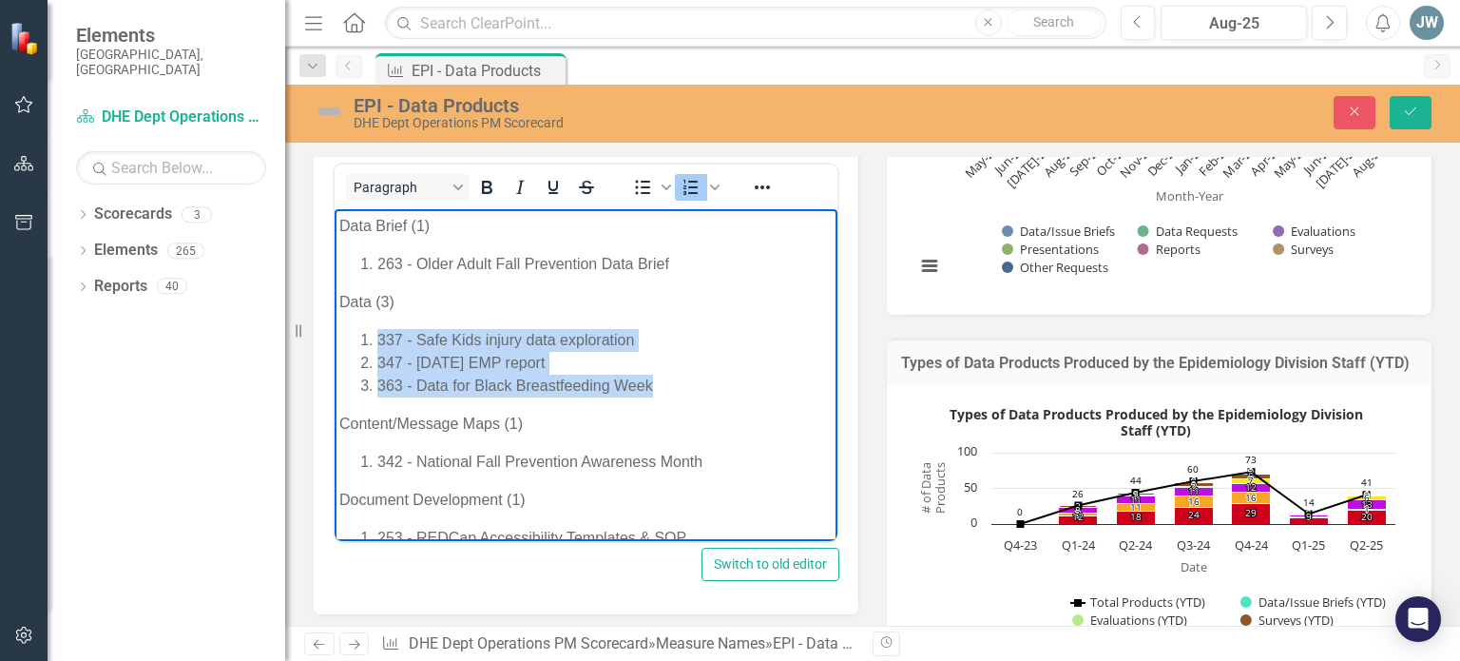
drag, startPoint x: 649, startPoint y: 393, endPoint x: 372, endPoint y: 345, distance: 281.6
click at [372, 345] on ol "337 - Safe Kids injury data exploration 347 - July 2025 EMP report 363 - Data f…" at bounding box center [585, 363] width 493 height 68
copy ol "337 - Safe Kids injury data exploration 347 - July 2025 EMP report 363 - Data f…"
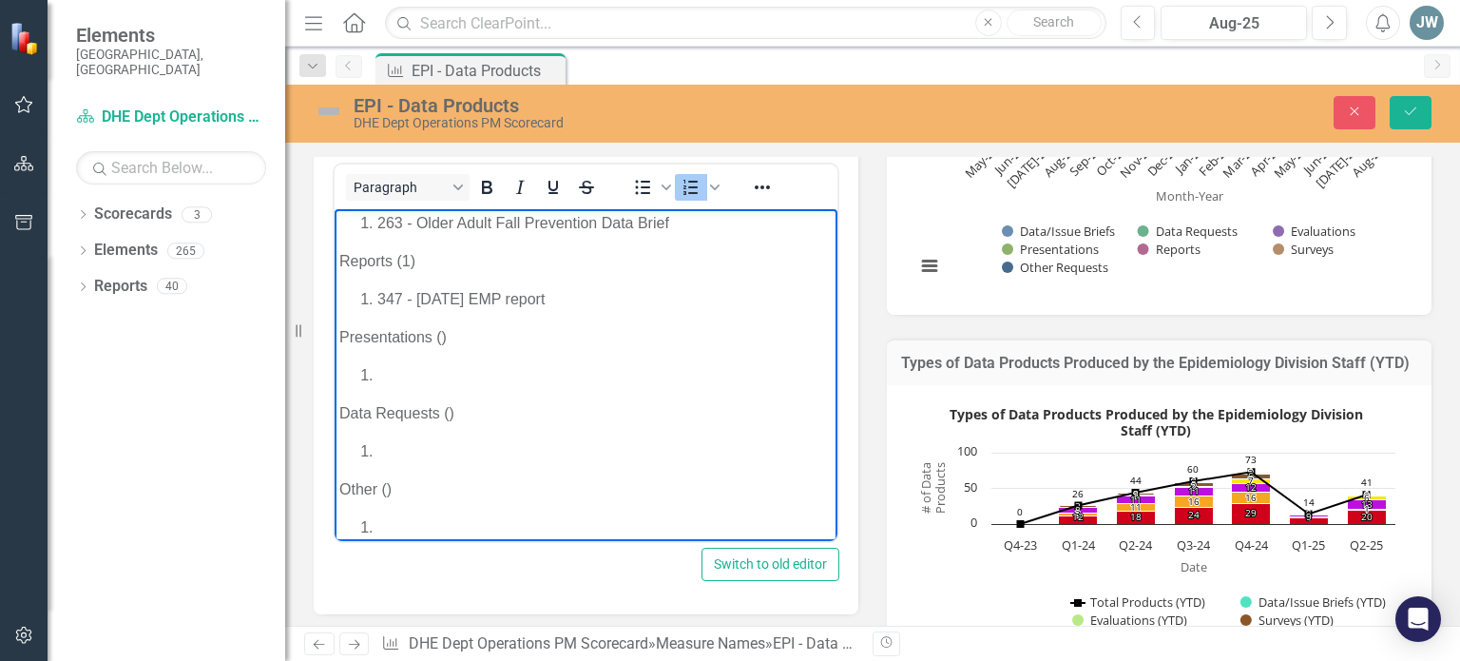
scroll to position [76, 0]
click at [420, 452] on li "Rich Text Area. Press ALT-0 for help." at bounding box center [604, 453] width 455 height 23
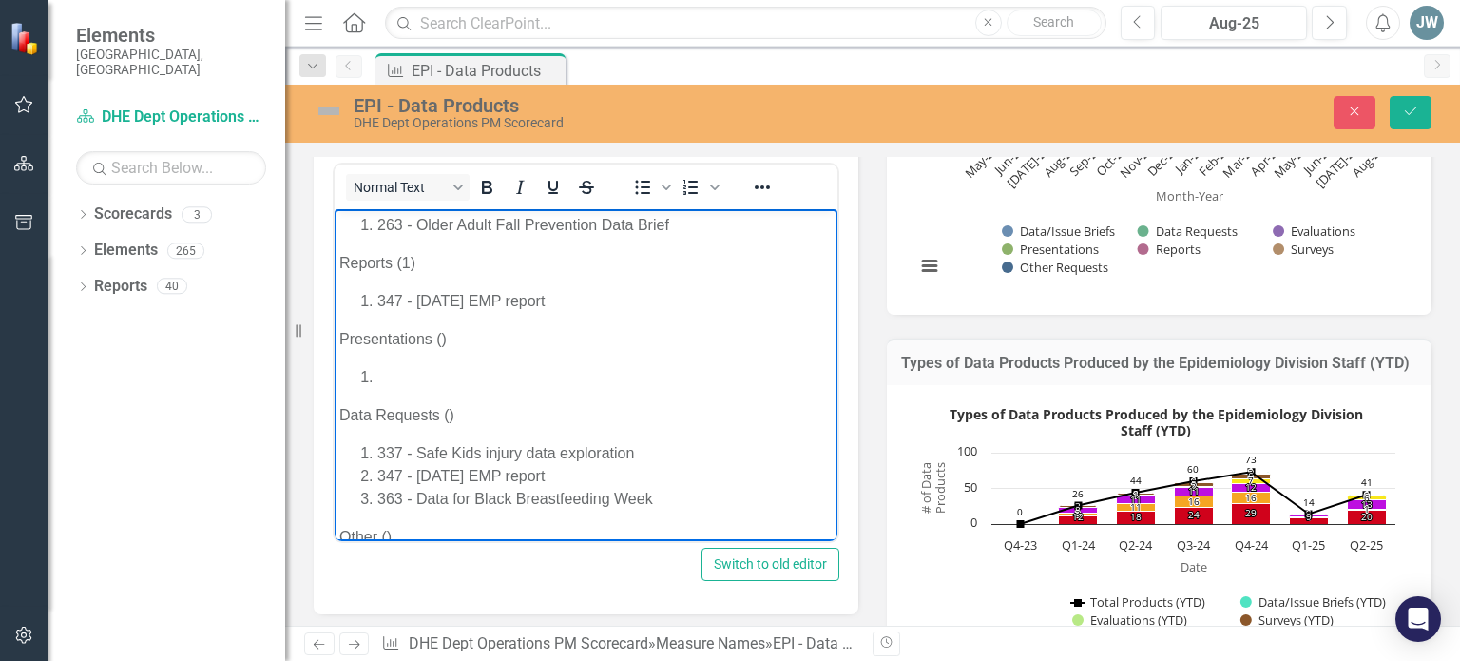
click at [450, 408] on p "Data Requests ()" at bounding box center [585, 415] width 493 height 23
drag, startPoint x: 578, startPoint y: 472, endPoint x: 344, endPoint y: 472, distance: 233.8
click at [344, 472] on ol "337 - Safe Kids injury data exploration 347 - July 2025 EMP report 363 - Data f…" at bounding box center [585, 476] width 493 height 68
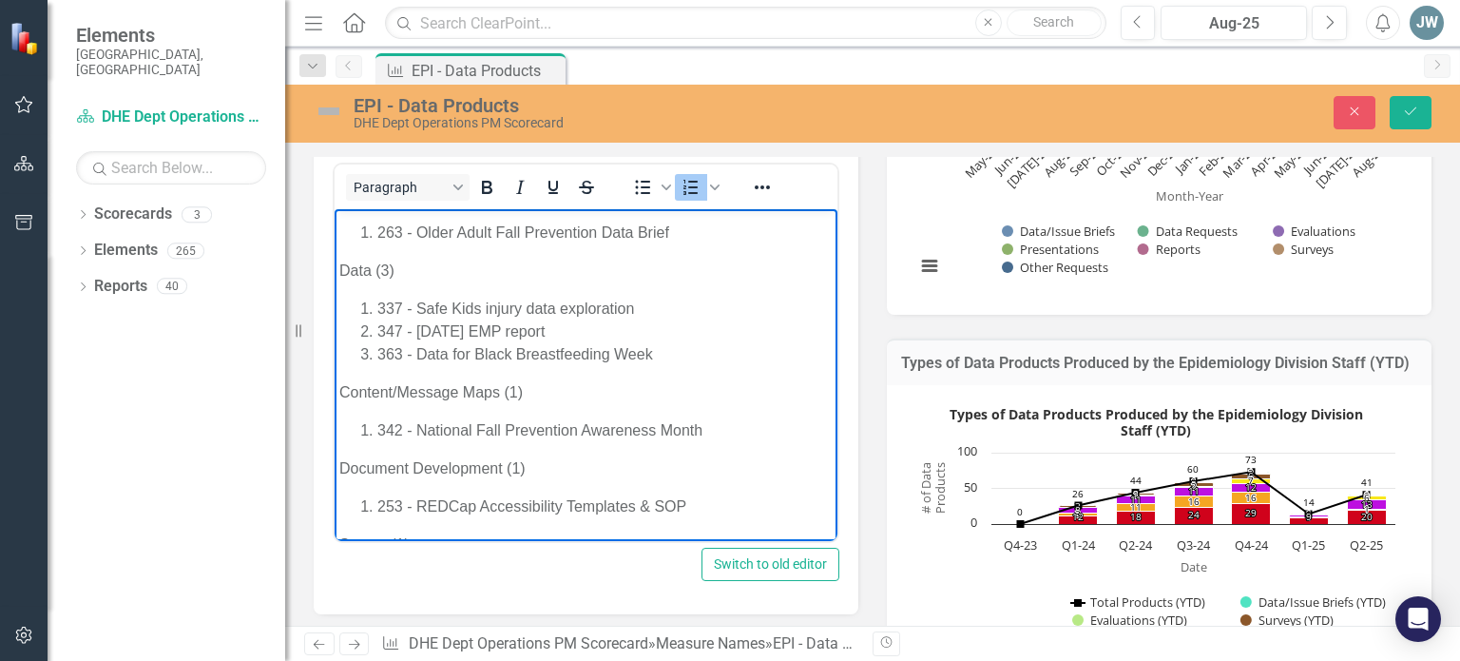
scroll to position [729, 0]
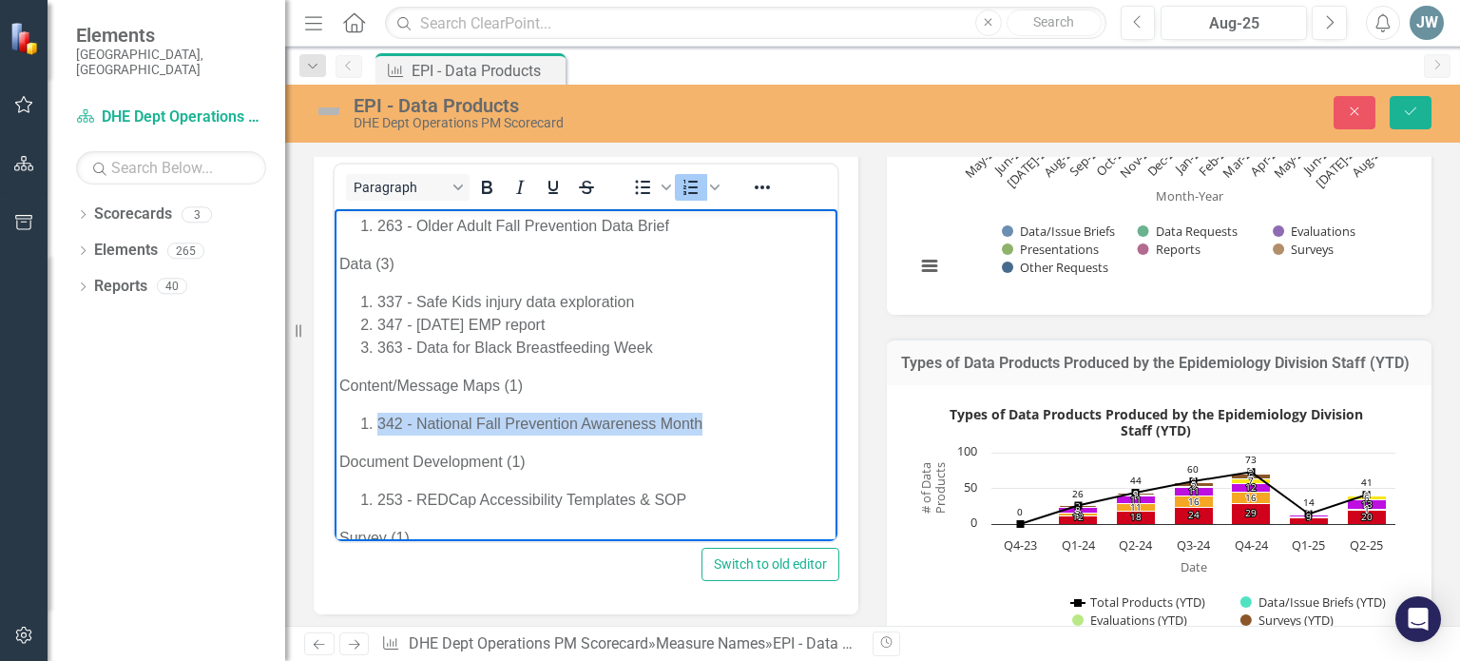
drag, startPoint x: 731, startPoint y: 423, endPoint x: 378, endPoint y: 426, distance: 352.6
click at [378, 426] on li "342 - National Fall Prevention Awareness Month" at bounding box center [604, 423] width 455 height 23
copy li "342 - National Fall Prevention Awareness Month"
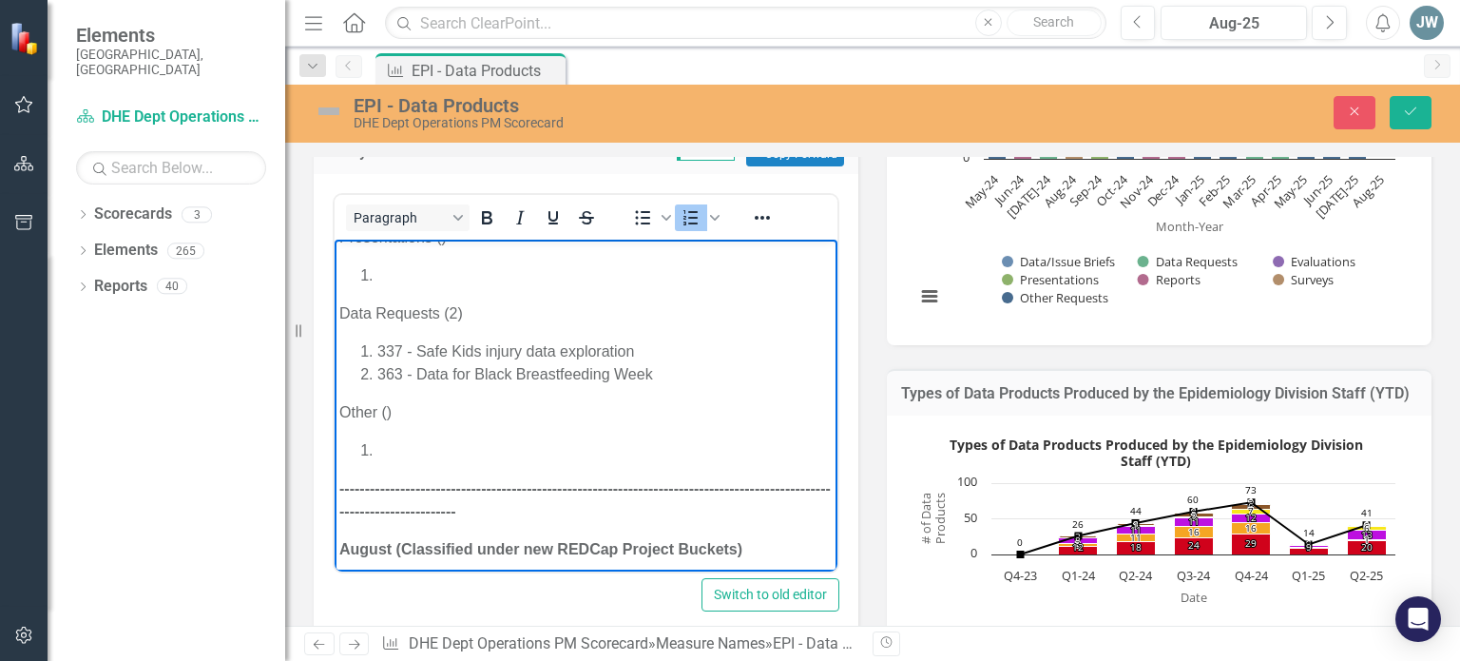
scroll to position [236, 0]
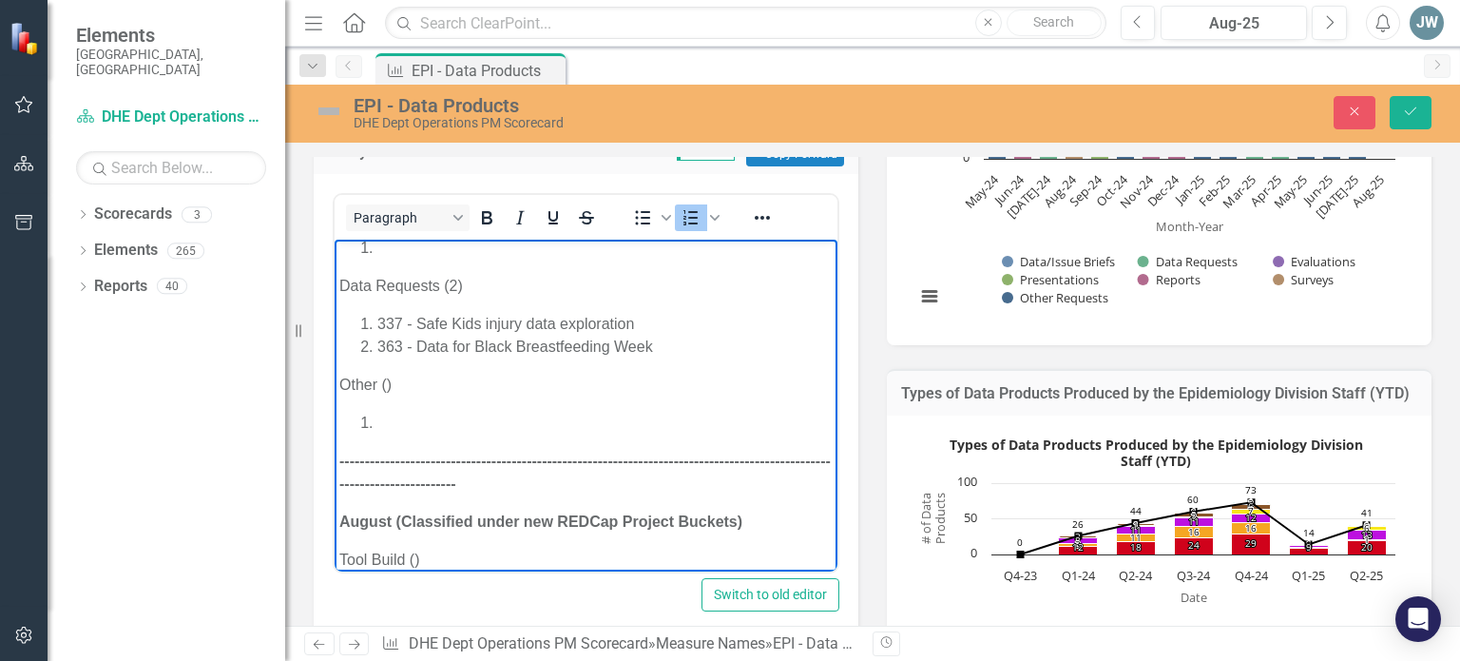
click at [394, 420] on li "Rich Text Area. Press ALT-0 for help." at bounding box center [604, 423] width 455 height 23
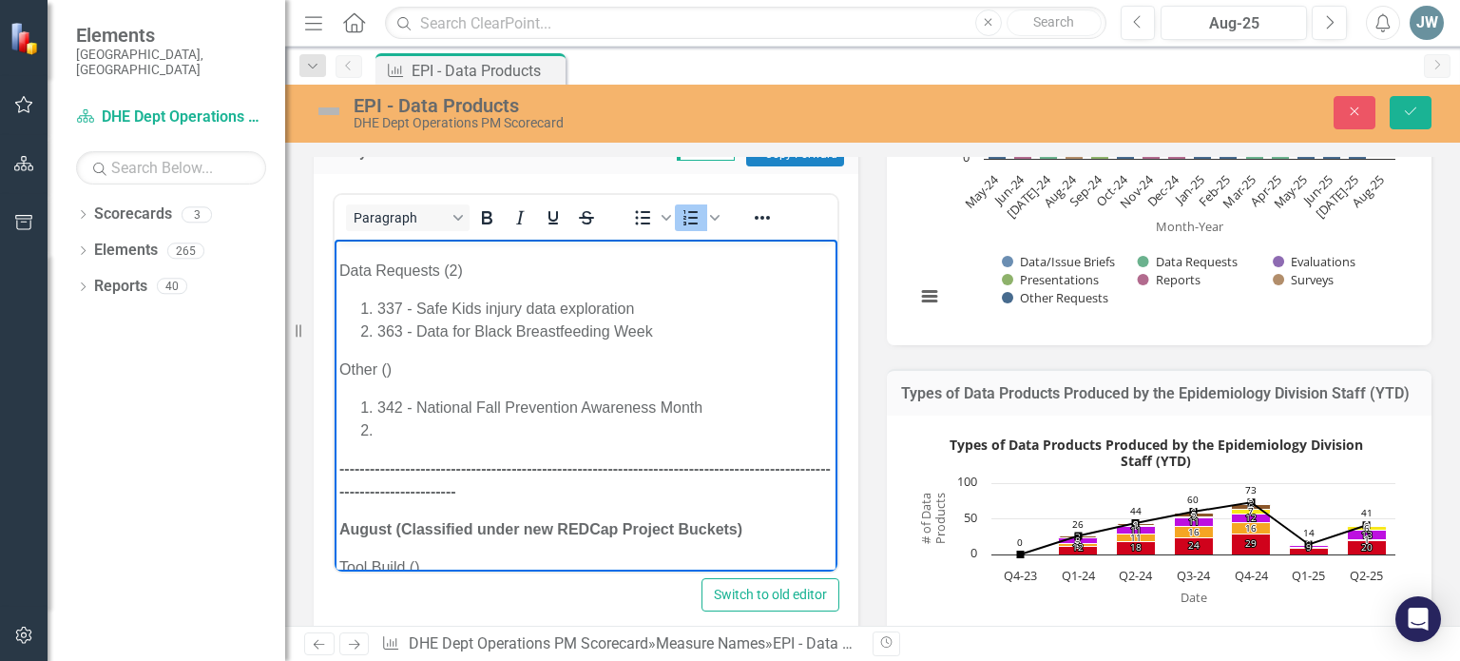
scroll to position [253, 0]
click at [723, 404] on li "342 - National Fall Prevention Awareness Month" at bounding box center [604, 405] width 455 height 23
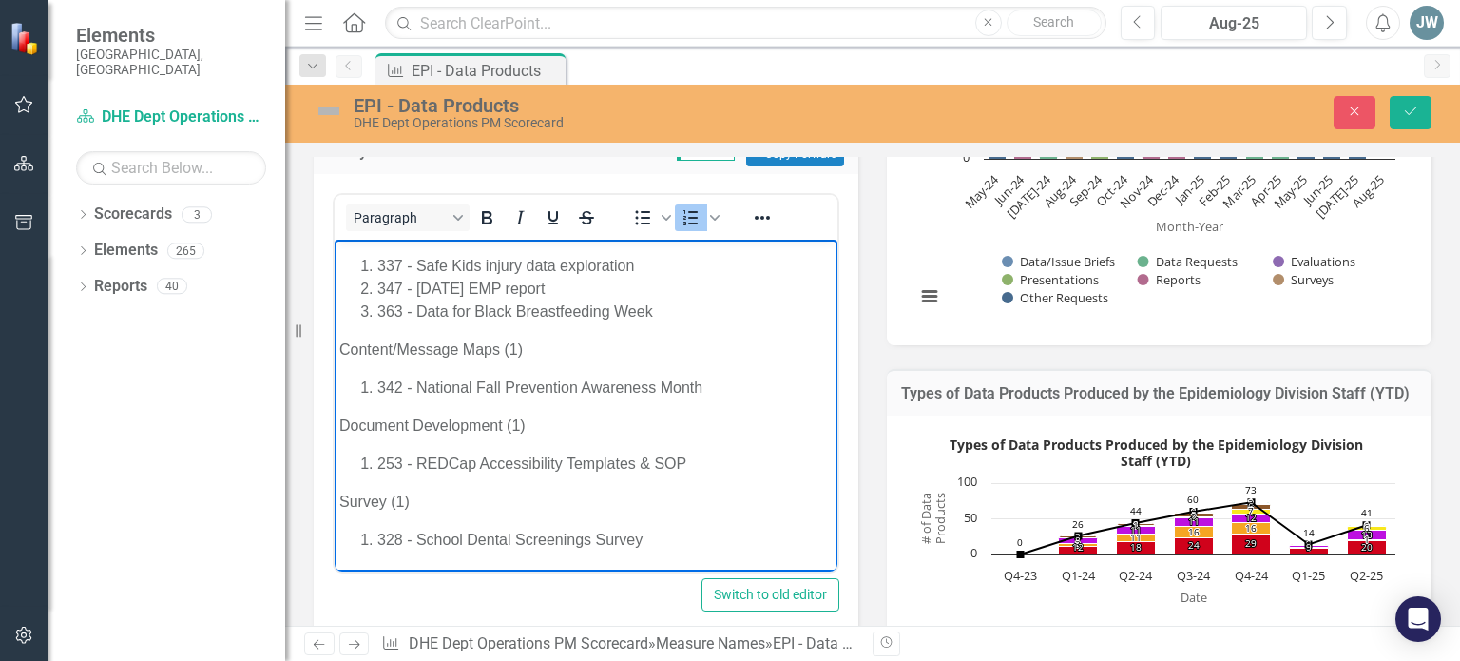
scroll to position [840, 0]
drag, startPoint x: 709, startPoint y: 459, endPoint x: 375, endPoint y: 459, distance: 333.6
click at [377, 459] on li "253 - REDCap Accessibility Templates & SOP" at bounding box center [604, 463] width 455 height 23
copy li "253 - REDCap Accessibility Templates & SOP"
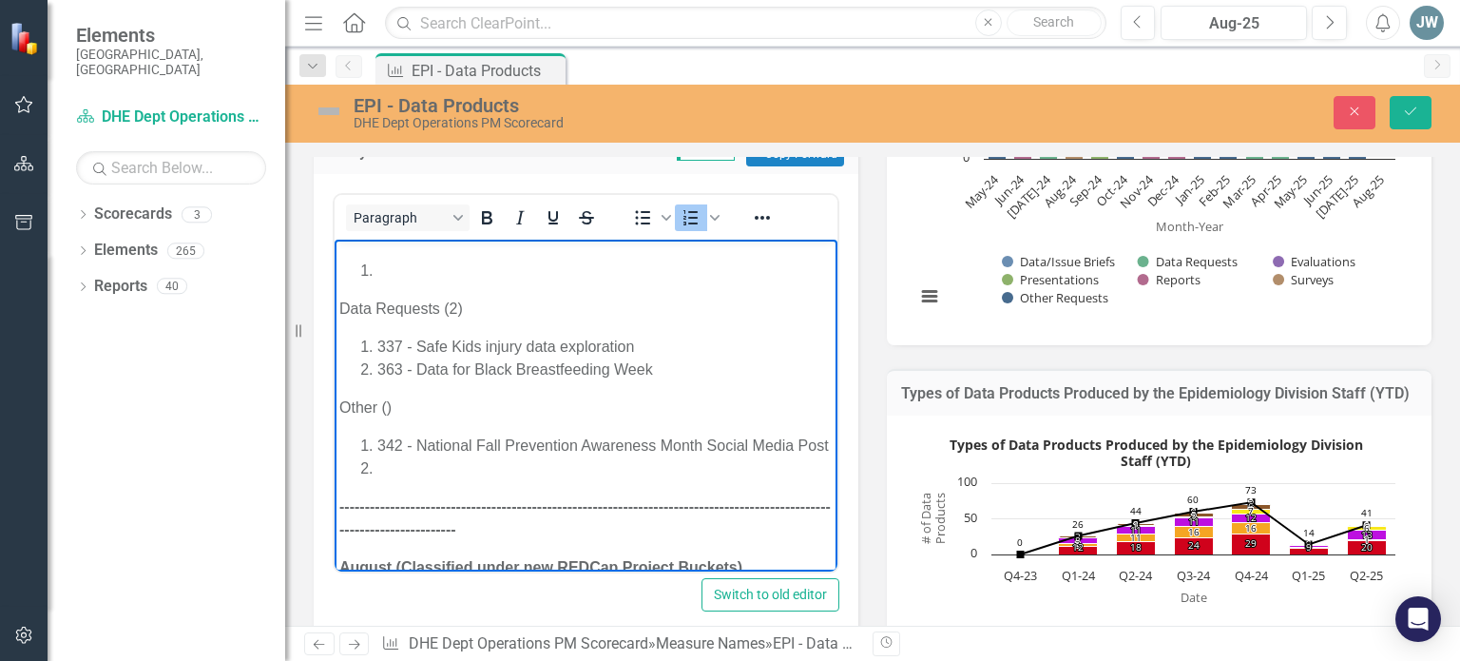
scroll to position [217, 0]
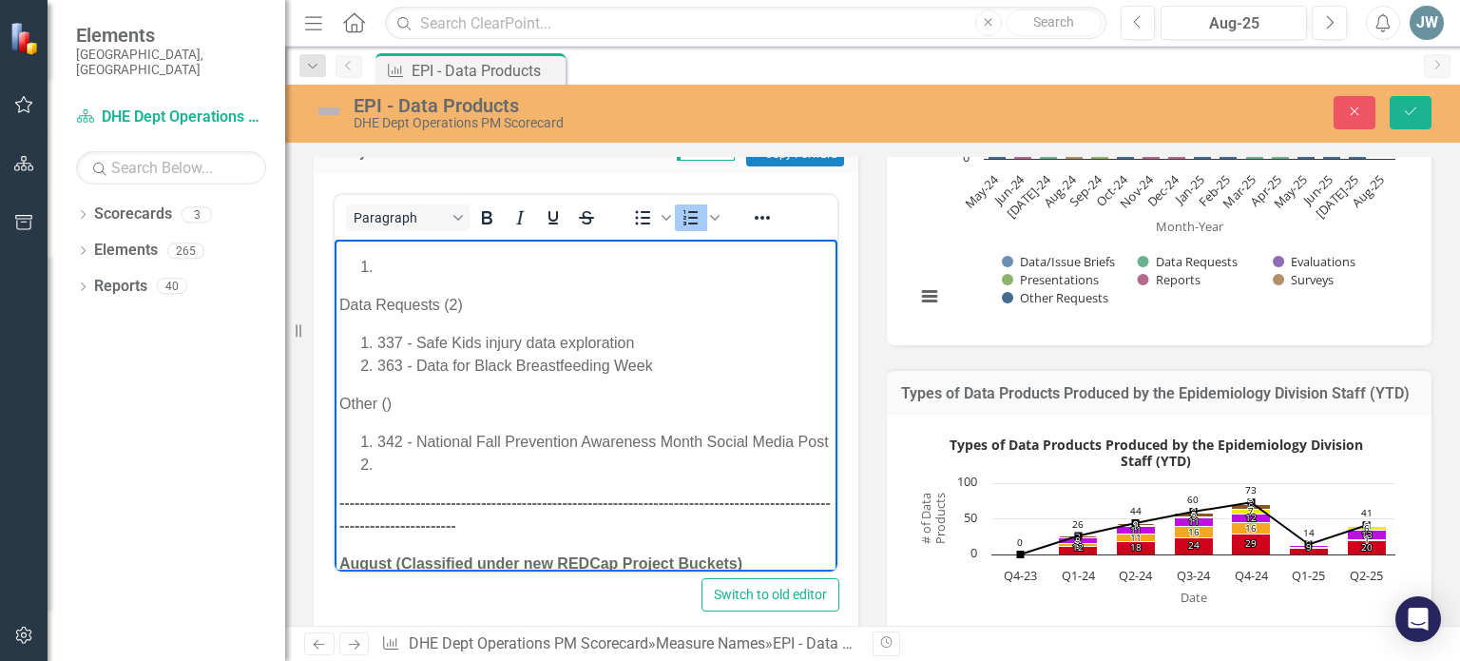
click at [409, 476] on li "Rich Text Area. Press ALT-0 for help." at bounding box center [604, 464] width 455 height 23
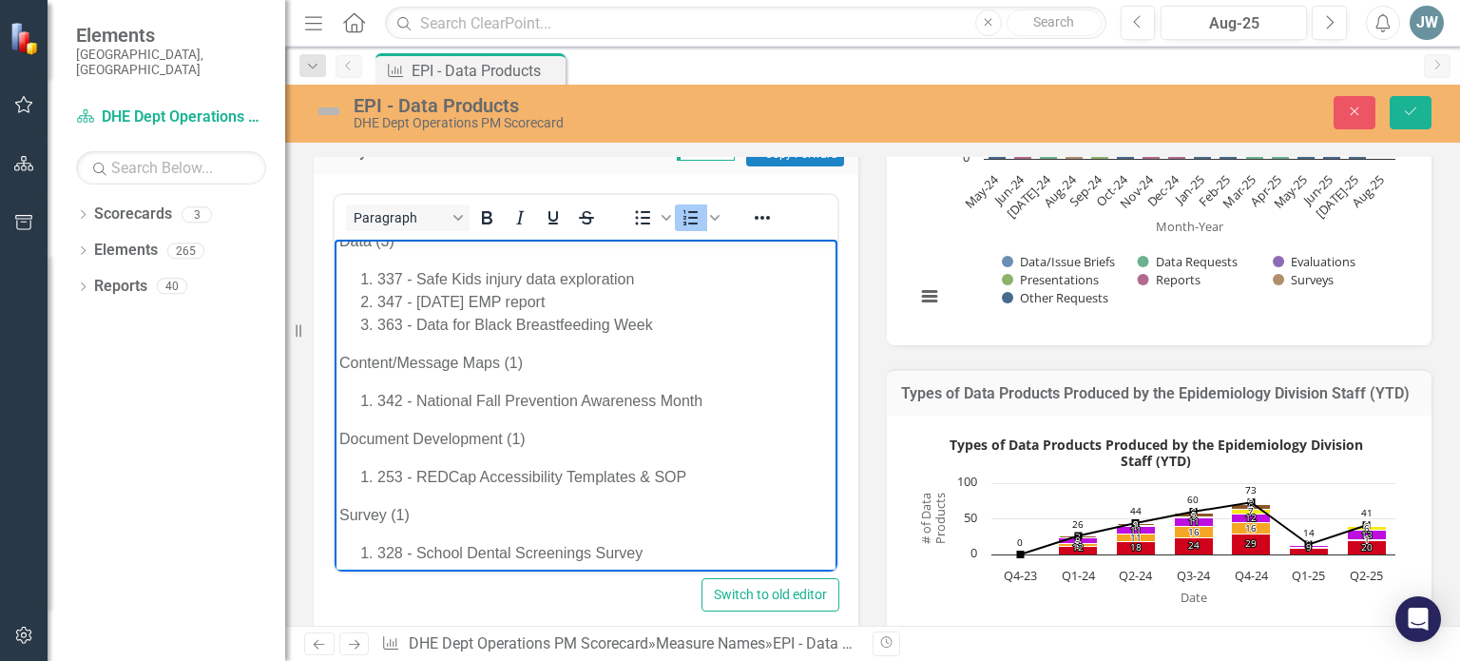
scroll to position [863, 0]
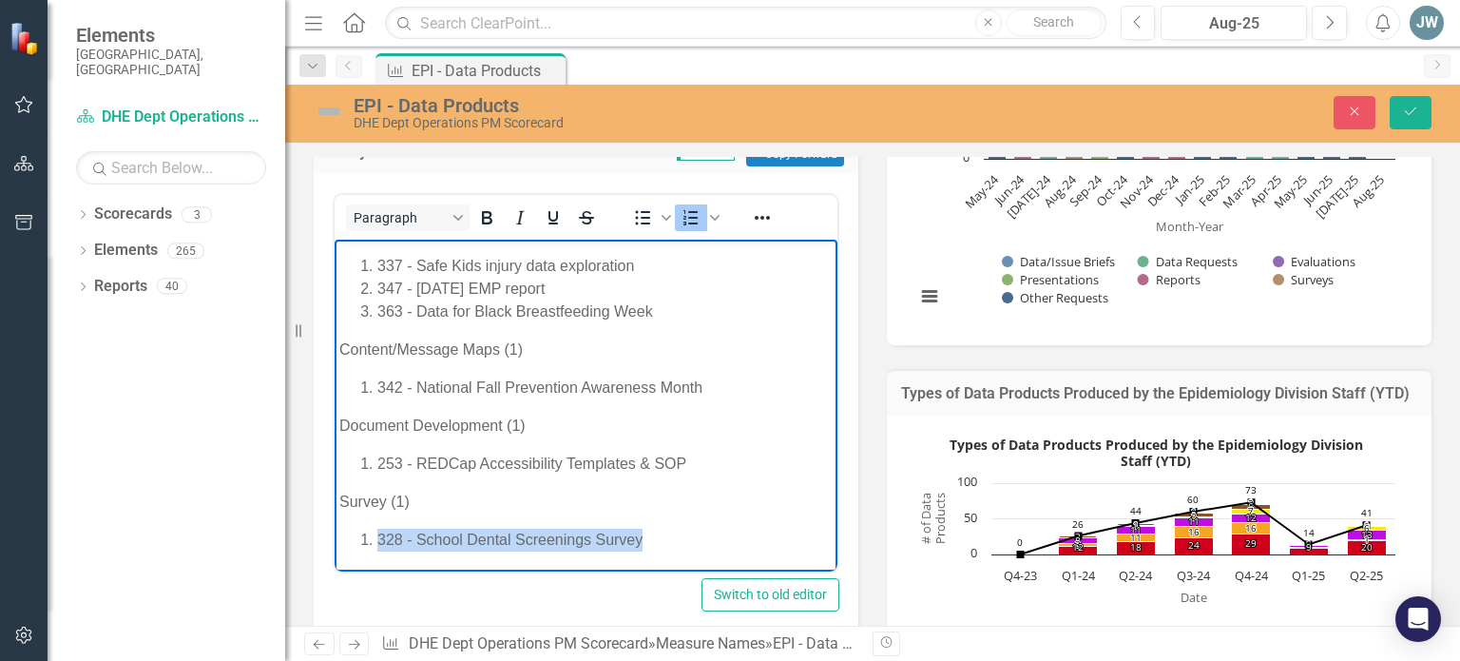
drag, startPoint x: 661, startPoint y: 541, endPoint x: 378, endPoint y: 528, distance: 282.5
click at [378, 528] on li "328 - School Dental Screenings Survey" at bounding box center [604, 539] width 455 height 23
copy li "328 - School Dental Screenings Survey"
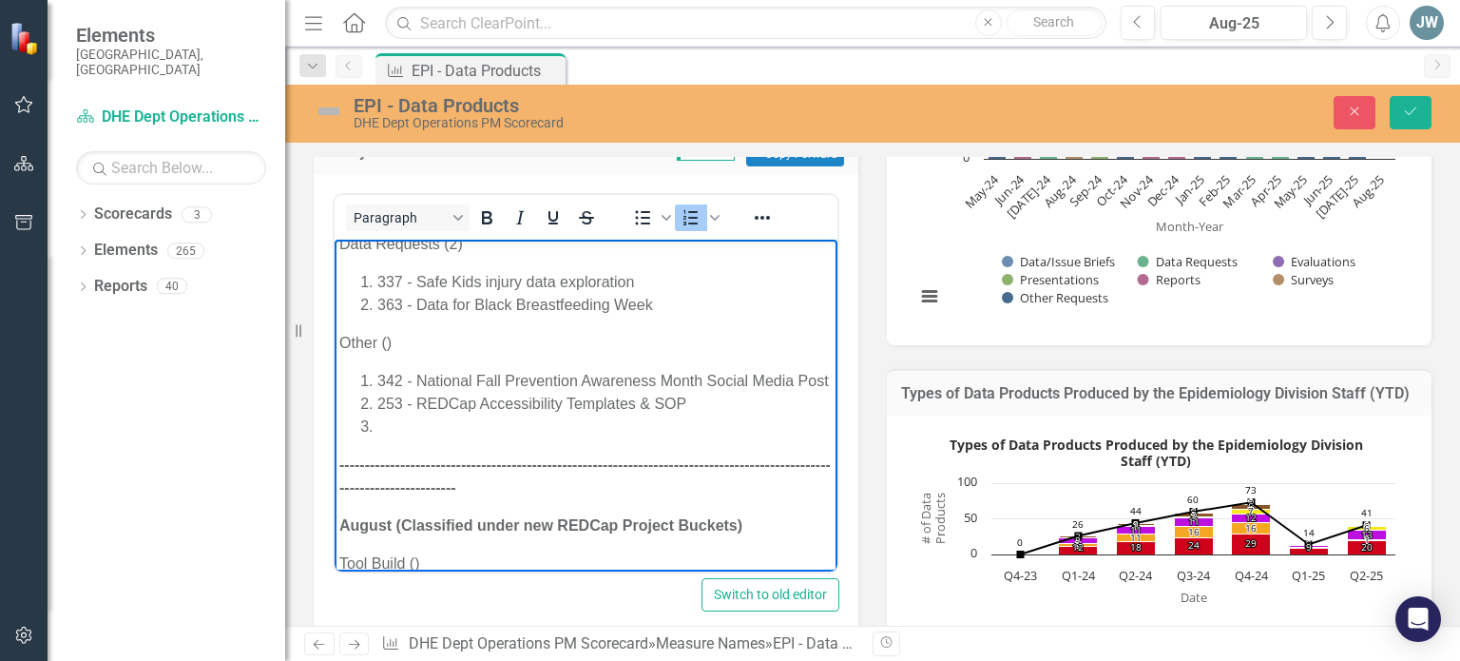
scroll to position [283, 0]
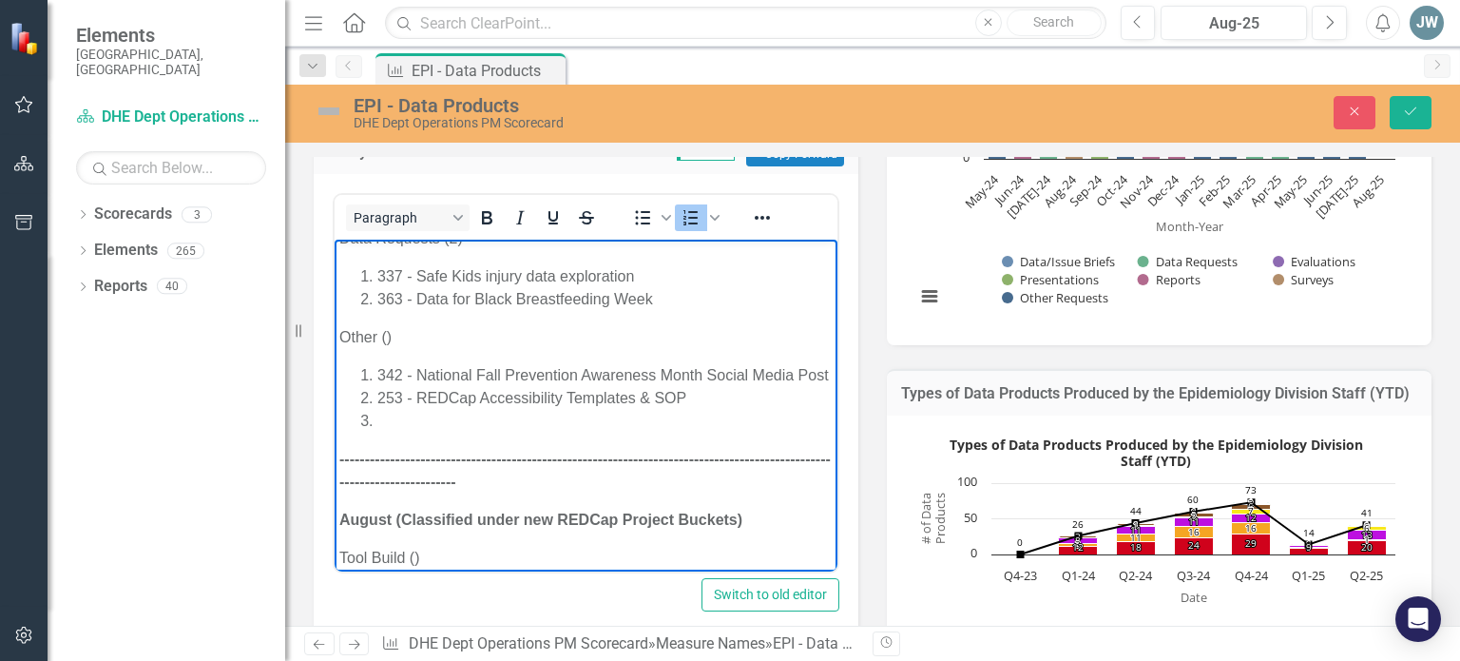
click at [402, 432] on li "Rich Text Area. Press ALT-0 for help." at bounding box center [604, 421] width 455 height 23
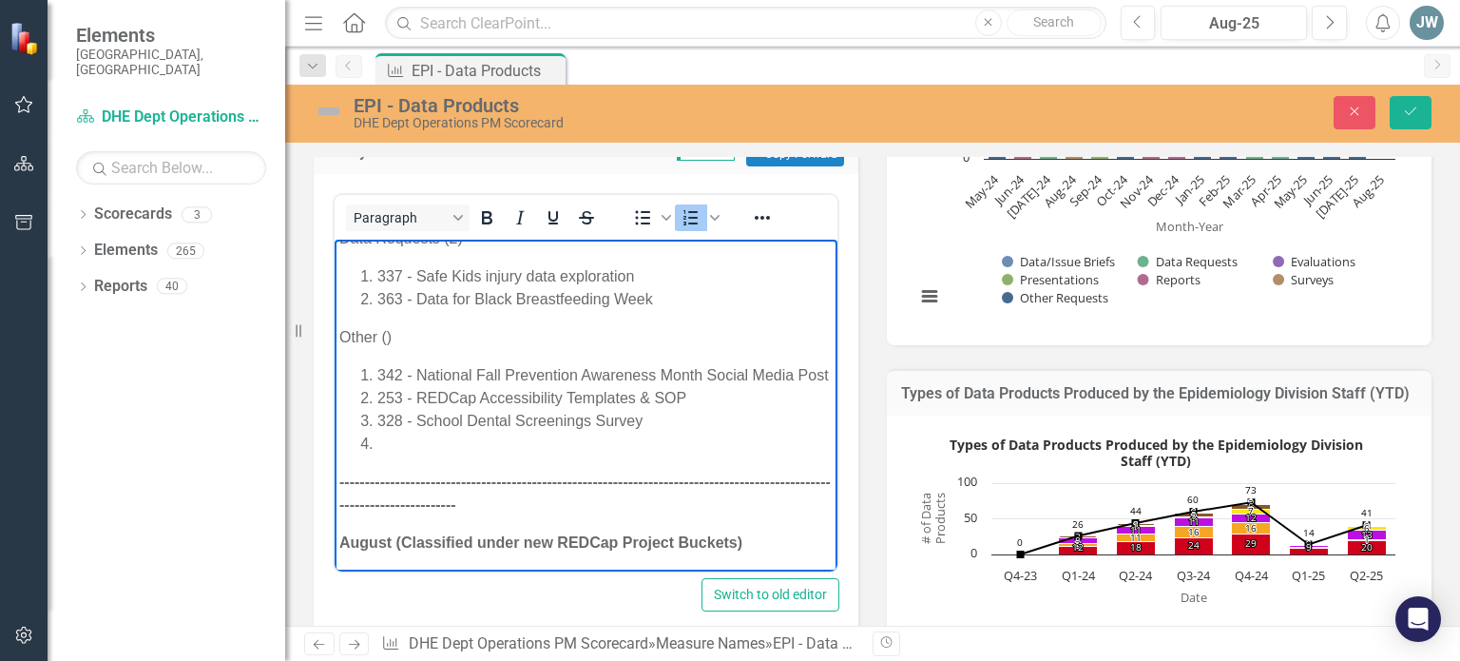
click at [402, 432] on li "328 - School Dental Screenings Survey" at bounding box center [604, 421] width 455 height 23
click at [393, 455] on li "Rich Text Area. Press ALT-0 for help." at bounding box center [604, 443] width 455 height 23
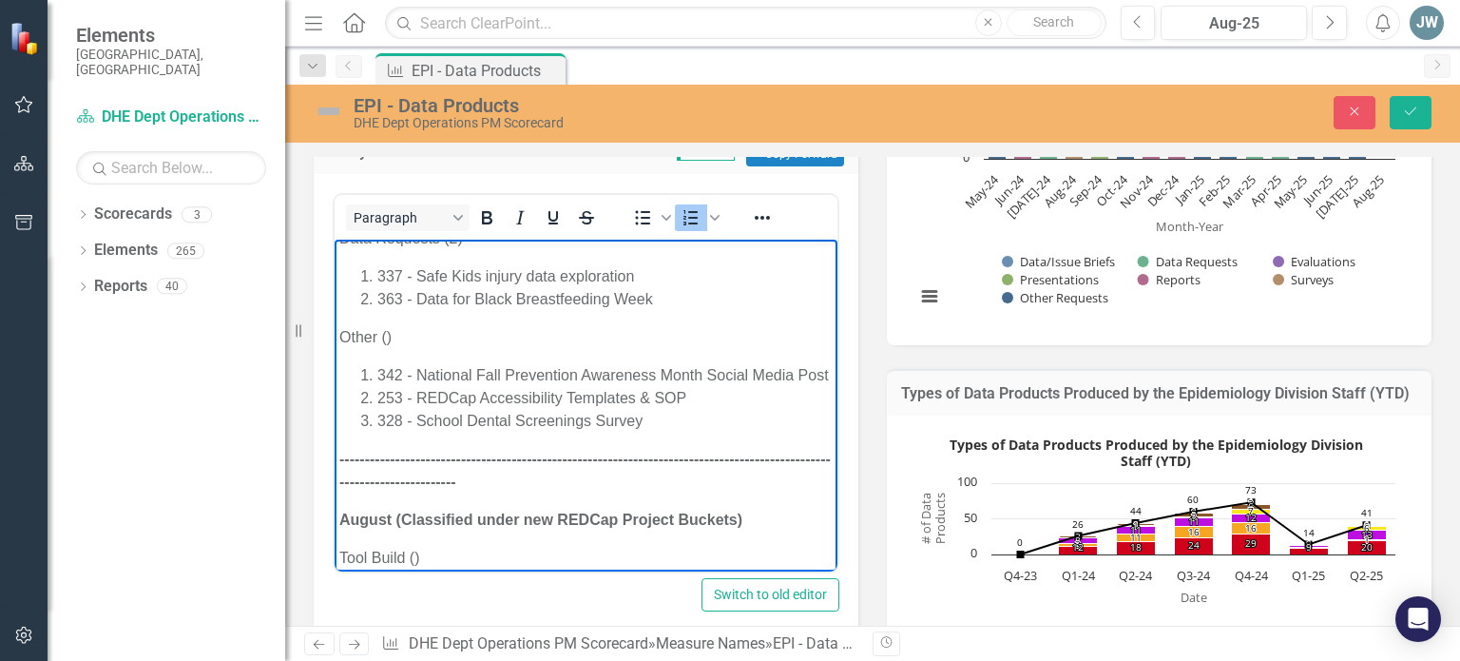
click at [386, 338] on p "Other ()" at bounding box center [585, 337] width 493 height 23
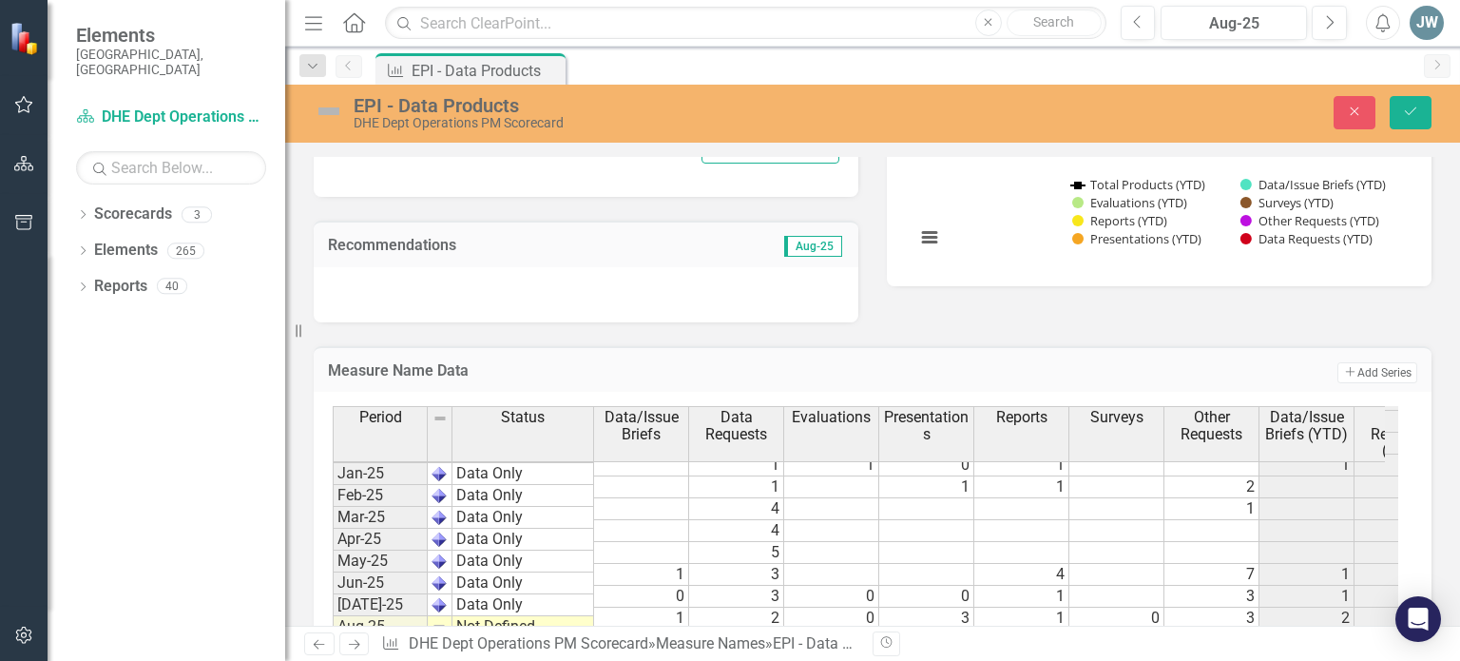
scroll to position [954, 0]
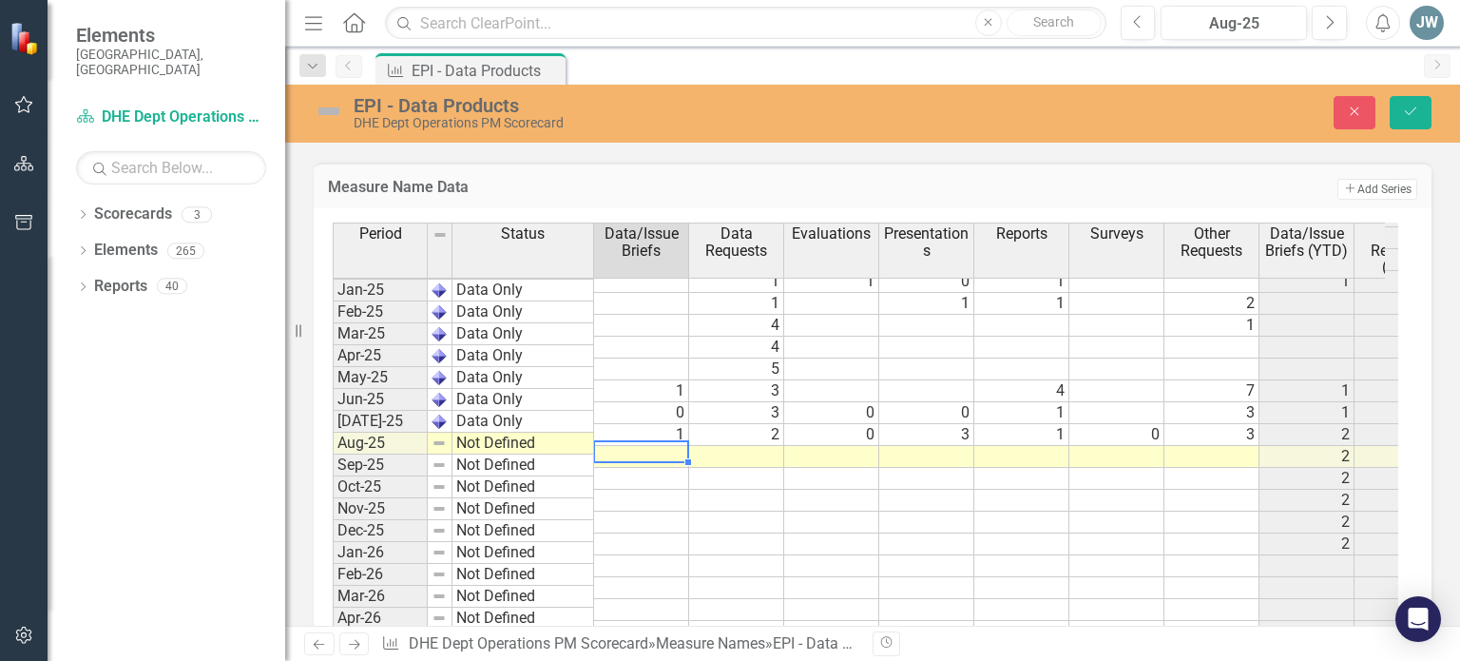
click at [662, 446] on td at bounding box center [641, 457] width 95 height 22
type textarea "1"
click at [745, 446] on td at bounding box center [736, 457] width 95 height 22
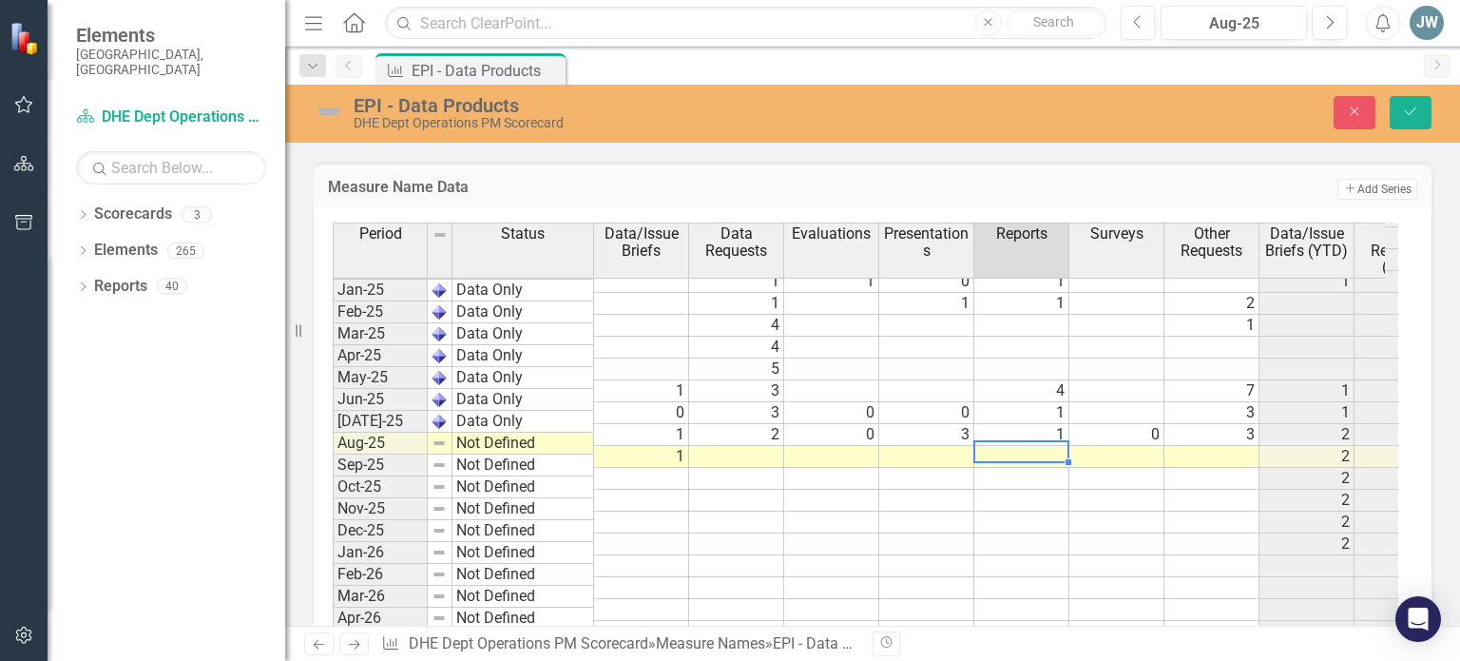
click at [1033, 446] on td at bounding box center [1021, 457] width 95 height 22
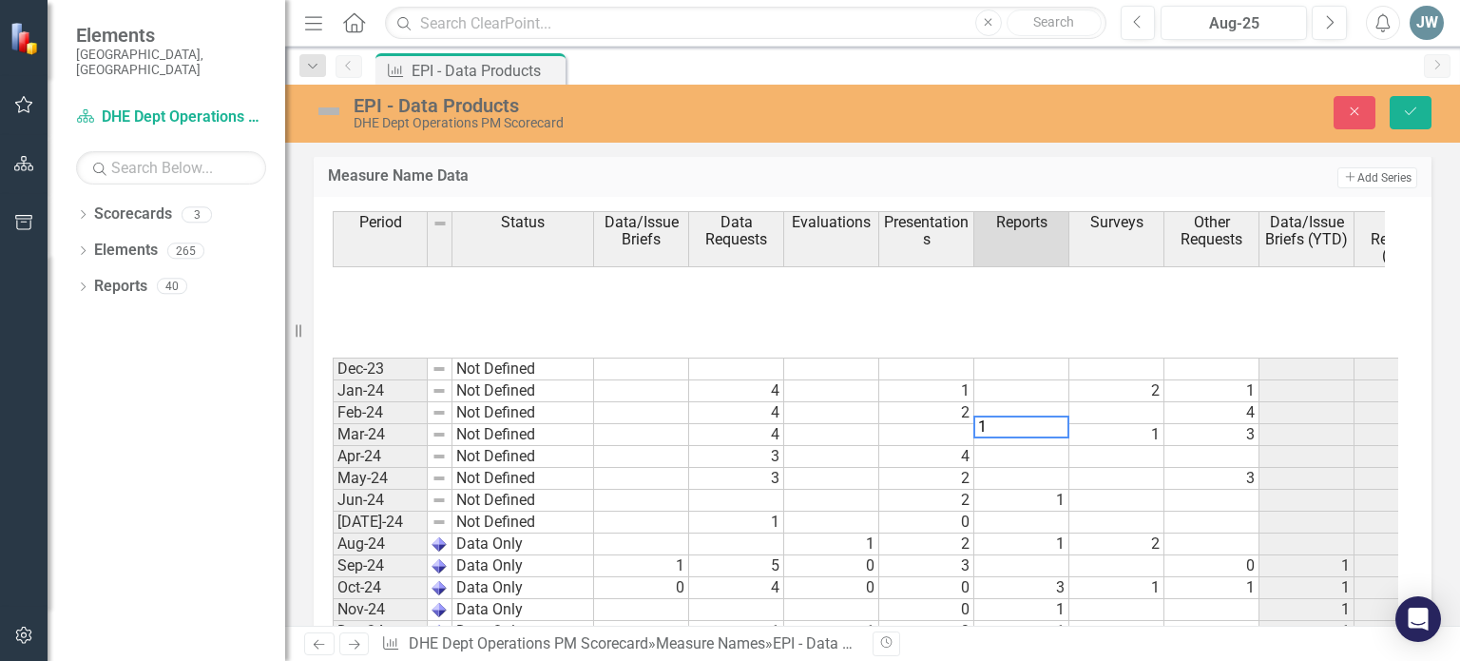
scroll to position [0, 0]
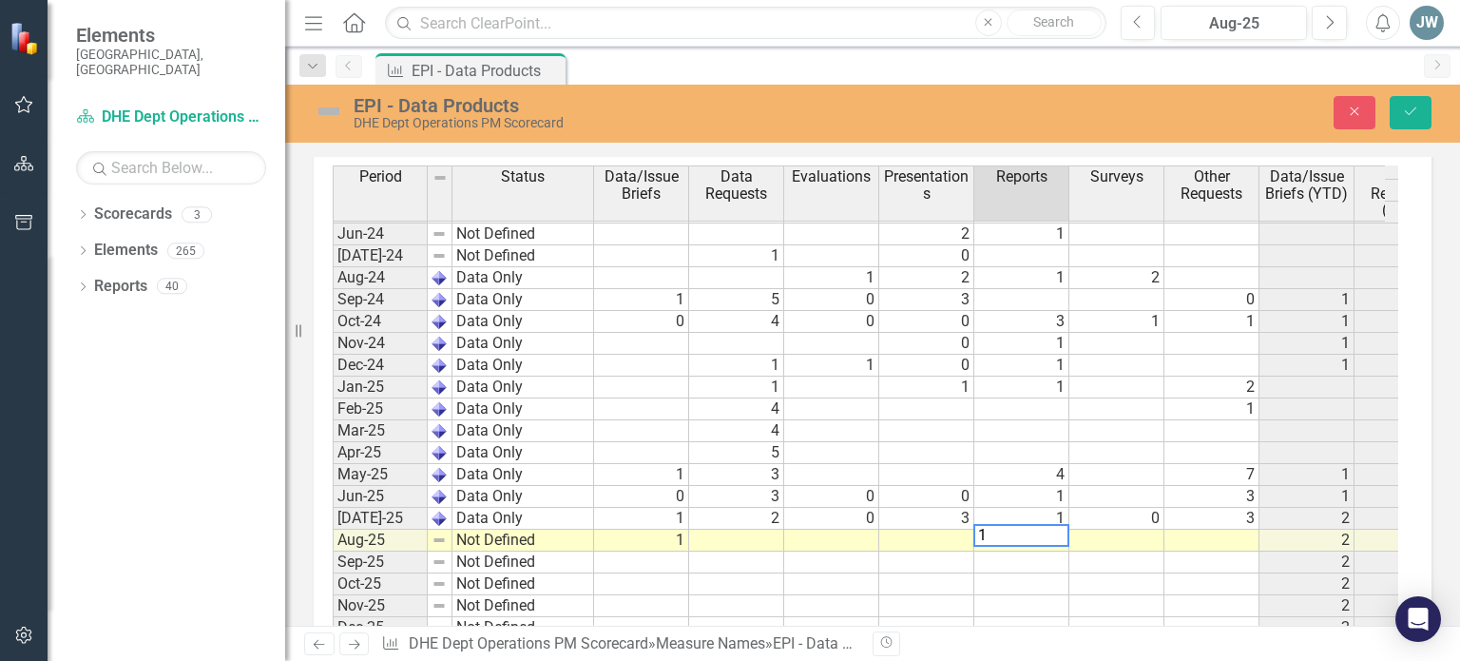
type textarea "1"
click at [1229, 535] on tbody "Dec-23 Not Defined 0 Jan-24 Not Defined 4 1 2 1 4 1 2 1 8 Feb-24 Not Defined 4 …" at bounding box center [1176, 496] width 1687 height 810
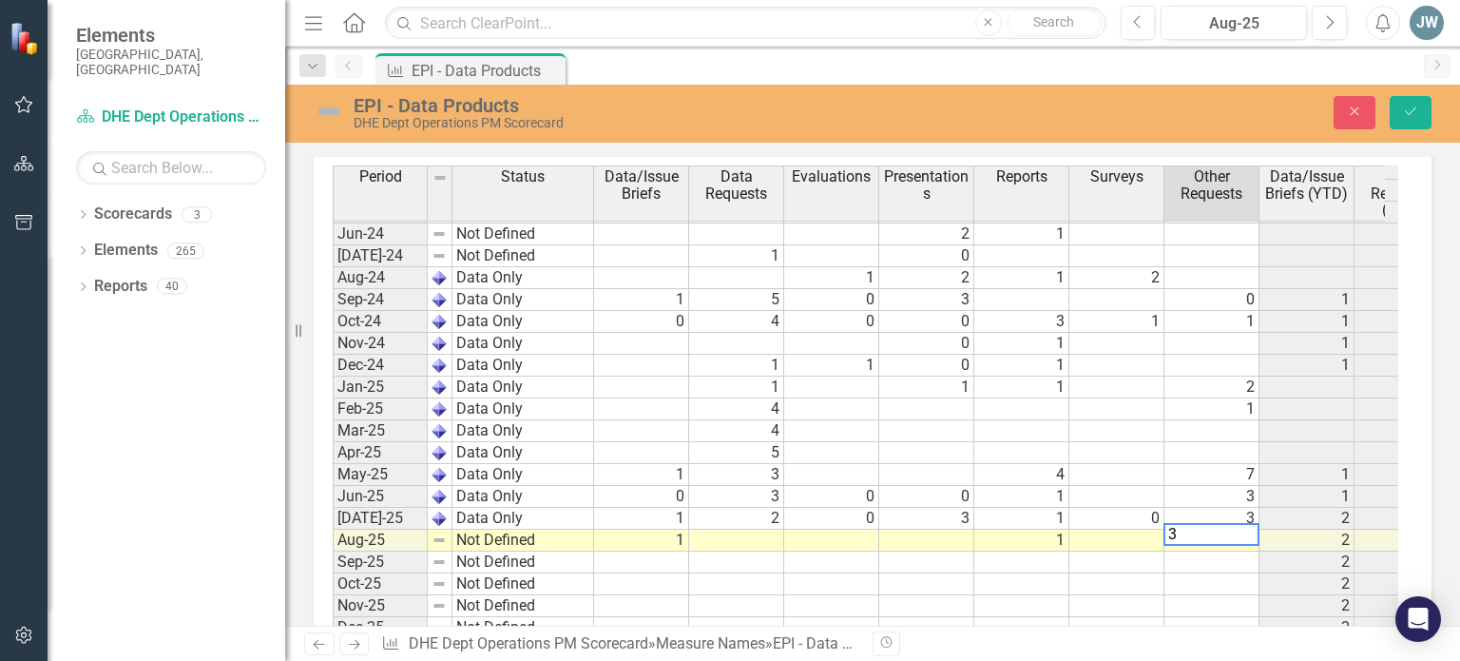
type textarea "3"
click at [764, 529] on td at bounding box center [736, 540] width 95 height 22
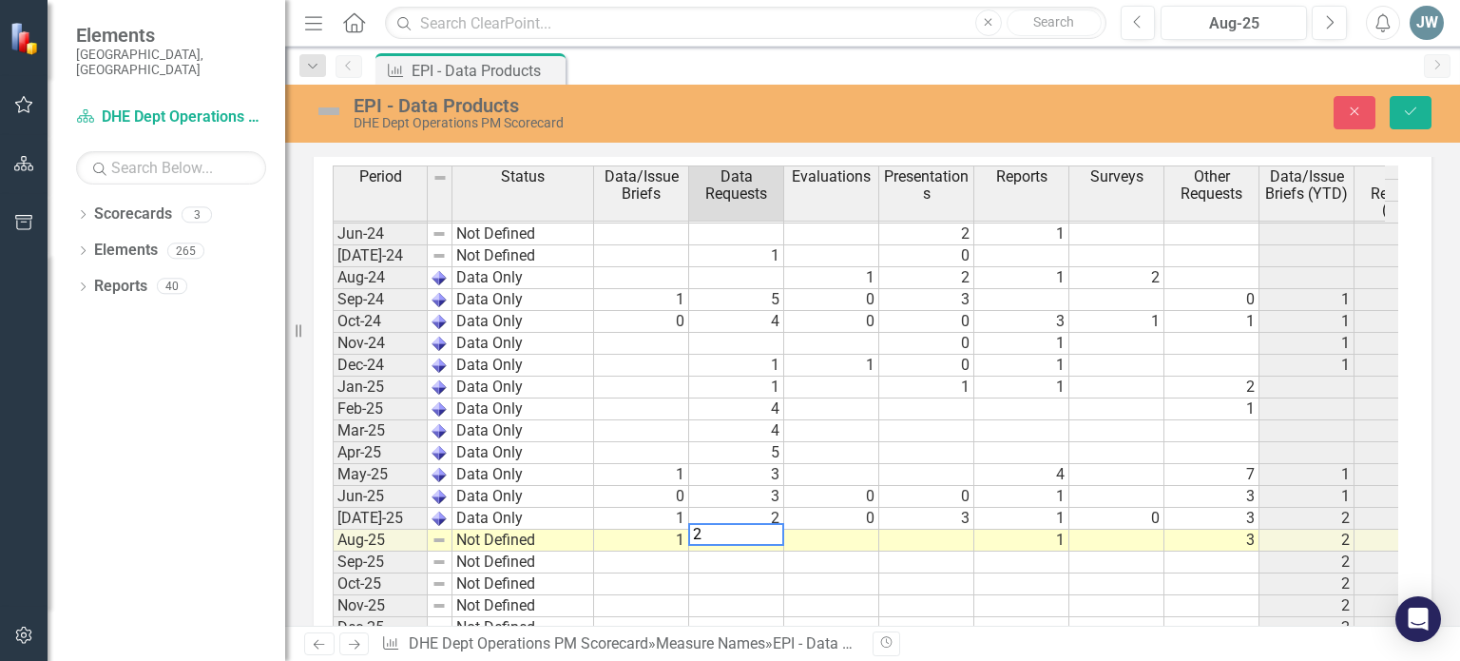
type textarea "2"
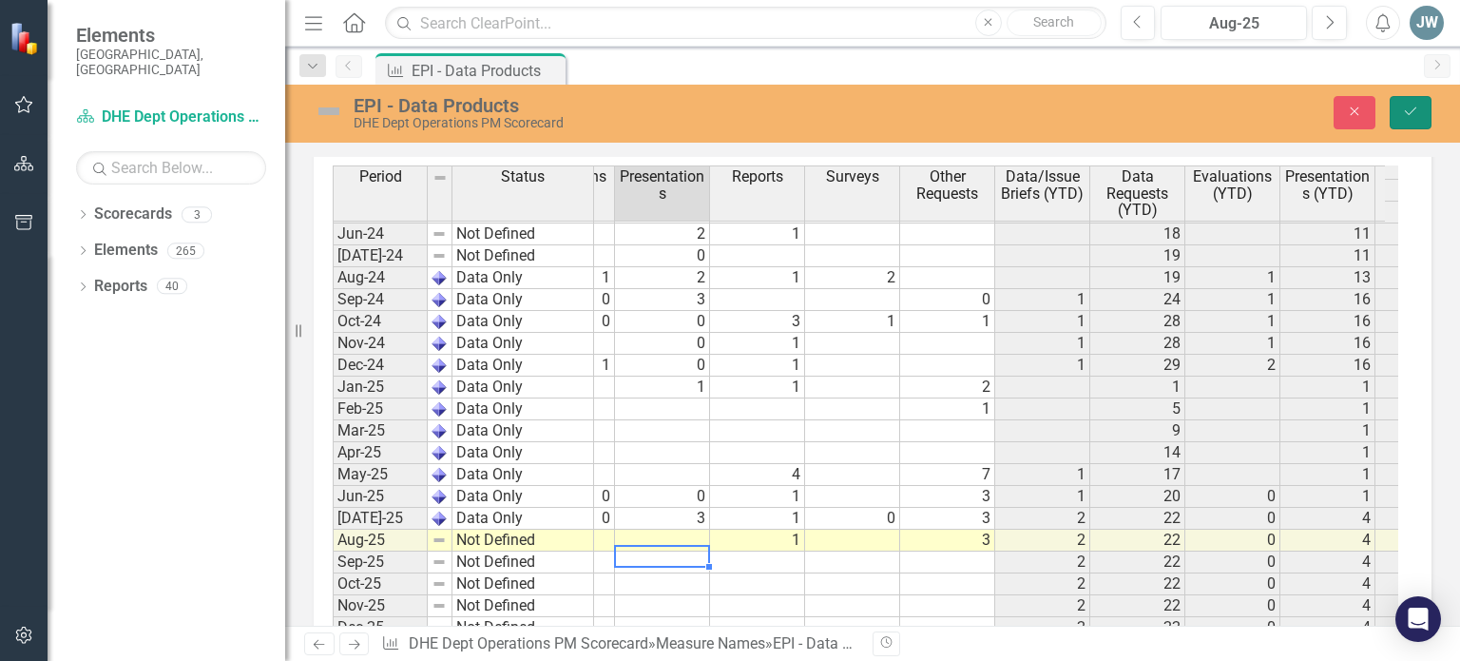
click at [1408, 115] on icon "Save" at bounding box center [1410, 111] width 17 height 13
